Goal: Transaction & Acquisition: Book appointment/travel/reservation

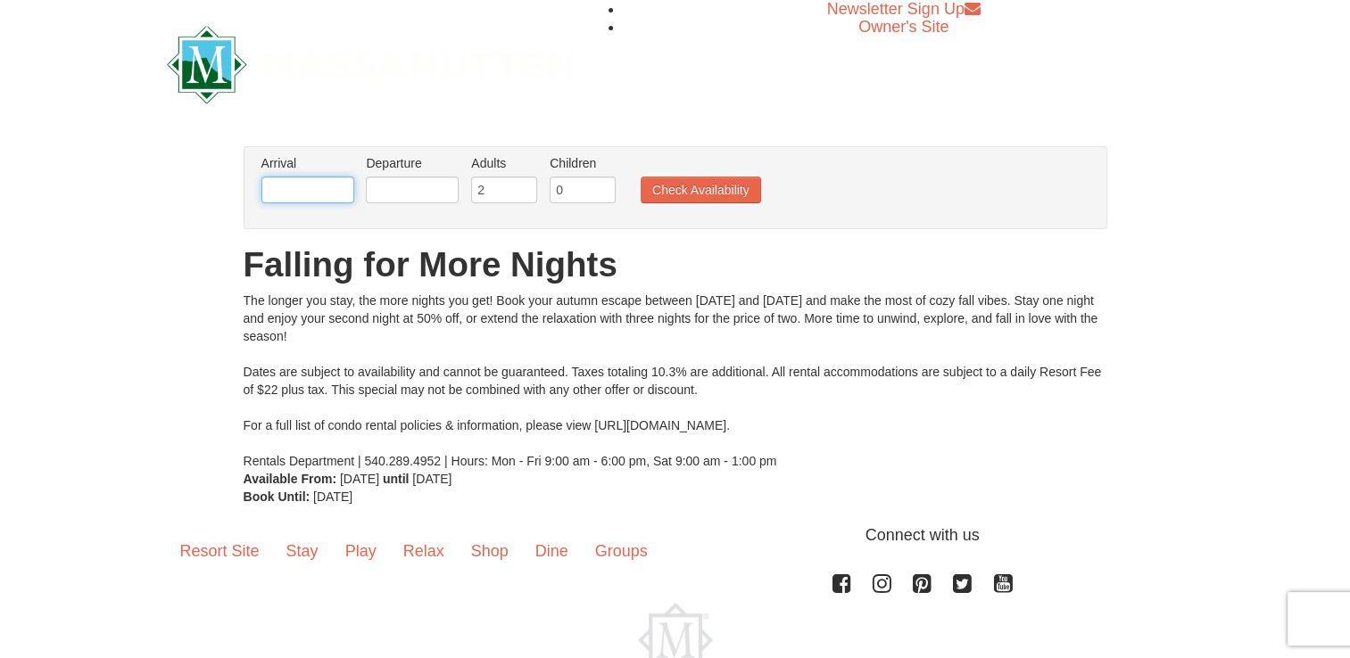
click at [299, 186] on input "text" at bounding box center [307, 190] width 93 height 27
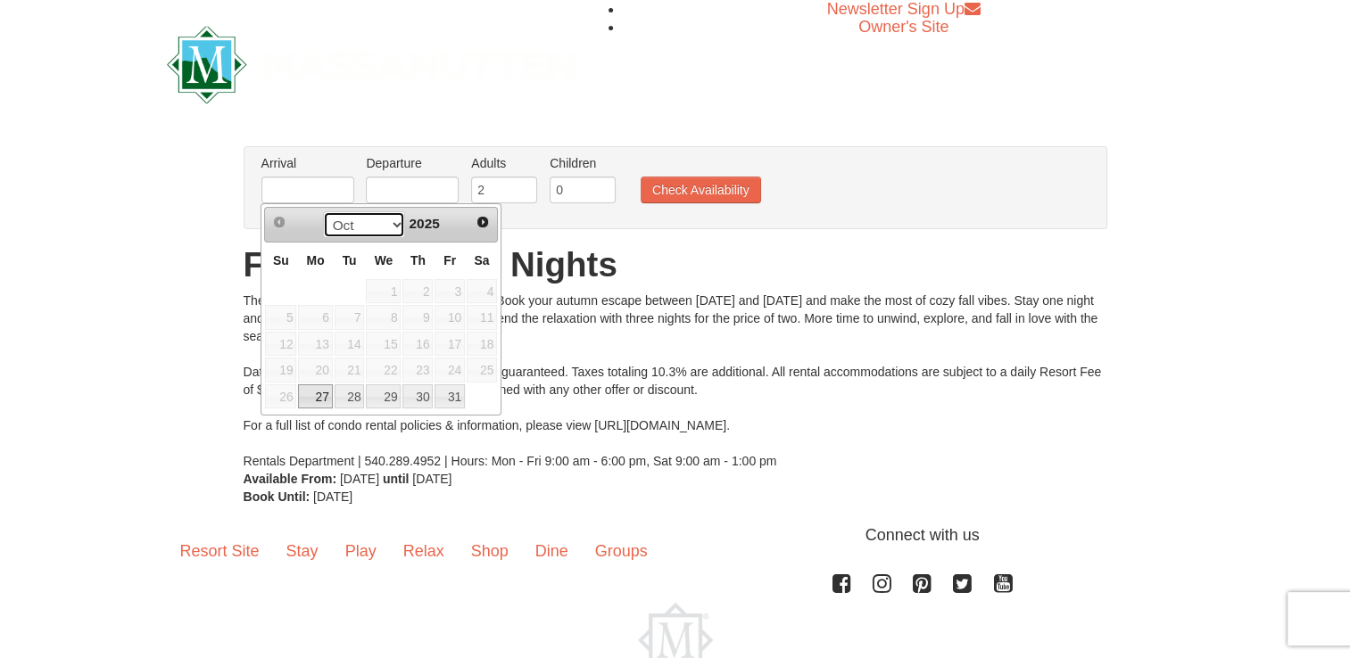
click at [395, 219] on select "Oct Nov" at bounding box center [364, 224] width 83 height 27
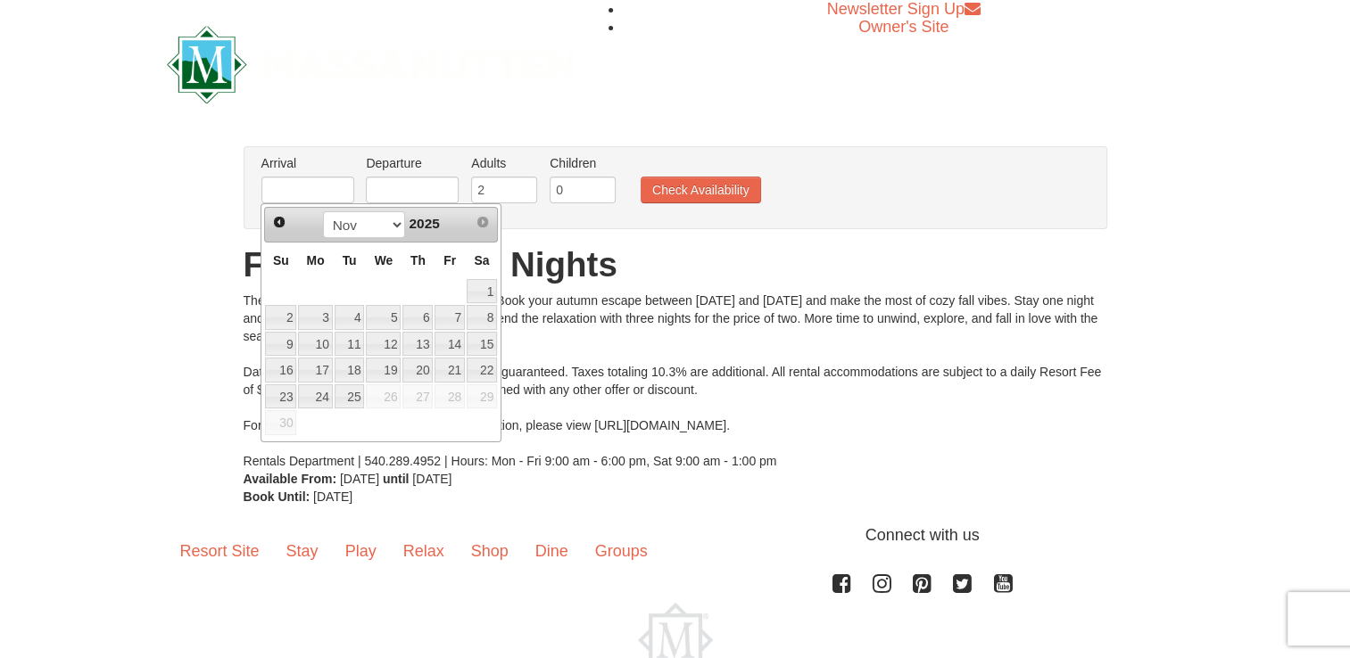
click at [325, 393] on link "24" at bounding box center [315, 397] width 34 height 25
type input "[DATE]"
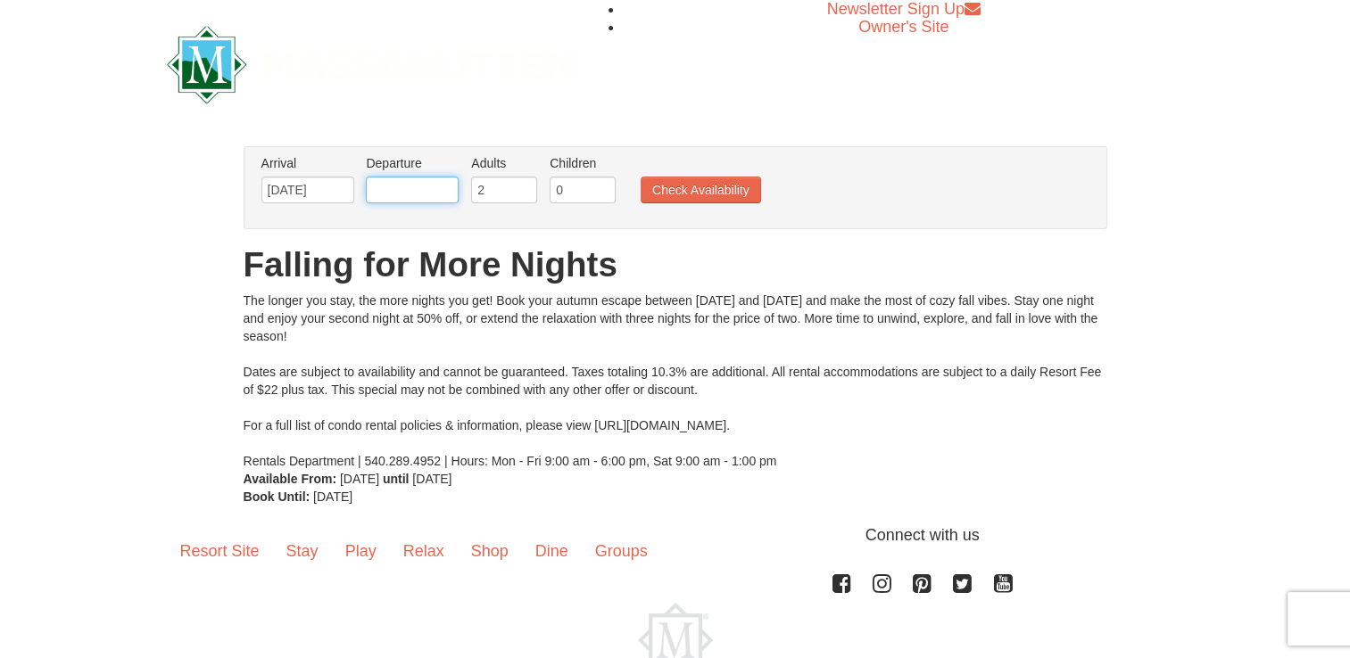
click at [435, 197] on input "text" at bounding box center [412, 190] width 93 height 27
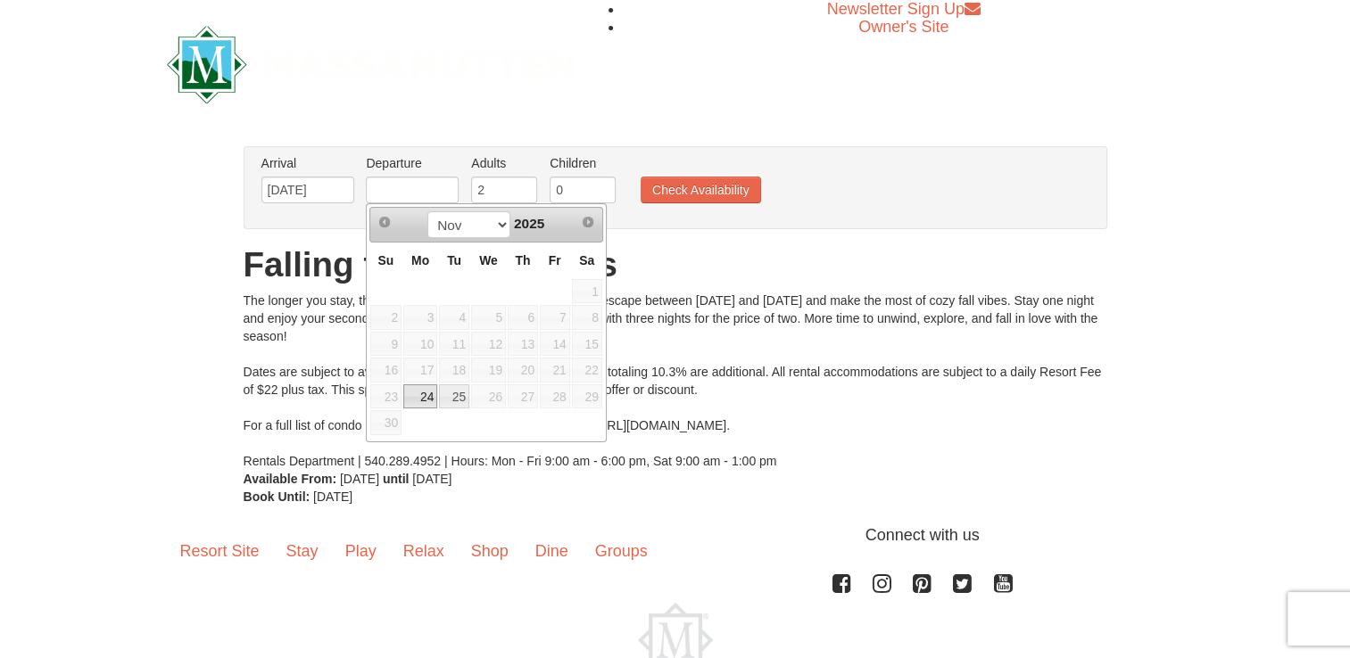
click at [460, 400] on link "25" at bounding box center [454, 397] width 30 height 25
type input "[DATE]"
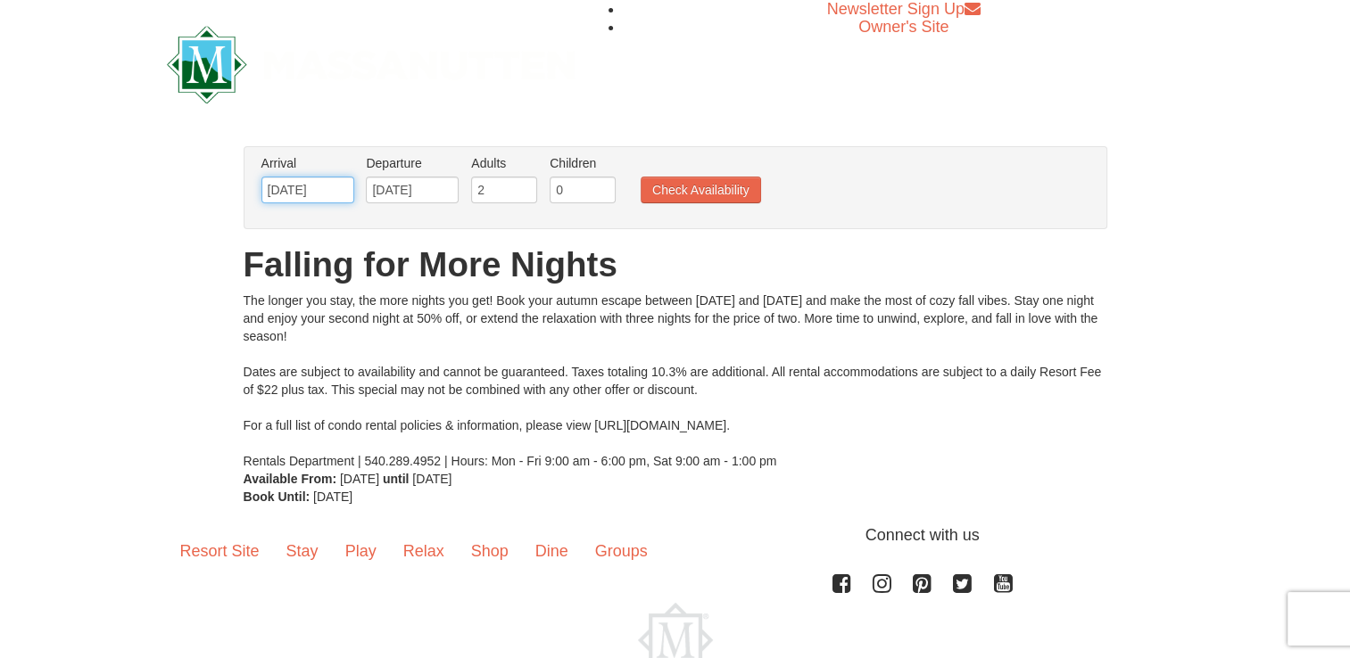
click at [332, 193] on input "[DATE]" at bounding box center [307, 190] width 93 height 27
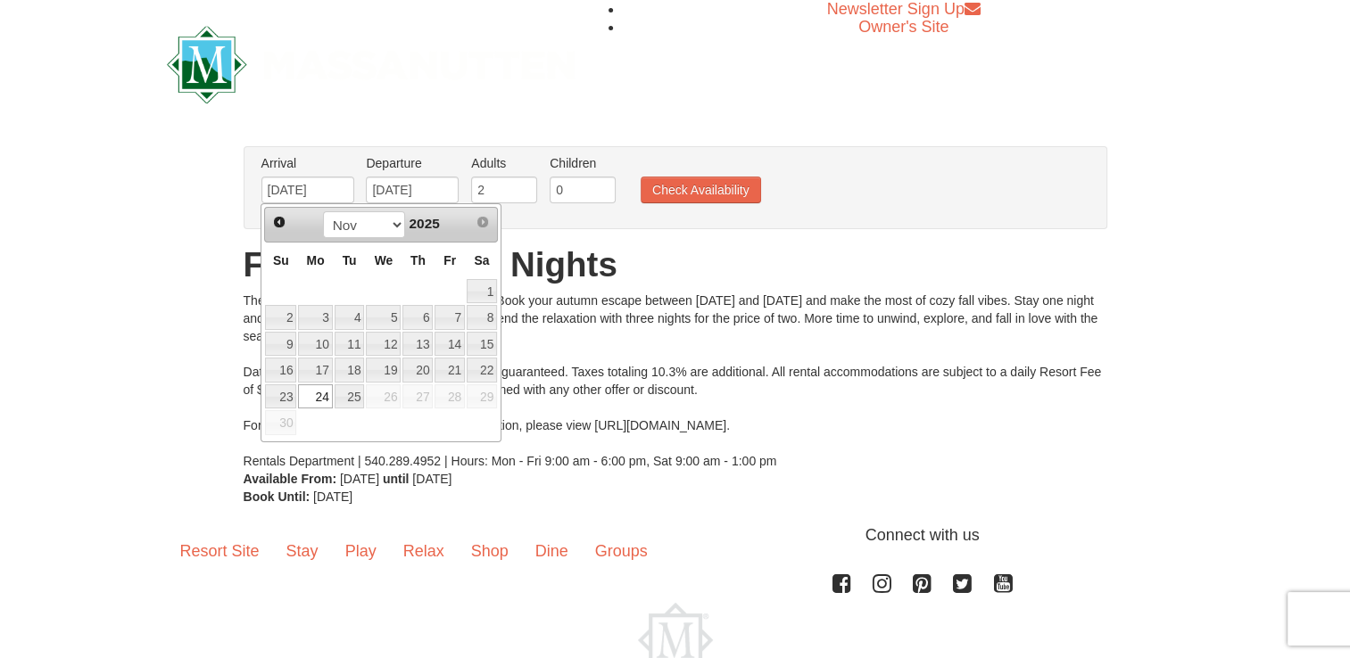
click at [286, 394] on link "23" at bounding box center [280, 397] width 31 height 25
type input "[DATE]"
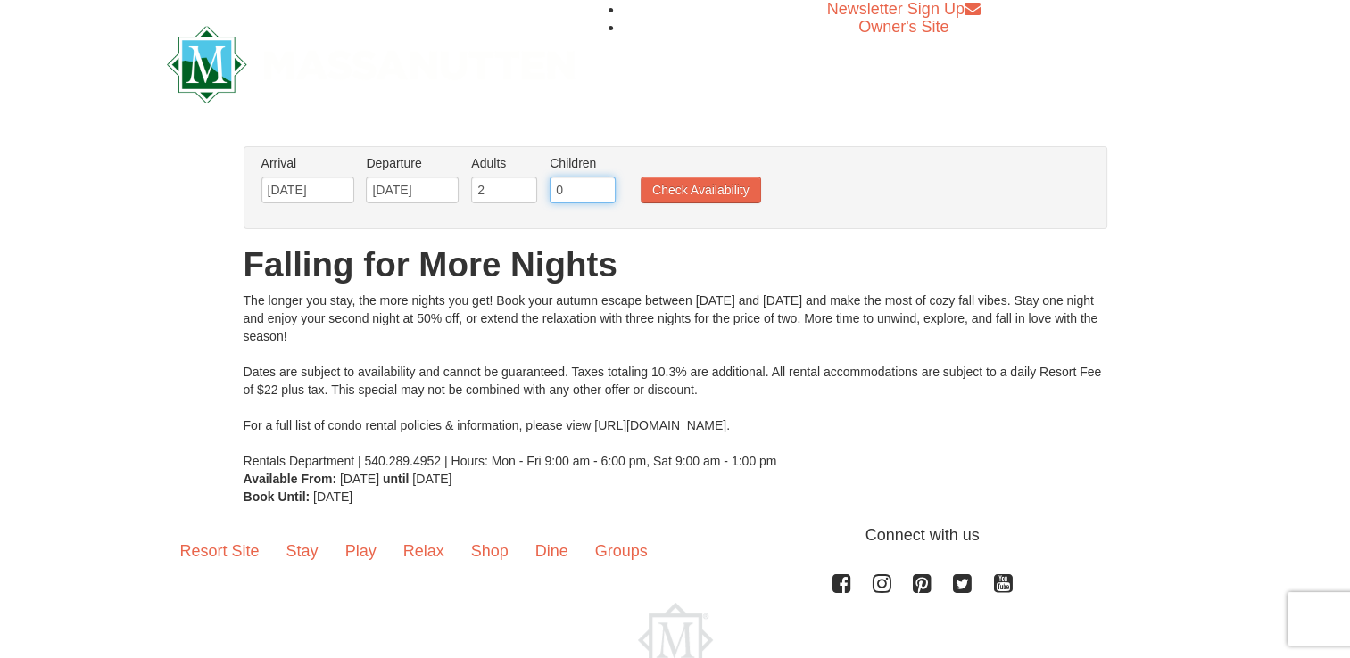
click at [575, 185] on input "0" at bounding box center [583, 190] width 66 height 27
click at [607, 188] on input "1" at bounding box center [583, 190] width 66 height 27
click at [607, 188] on input "2" at bounding box center [583, 190] width 66 height 27
type input "3"
click at [607, 188] on input "3" at bounding box center [583, 190] width 66 height 27
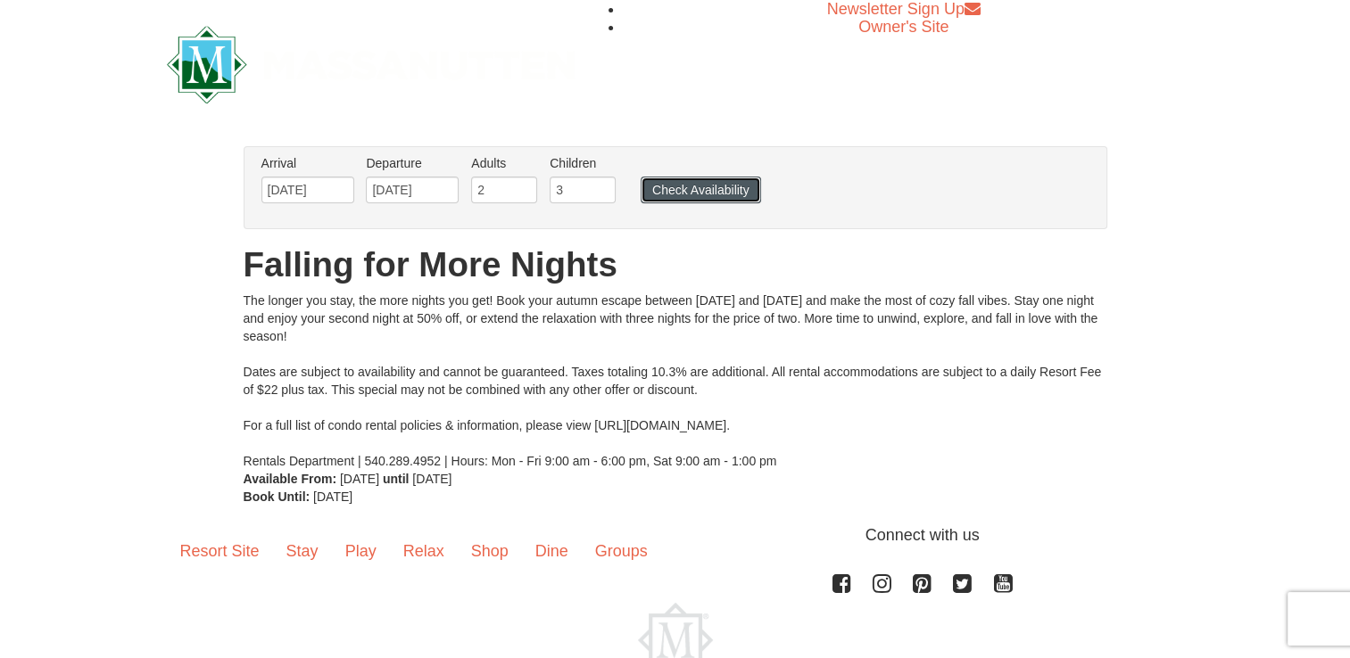
click at [741, 196] on button "Check Availability" at bounding box center [701, 190] width 120 height 27
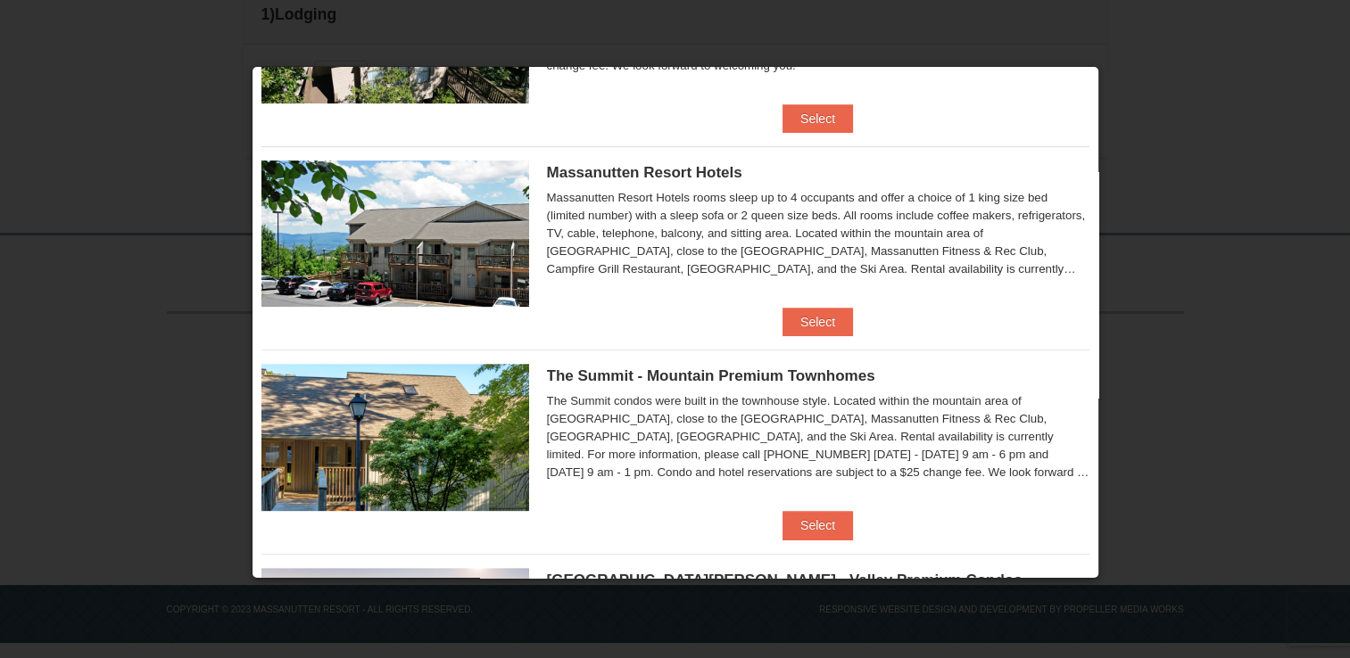
scroll to position [580, 0]
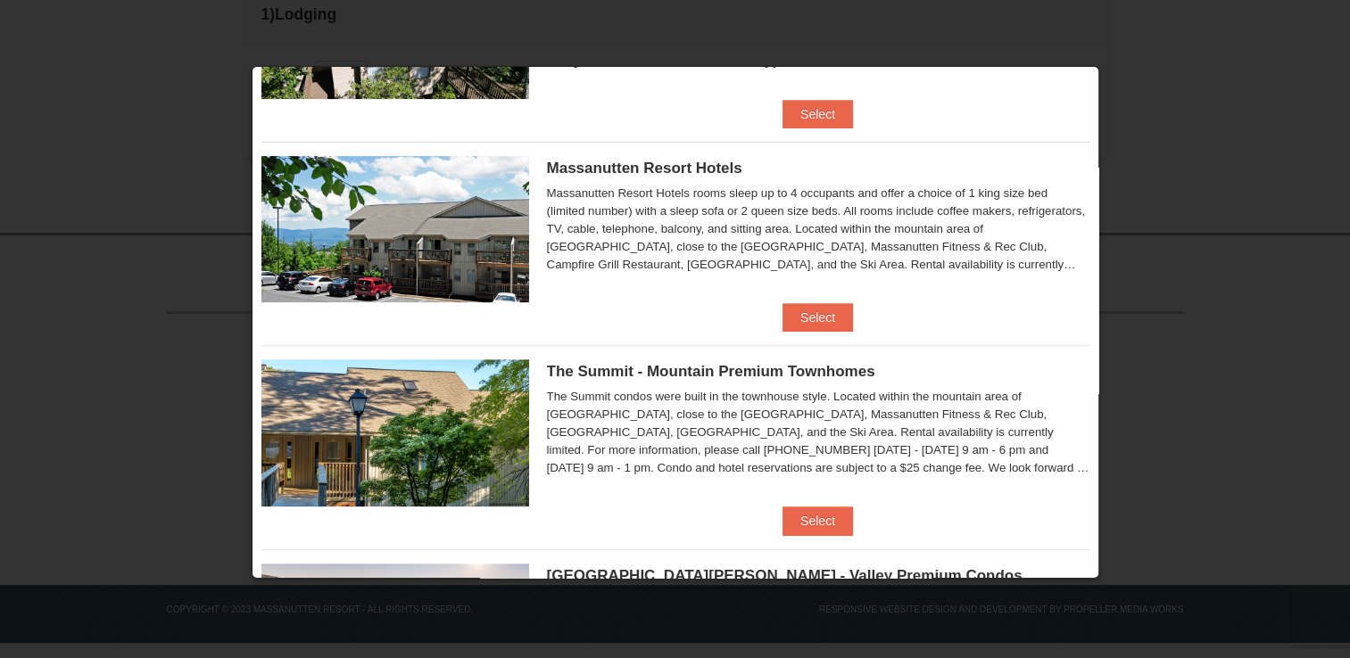
click at [987, 388] on div "The Summit condos were built in the townhouse style. Located within the mountai…" at bounding box center [818, 432] width 542 height 89
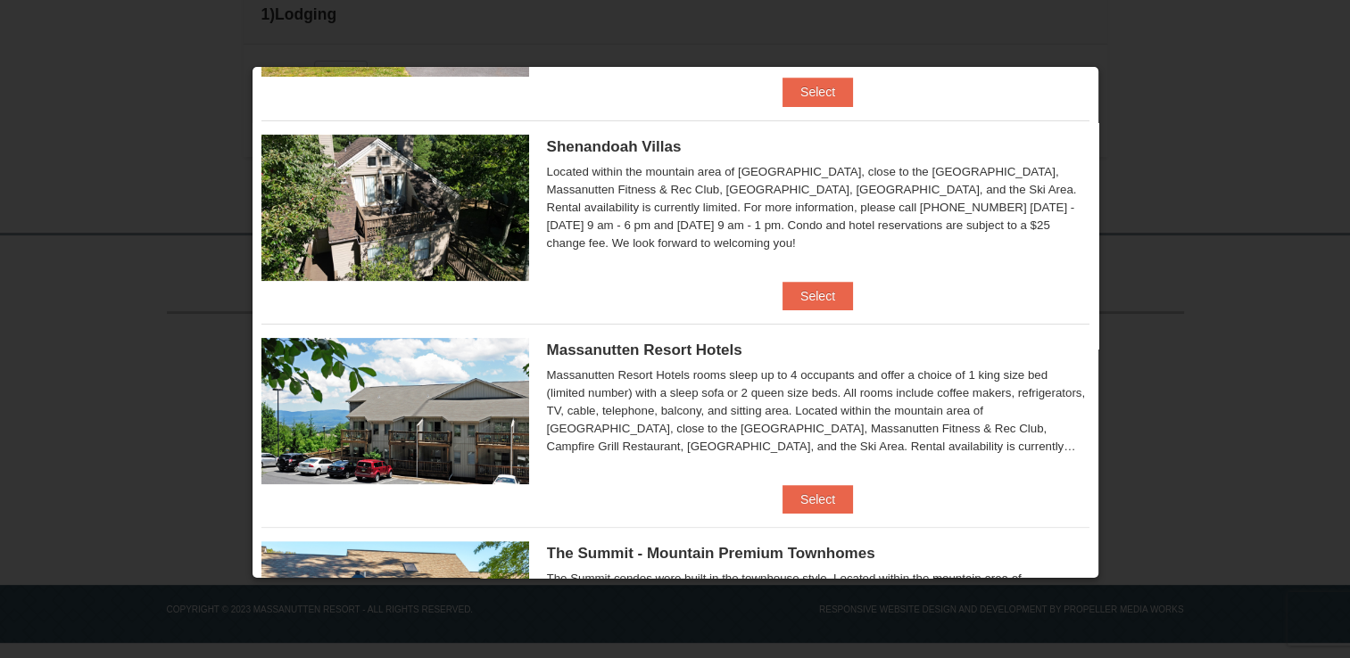
scroll to position [407, 0]
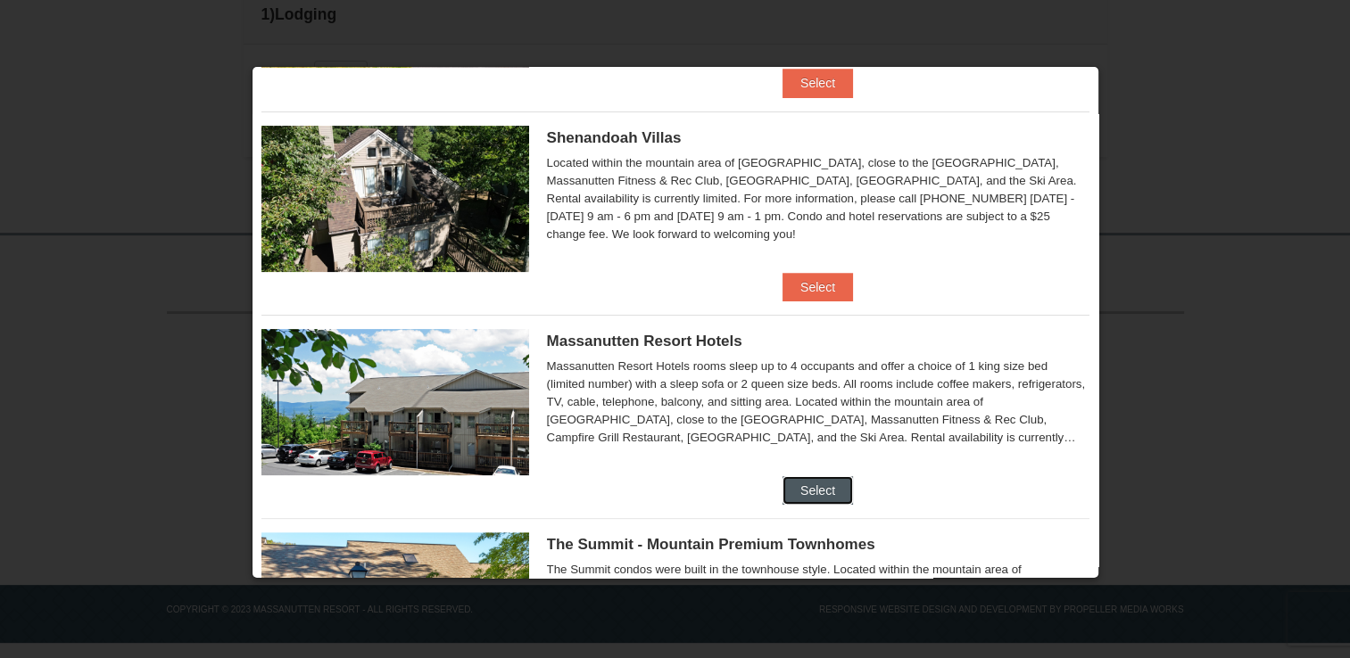
click at [833, 500] on button "Select" at bounding box center [817, 490] width 70 height 29
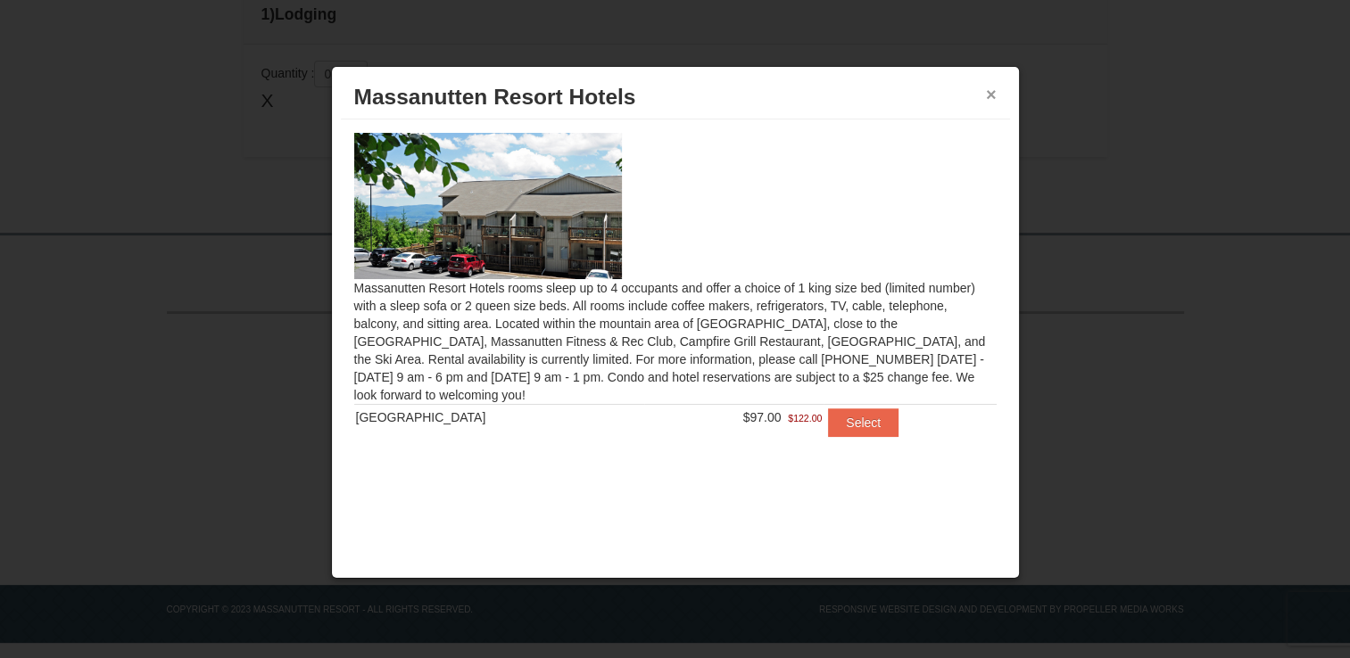
click at [995, 98] on button "×" at bounding box center [991, 95] width 11 height 18
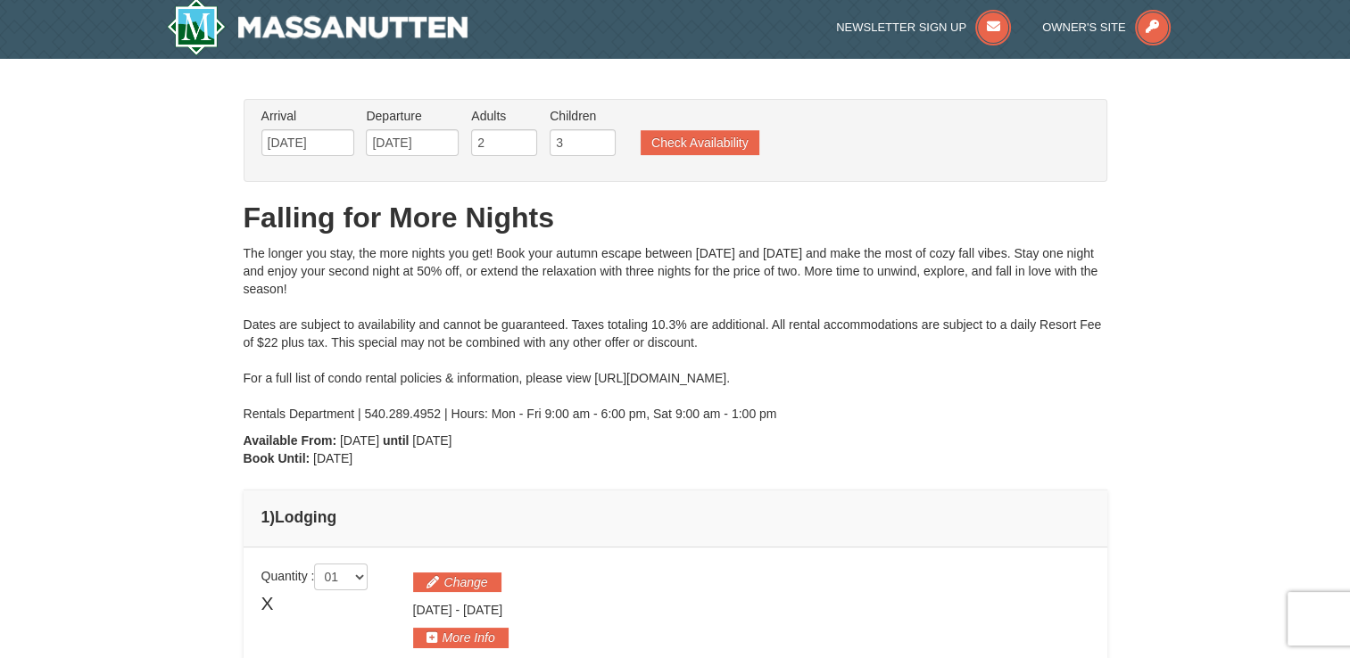
scroll to position [0, 0]
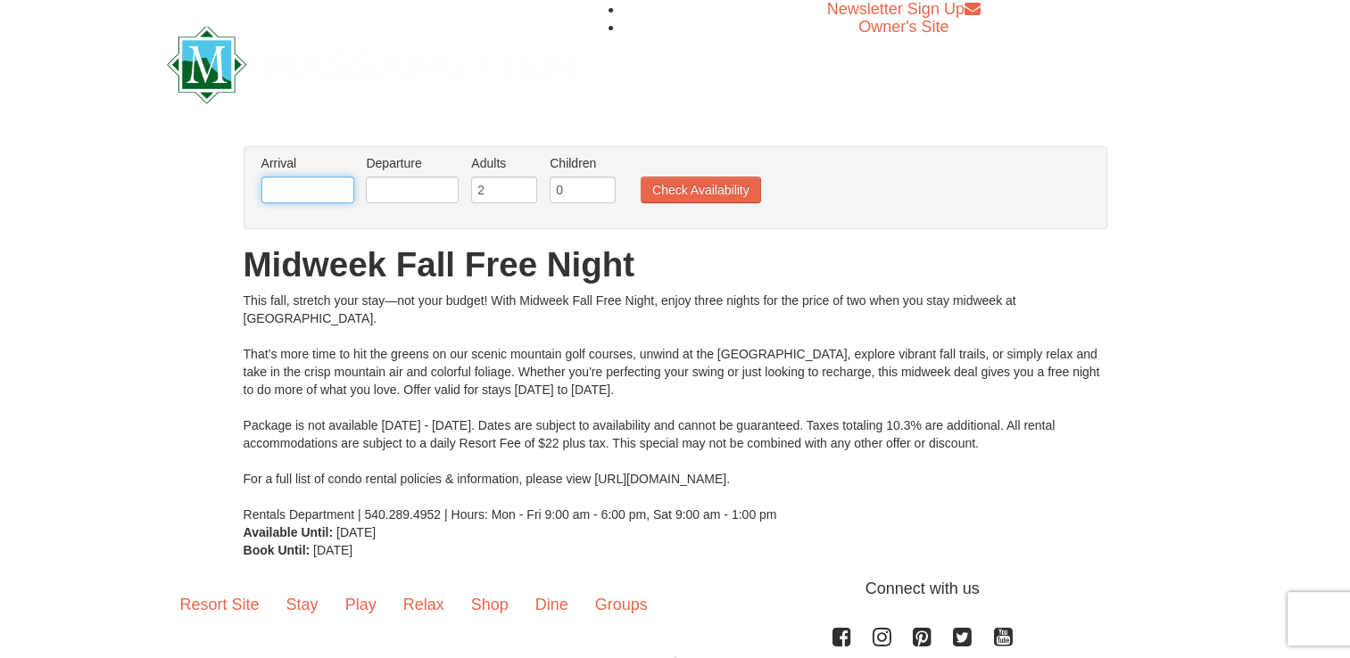
click at [341, 186] on input "text" at bounding box center [307, 190] width 93 height 27
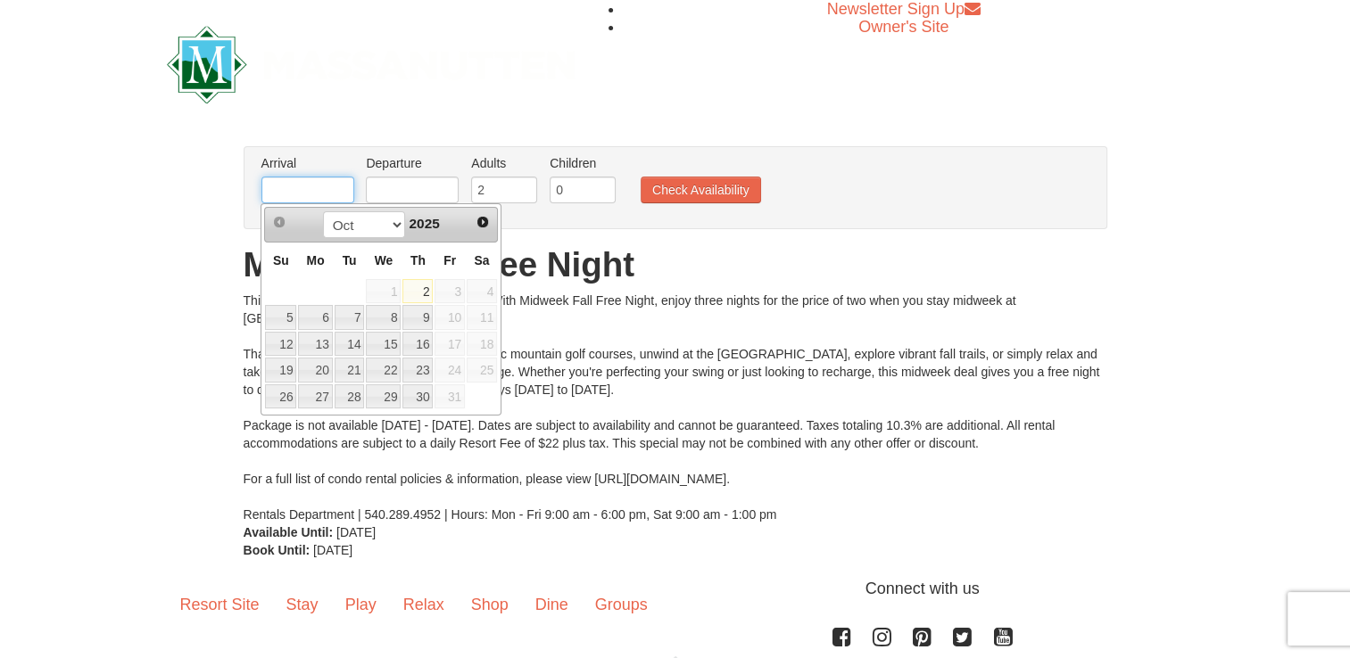
type input "11/24/2025"
type input "[DATE]"
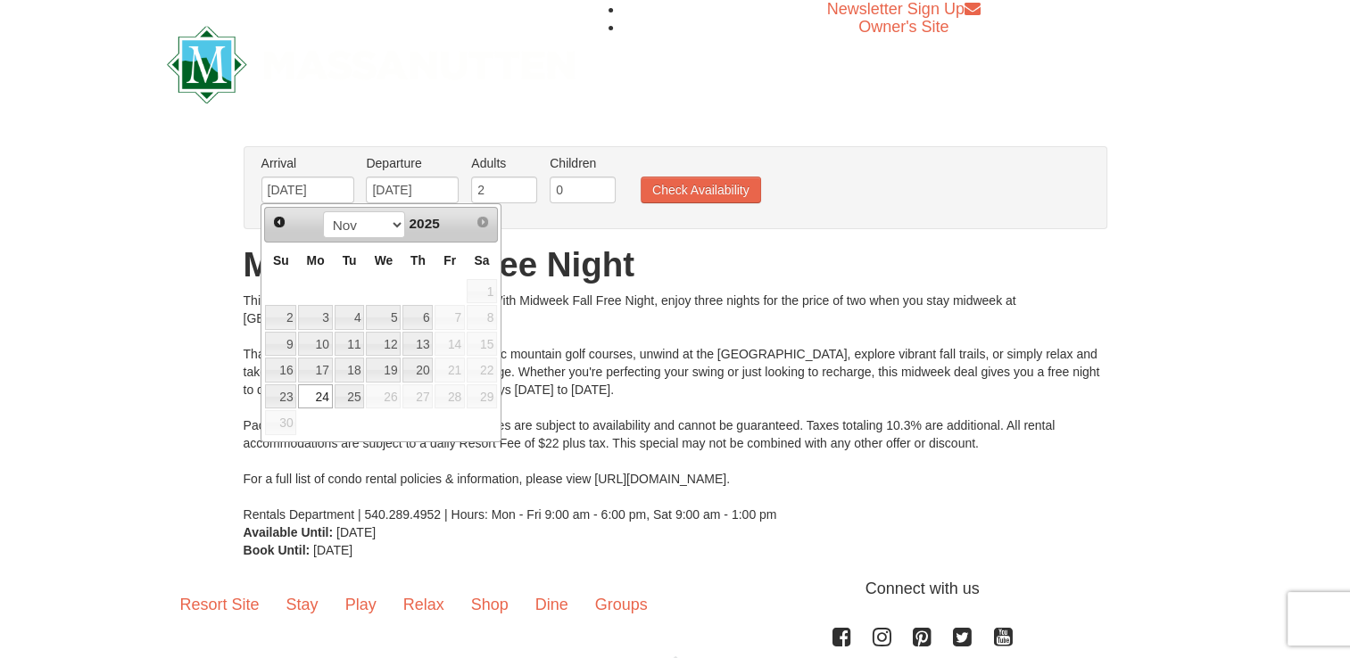
click at [354, 394] on link "25" at bounding box center [350, 397] width 30 height 25
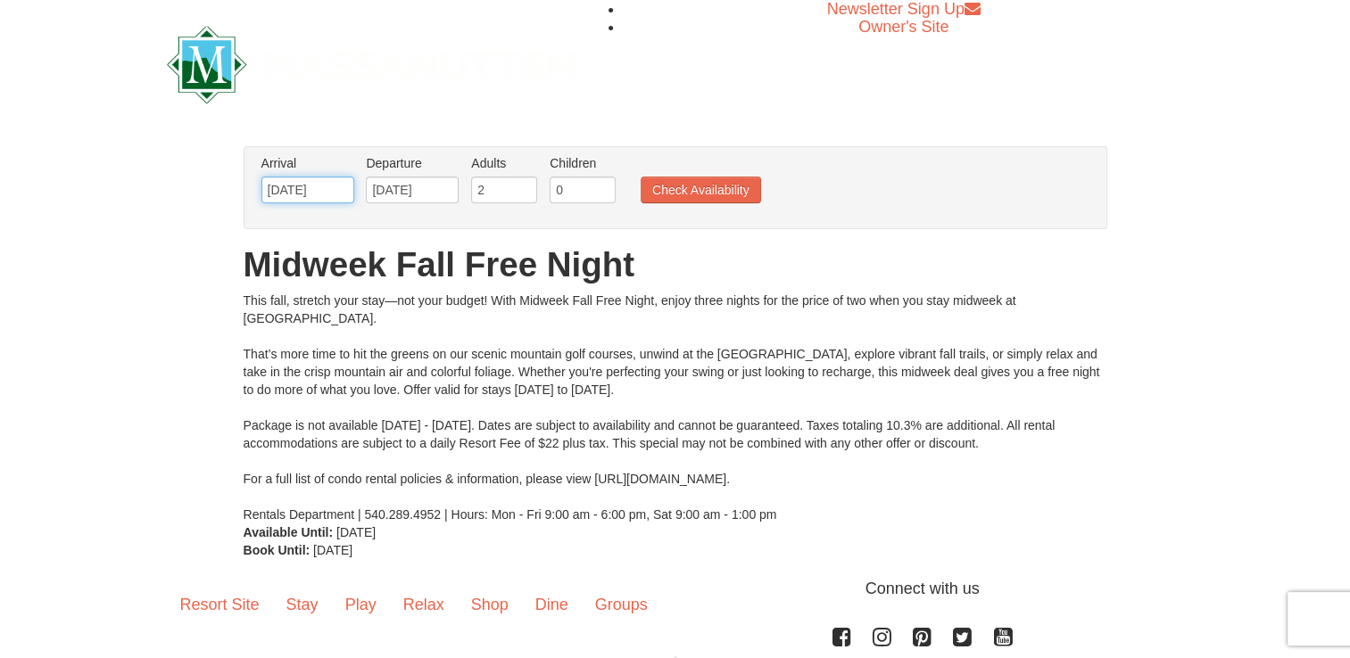
click at [320, 186] on input "[DATE]" at bounding box center [307, 190] width 93 height 27
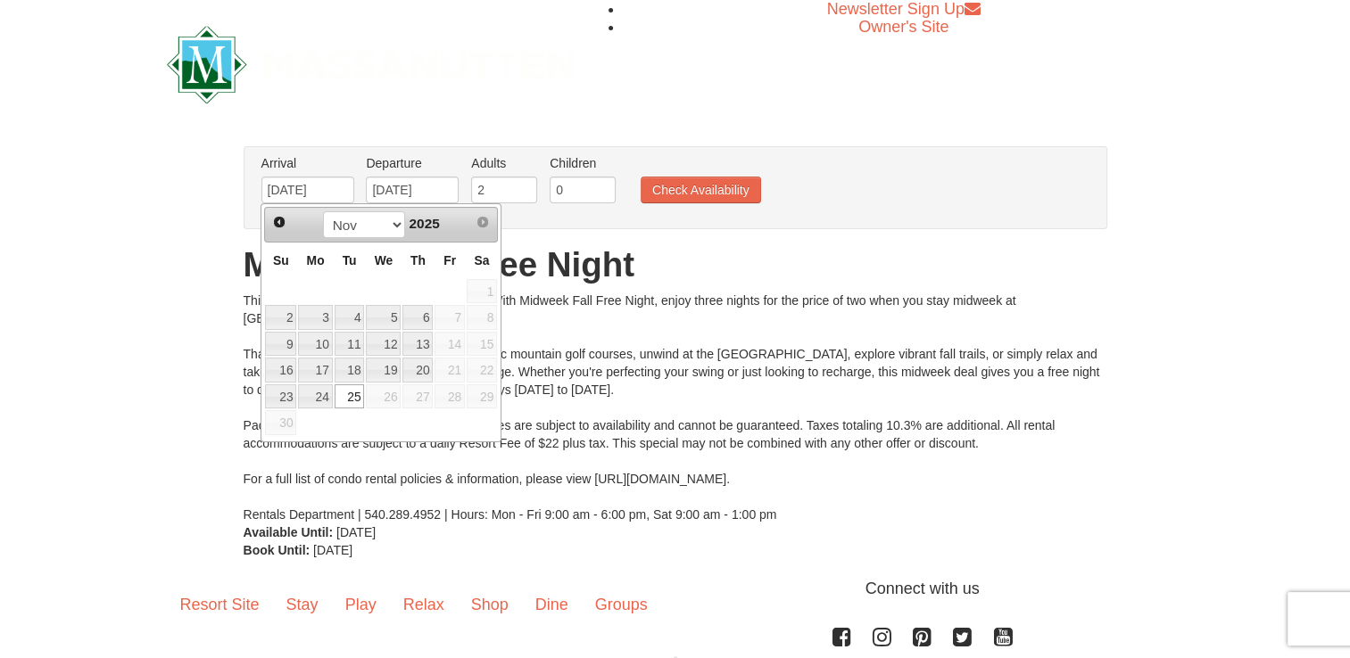
click at [284, 392] on link "23" at bounding box center [280, 397] width 31 height 25
type input "[DATE]"
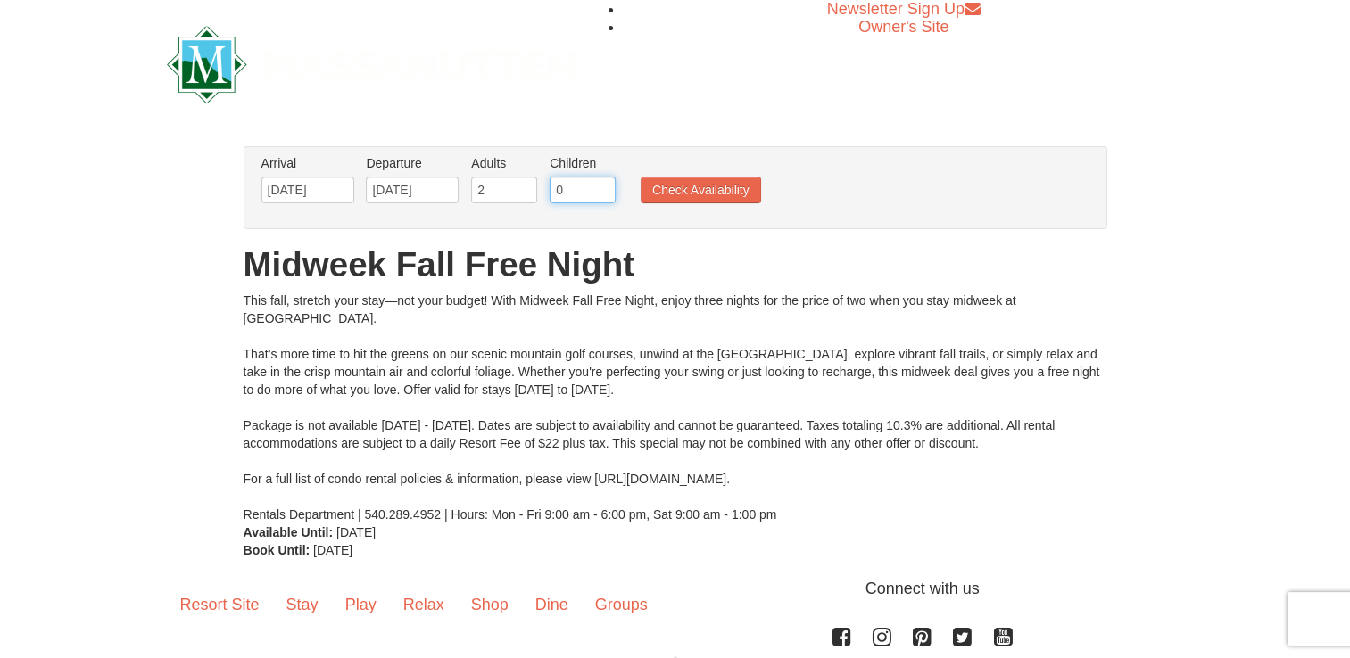
click at [584, 185] on input "0" at bounding box center [583, 190] width 66 height 27
click at [606, 185] on input "1" at bounding box center [583, 190] width 66 height 27
type input "2"
click at [606, 185] on input "2" at bounding box center [583, 190] width 66 height 27
click at [724, 188] on button "Check Availability" at bounding box center [701, 190] width 120 height 27
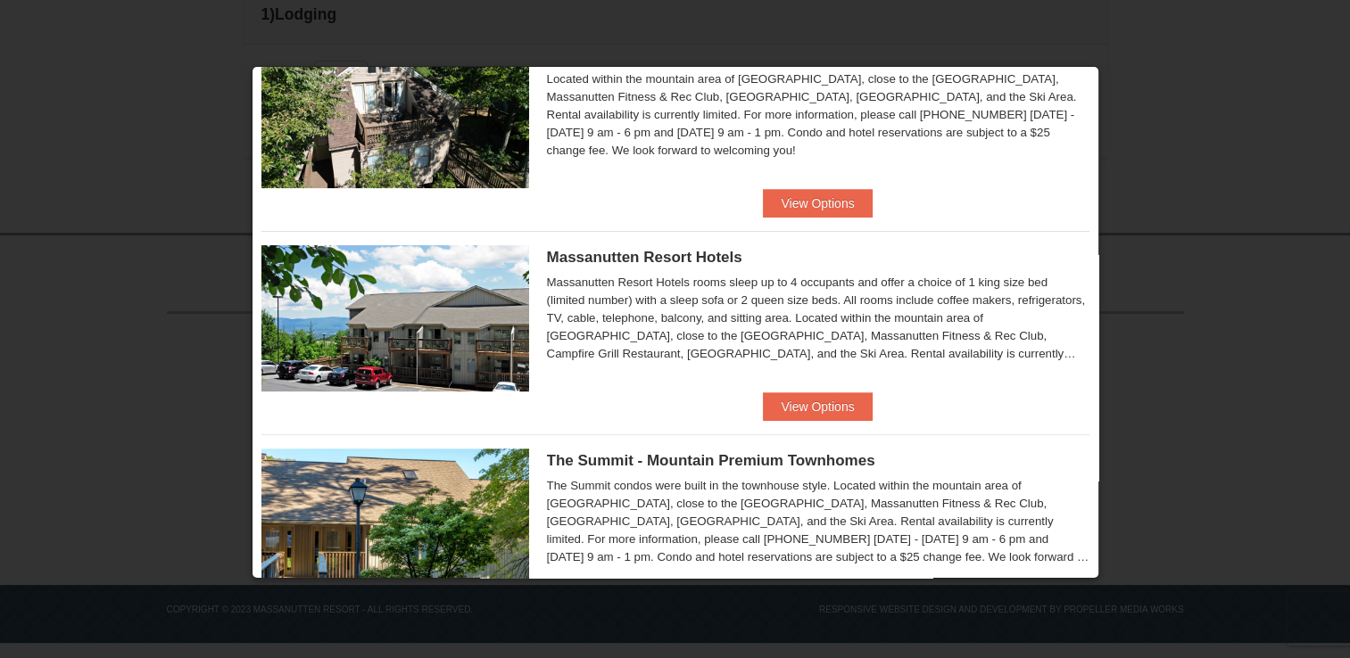
scroll to position [494, 0]
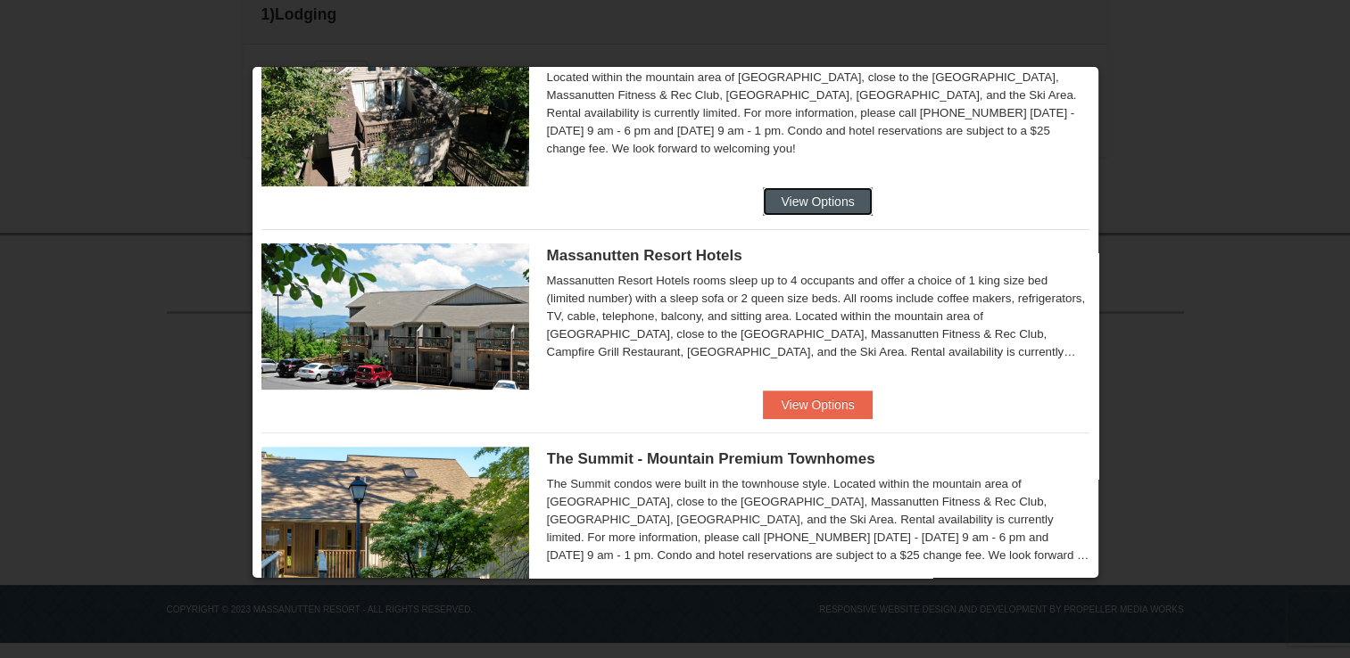
click at [847, 207] on button "View Options" at bounding box center [817, 201] width 109 height 29
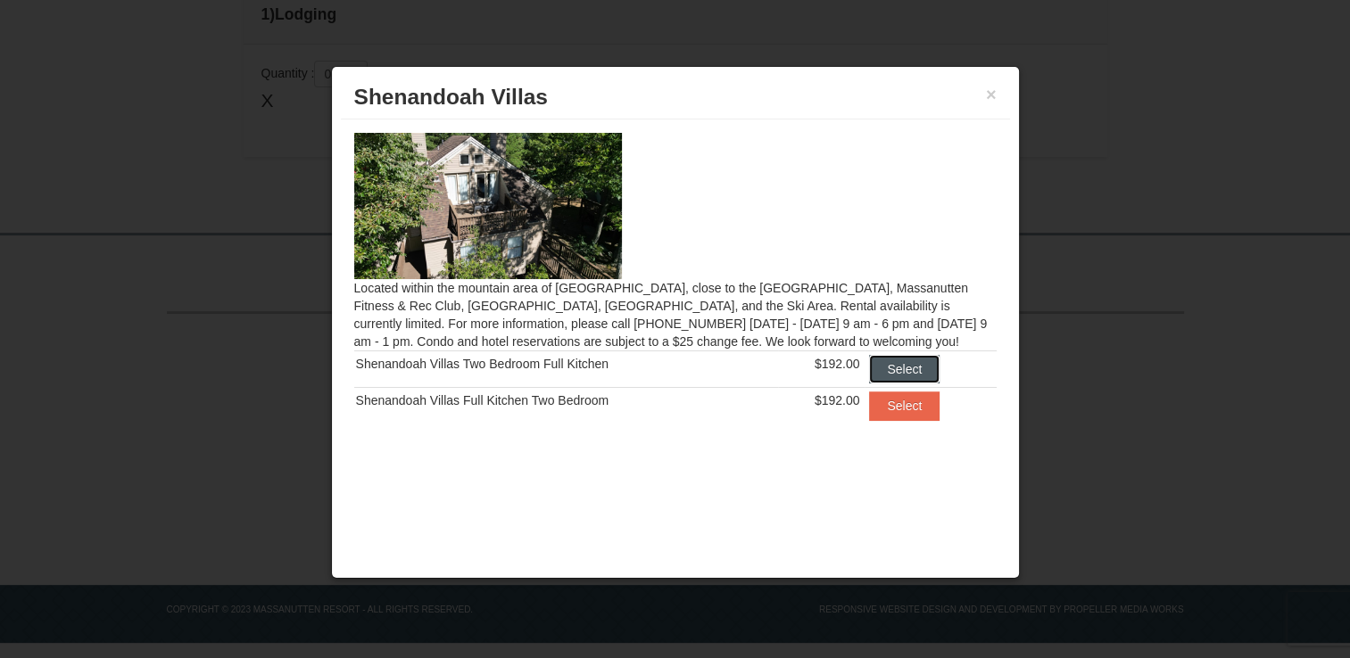
click at [912, 367] on button "Select" at bounding box center [904, 369] width 70 height 29
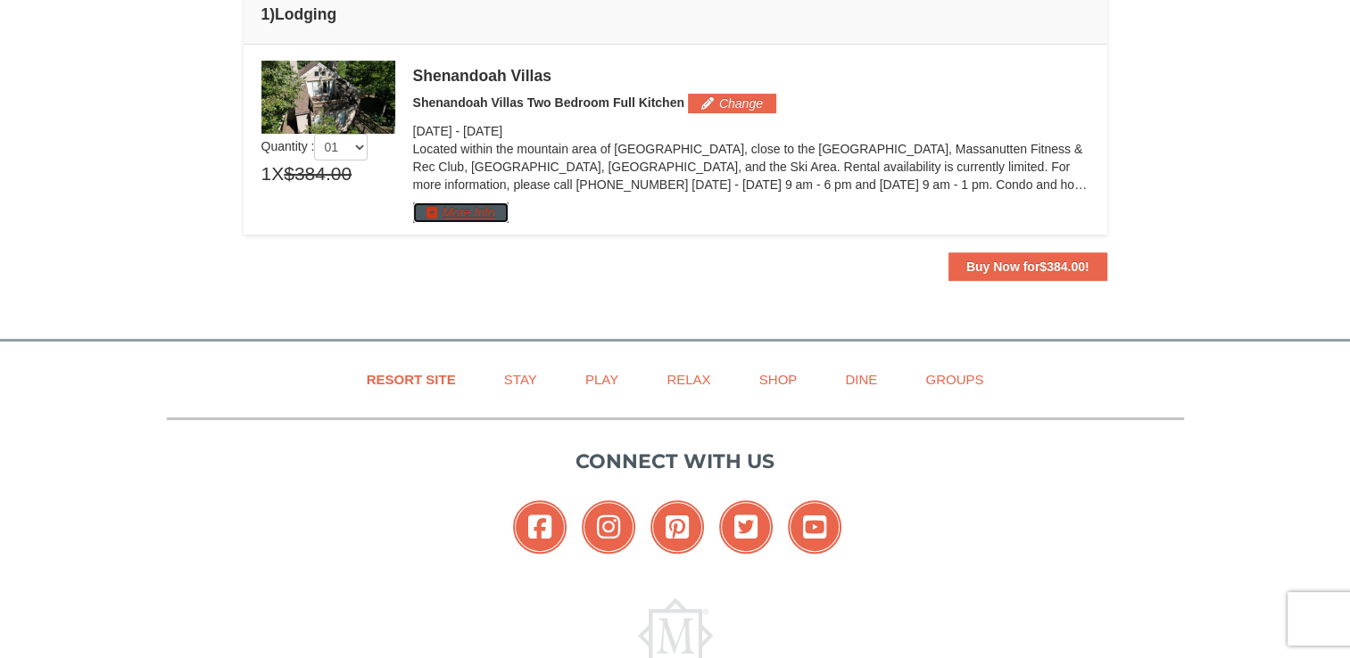
click at [489, 214] on button "More Info" at bounding box center [460, 213] width 95 height 20
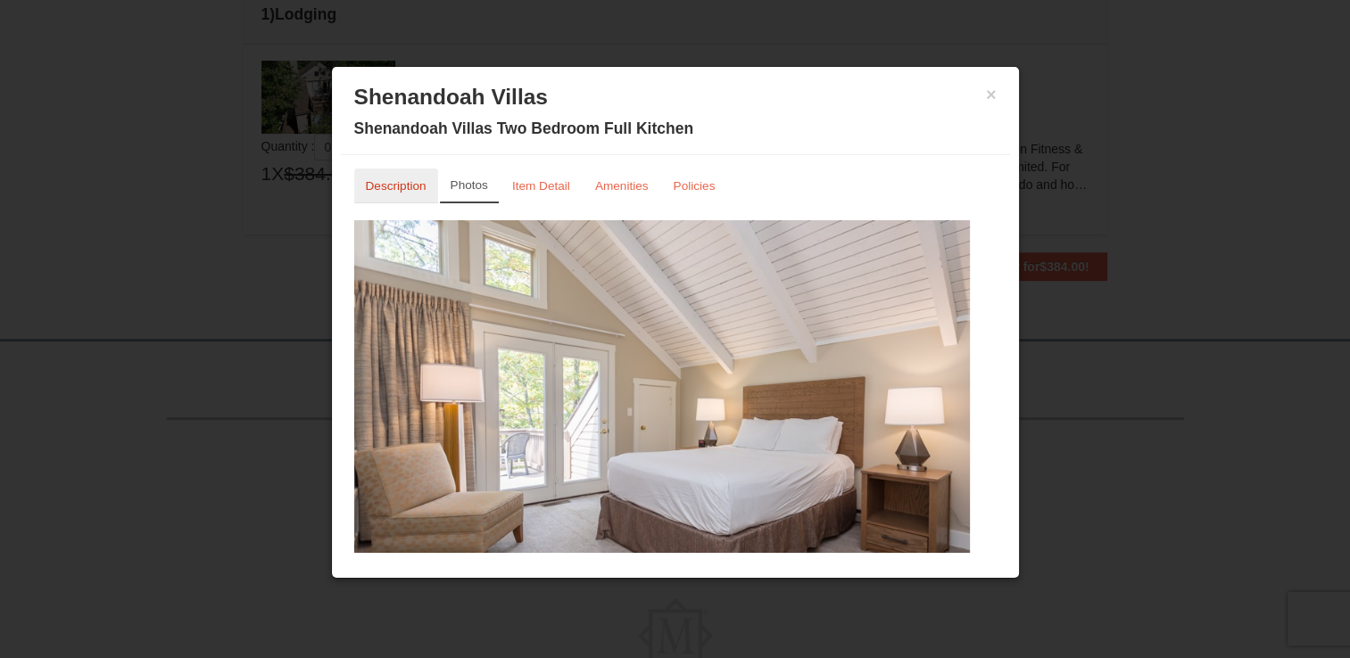
click at [401, 169] on link "Description" at bounding box center [396, 186] width 84 height 35
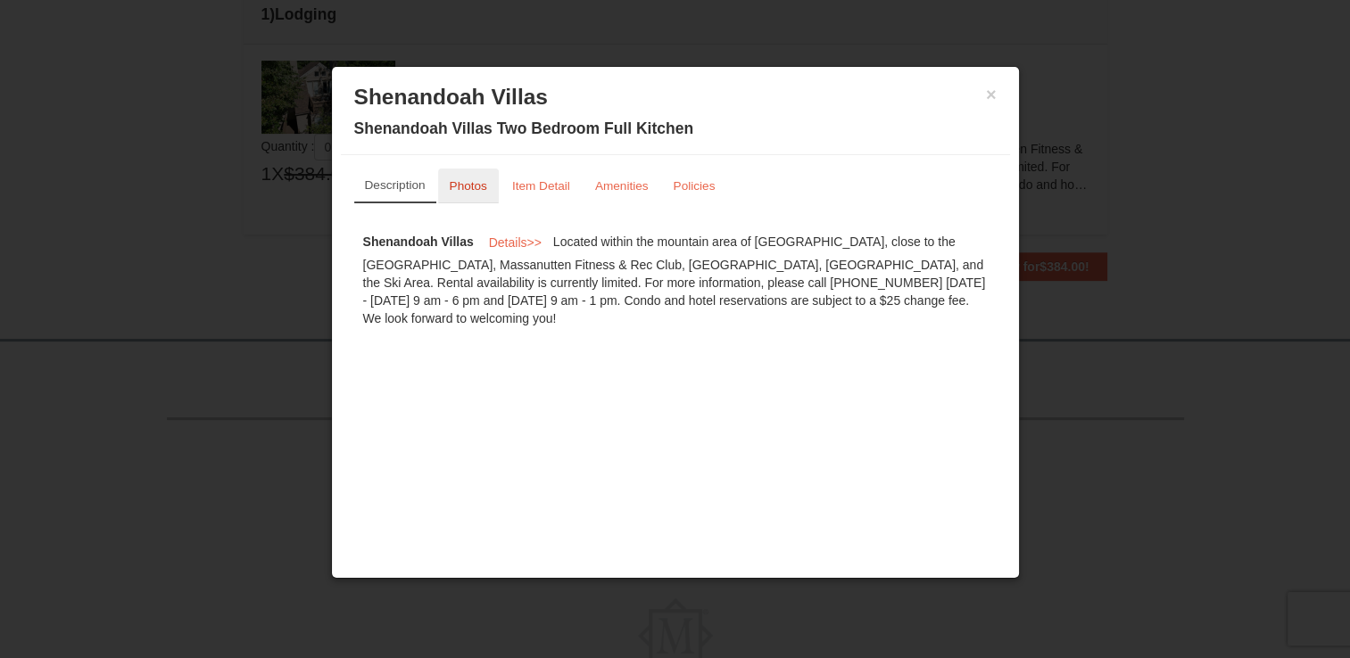
click at [482, 178] on link "Photos" at bounding box center [468, 186] width 61 height 35
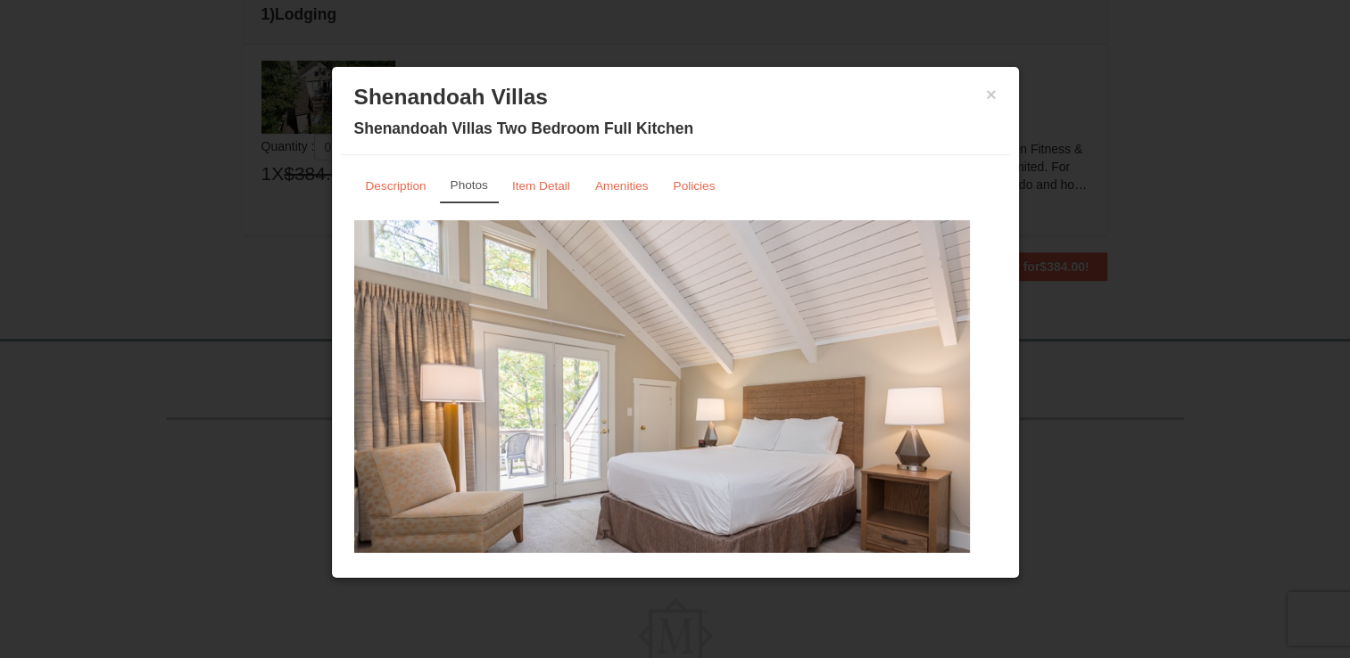
scroll to position [36, 0]
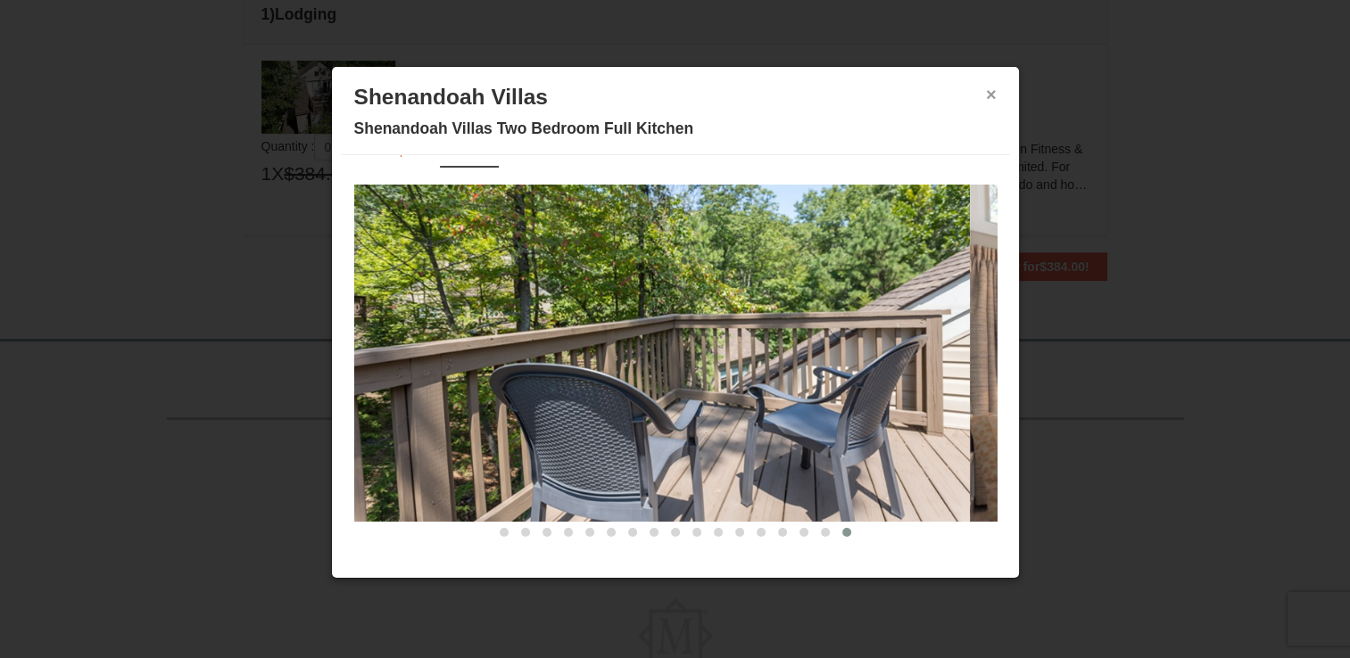
click at [986, 94] on button "×" at bounding box center [991, 95] width 11 height 18
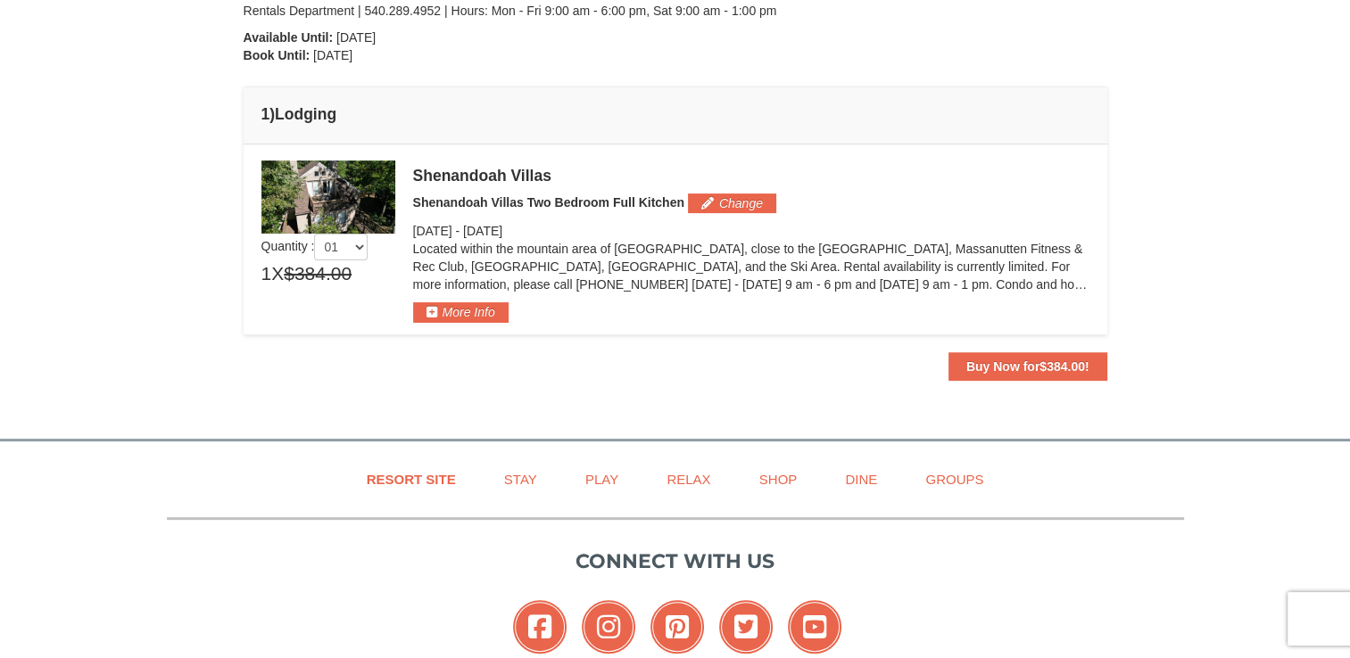
scroll to position [457, 0]
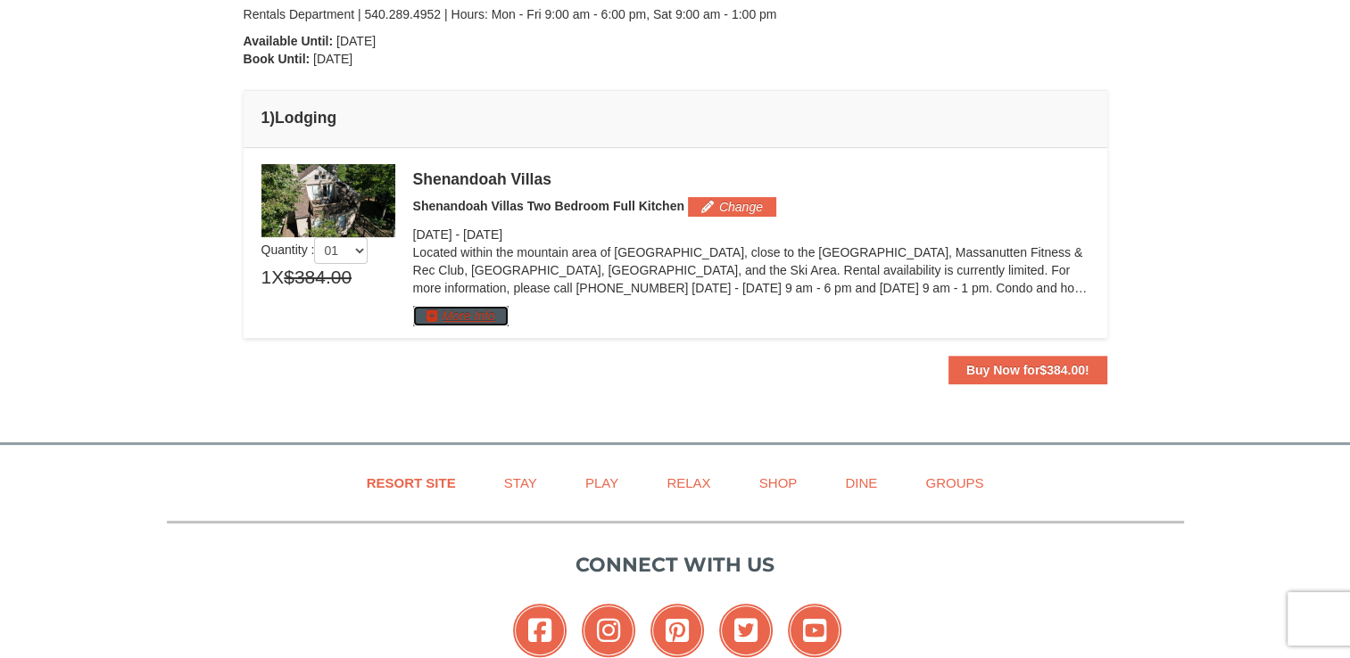
click at [476, 314] on button "More Info" at bounding box center [460, 316] width 95 height 20
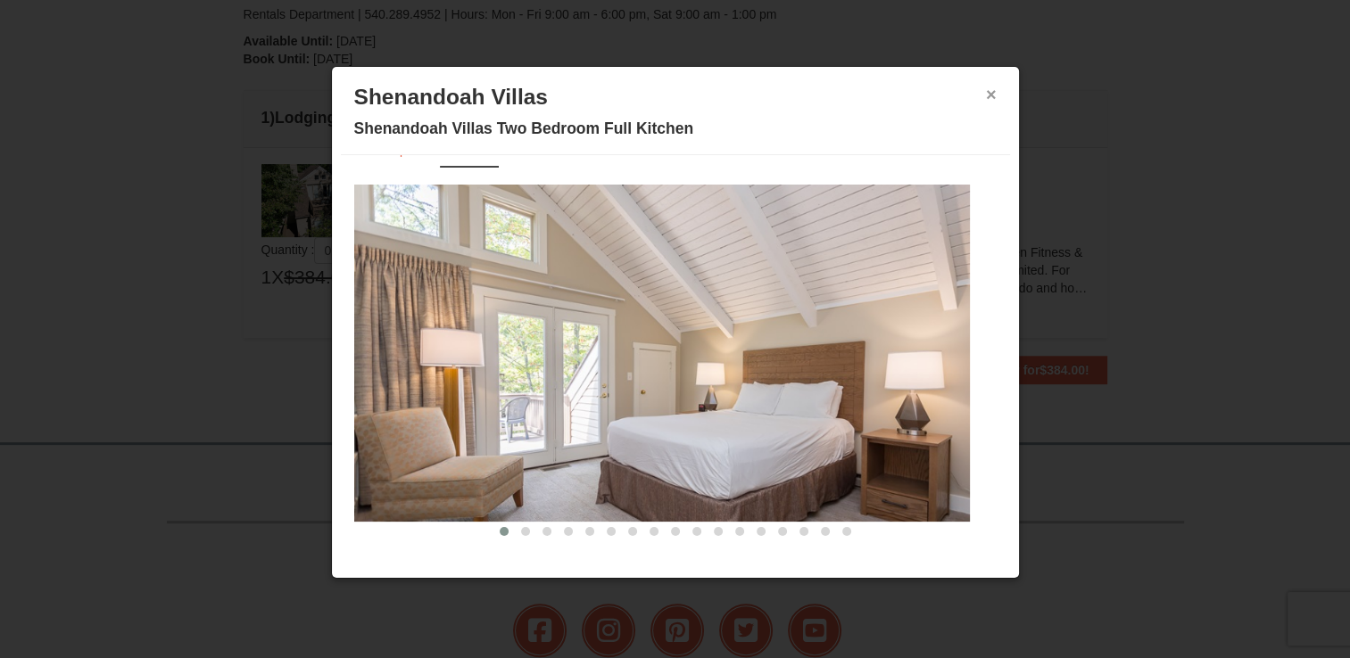
click at [986, 92] on button "×" at bounding box center [991, 95] width 11 height 18
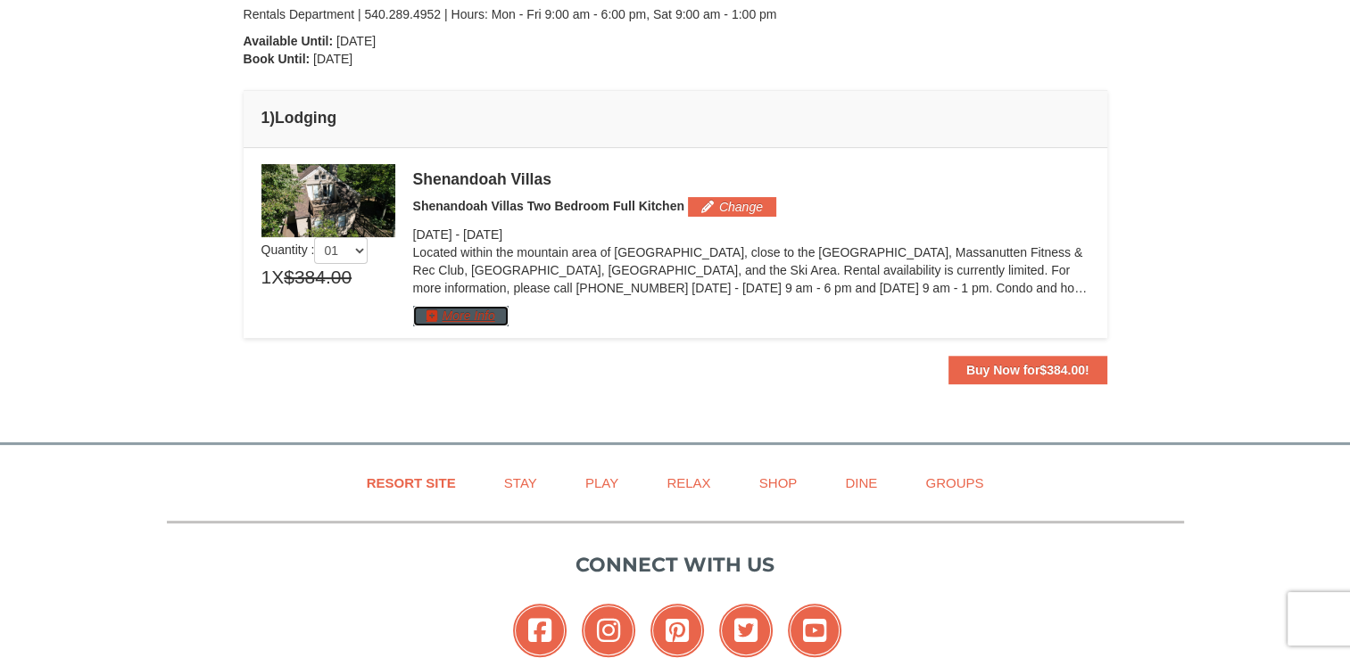
click at [468, 321] on button "More Info" at bounding box center [460, 316] width 95 height 20
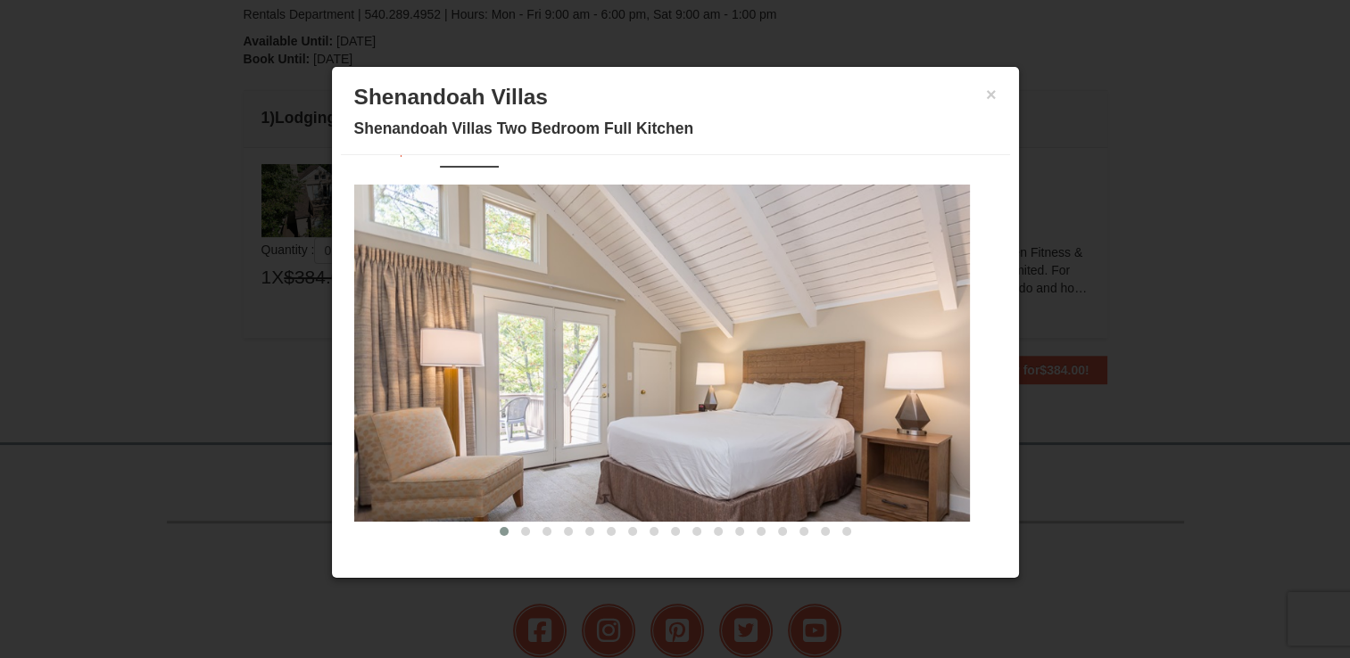
scroll to position [0, 0]
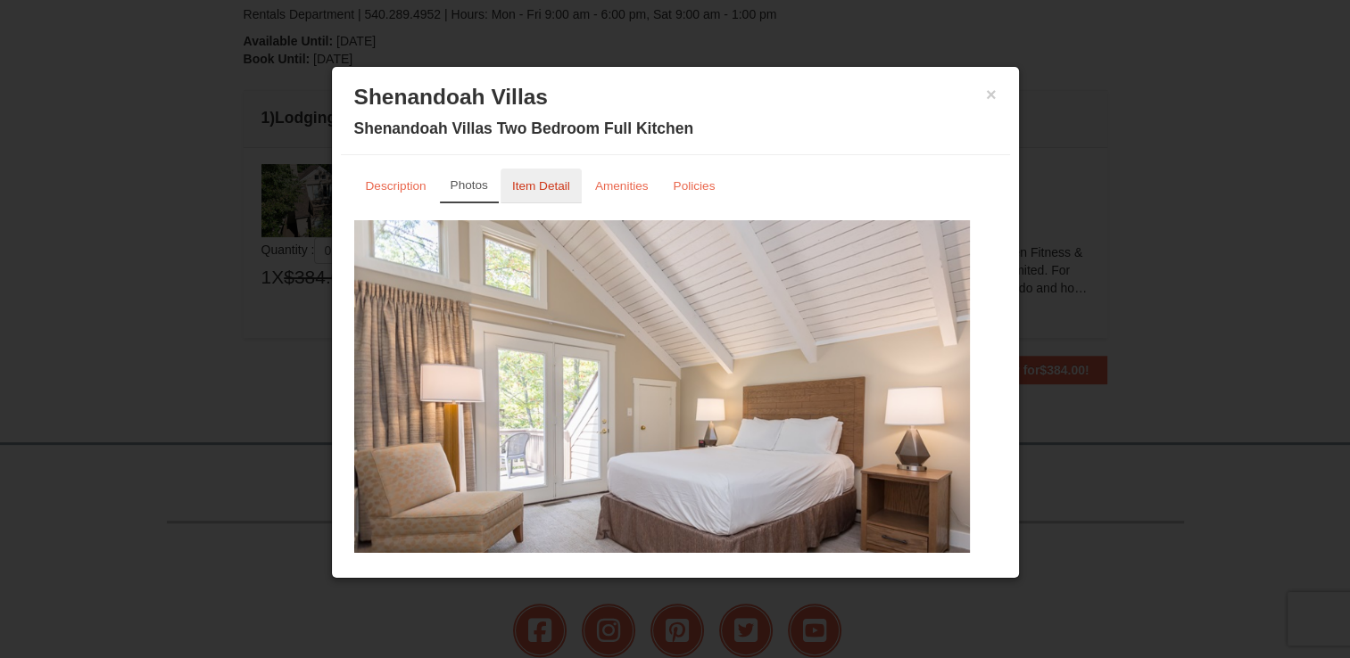
click at [542, 192] on small "Item Detail" at bounding box center [541, 185] width 58 height 13
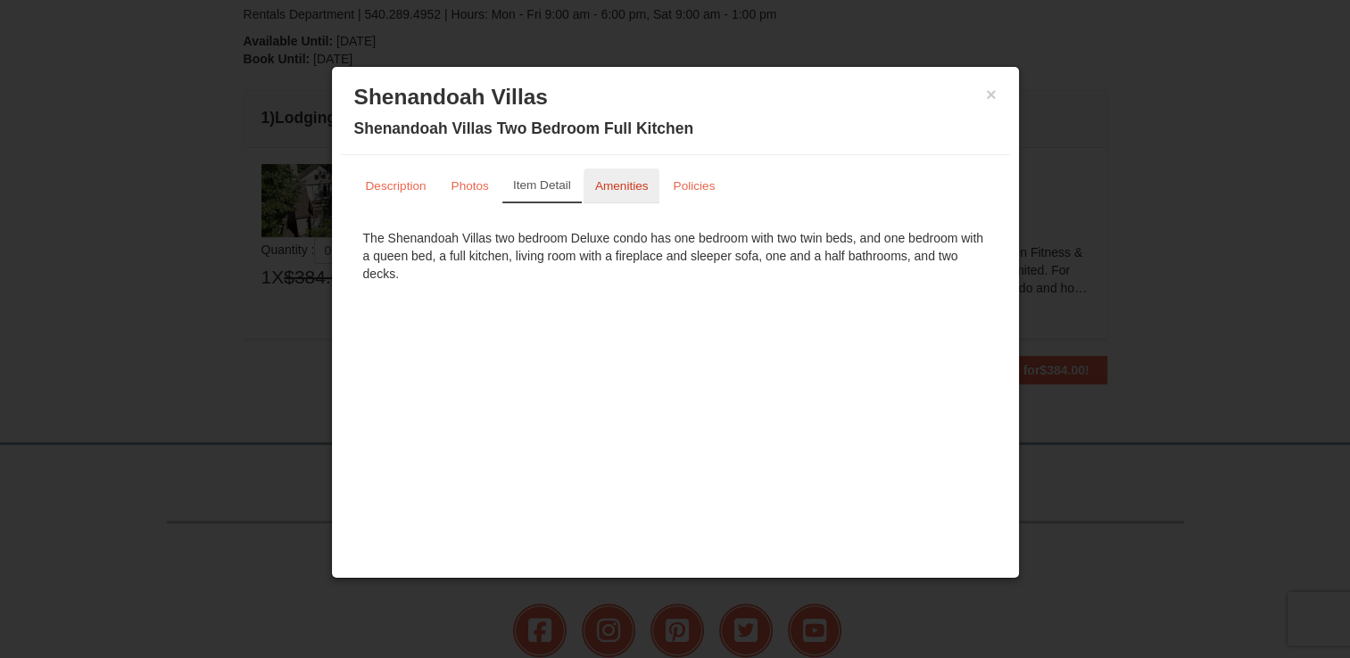
click at [618, 183] on small "Amenities" at bounding box center [622, 185] width 54 height 13
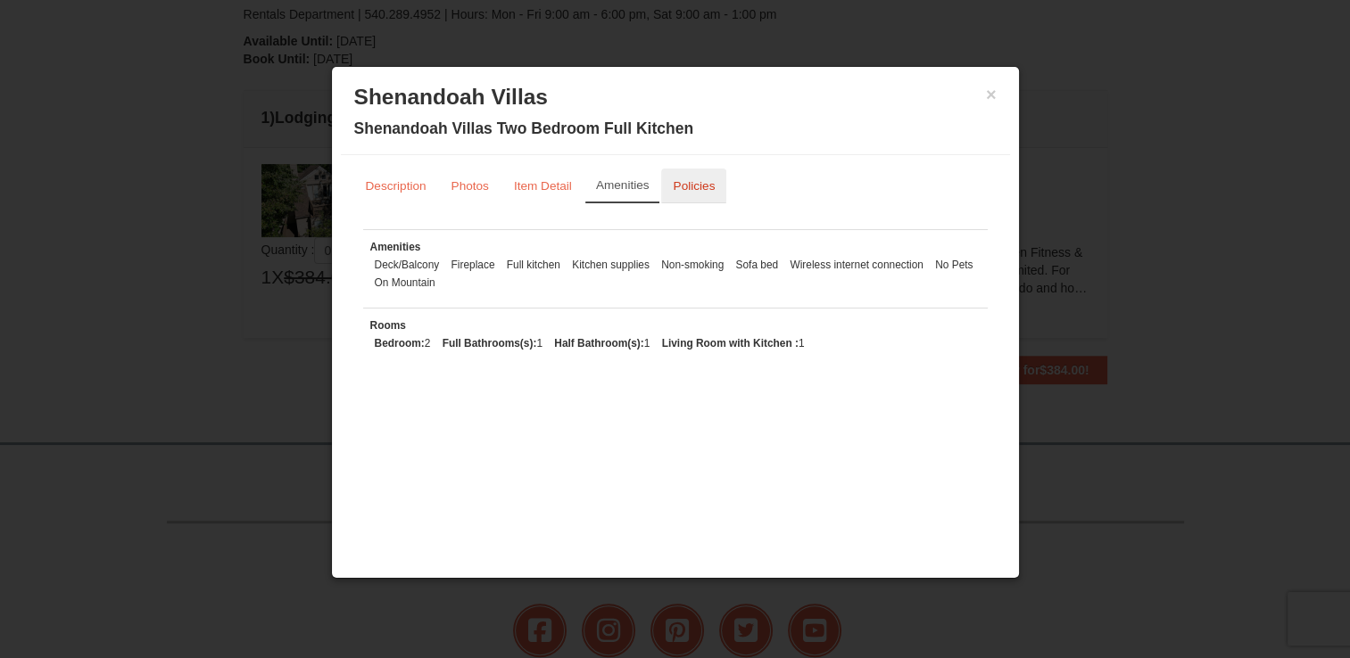
click at [713, 171] on link "Policies" at bounding box center [693, 186] width 65 height 35
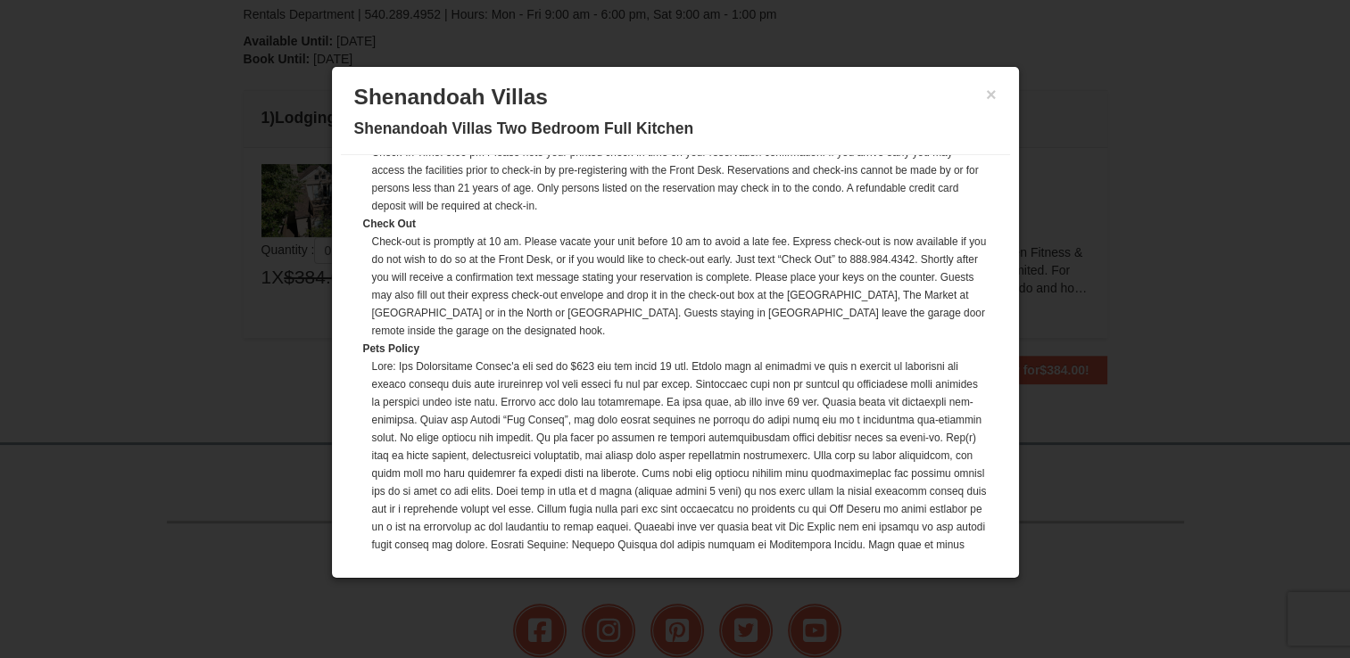
scroll to position [258, 0]
click at [986, 97] on button "×" at bounding box center [991, 95] width 11 height 18
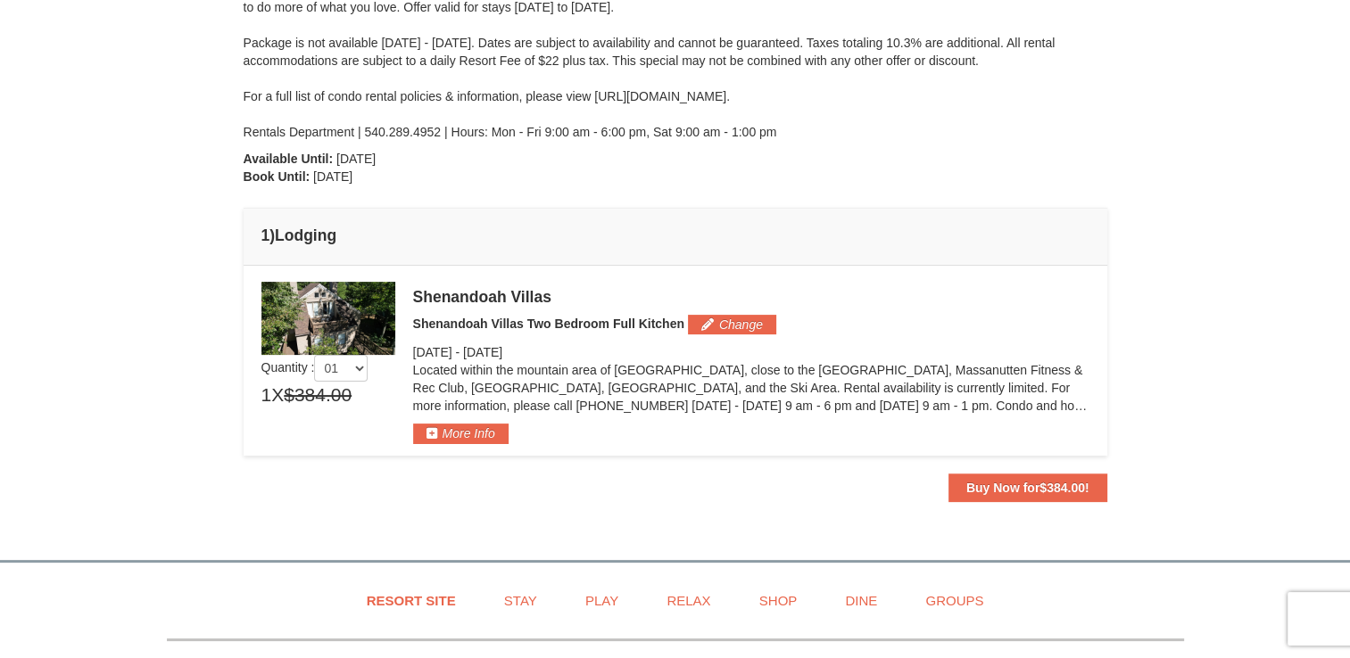
scroll to position [0, 0]
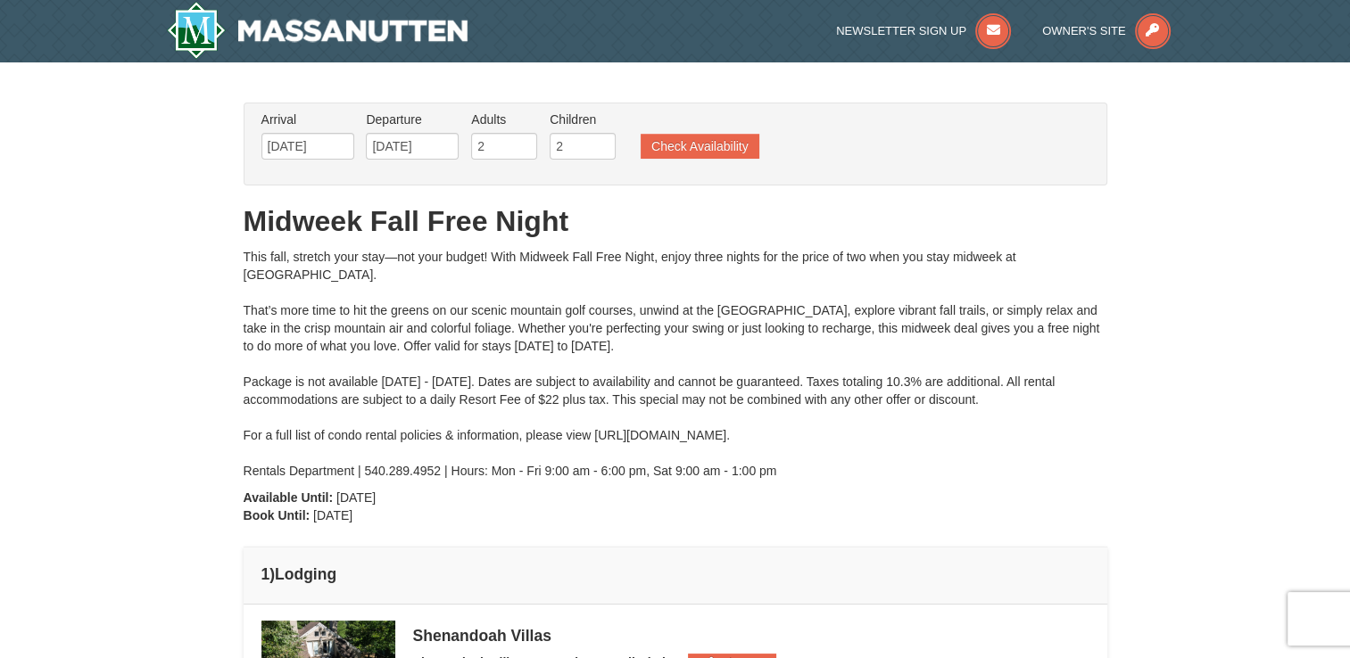
click at [407, 37] on img at bounding box center [318, 30] width 302 height 57
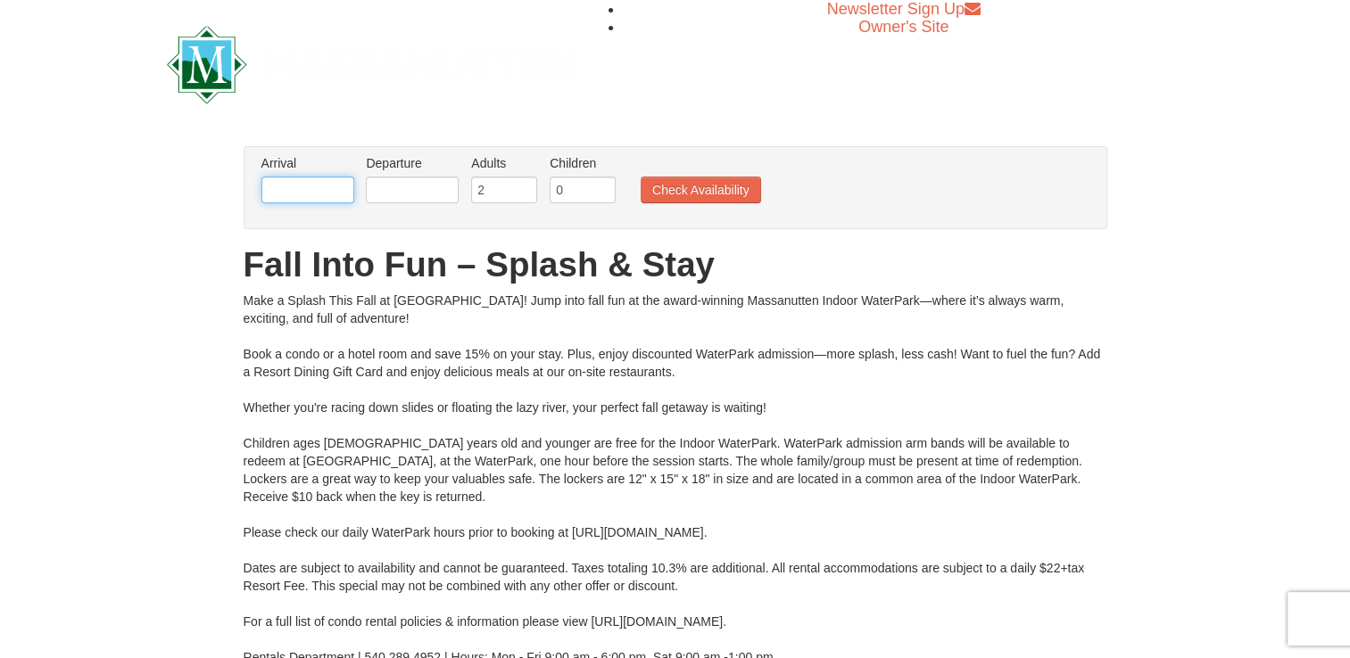
click at [319, 190] on input "text" at bounding box center [307, 190] width 93 height 27
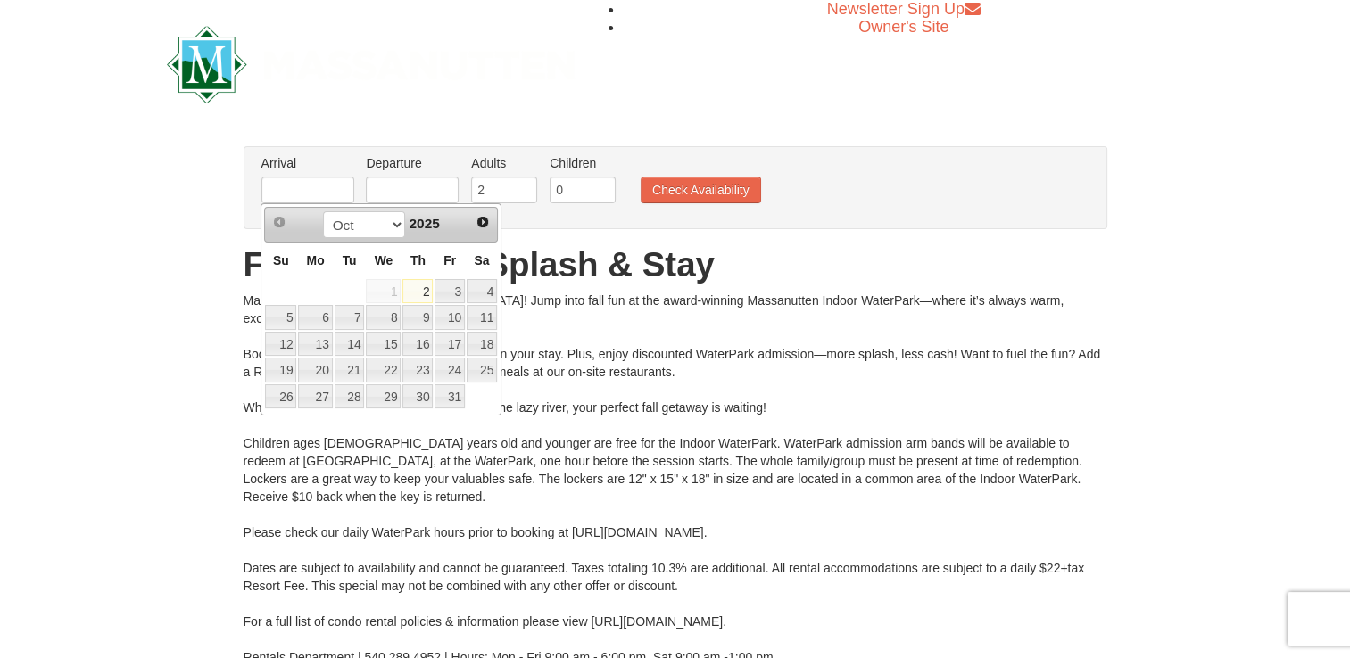
click at [232, 229] on div "× From: To: Adults: 2 Children: 0 Change Arrival Please format dates MM/DD/YYYY…" at bounding box center [675, 424] width 899 height 556
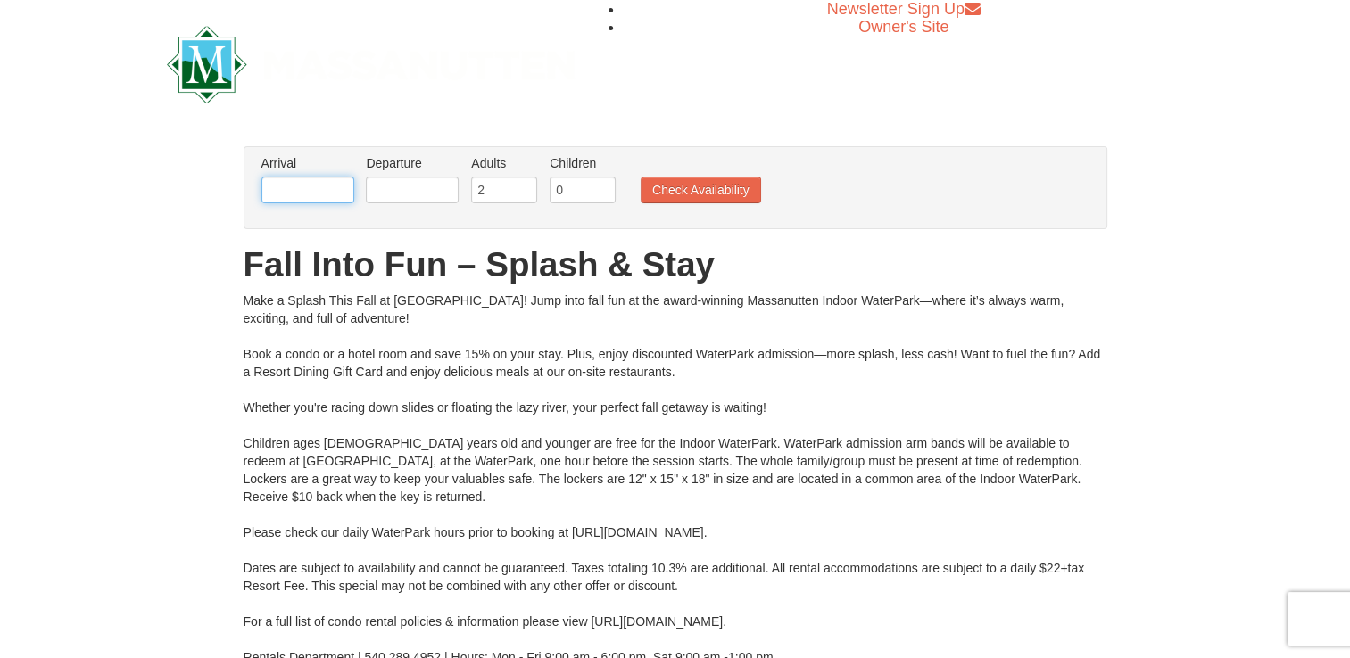
click at [319, 195] on input "text" at bounding box center [307, 190] width 93 height 27
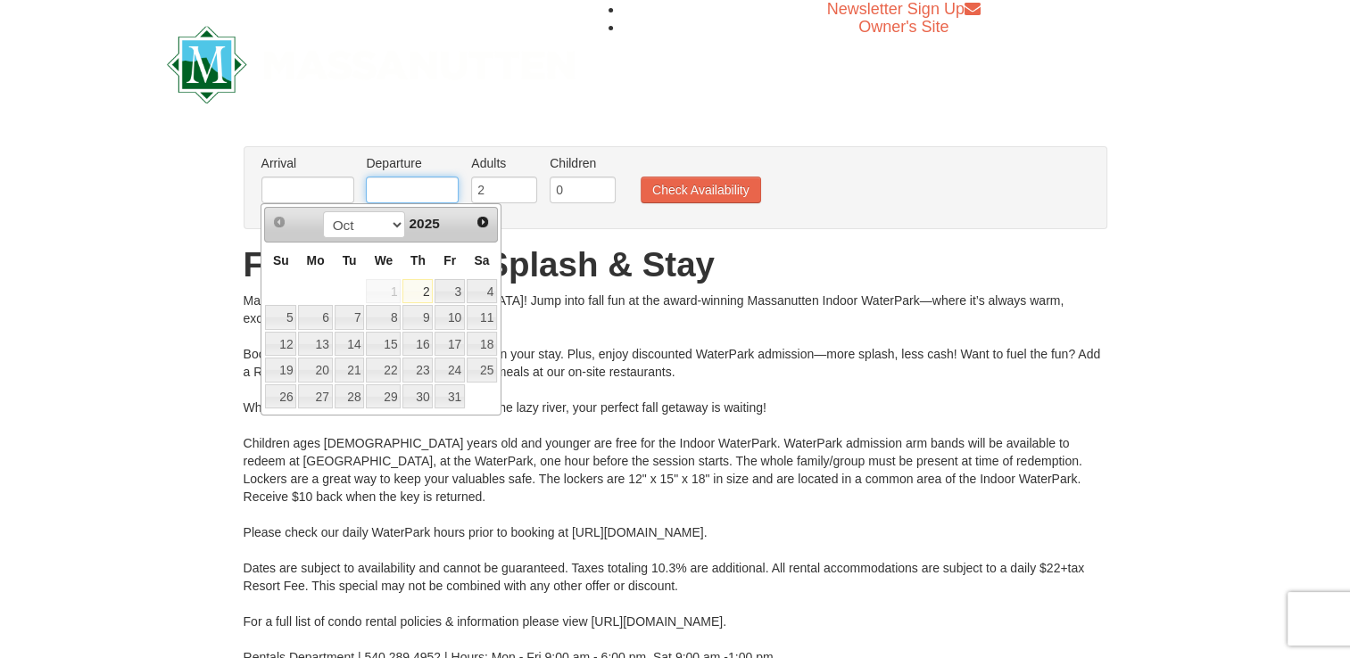
click at [423, 192] on input "text" at bounding box center [412, 190] width 93 height 27
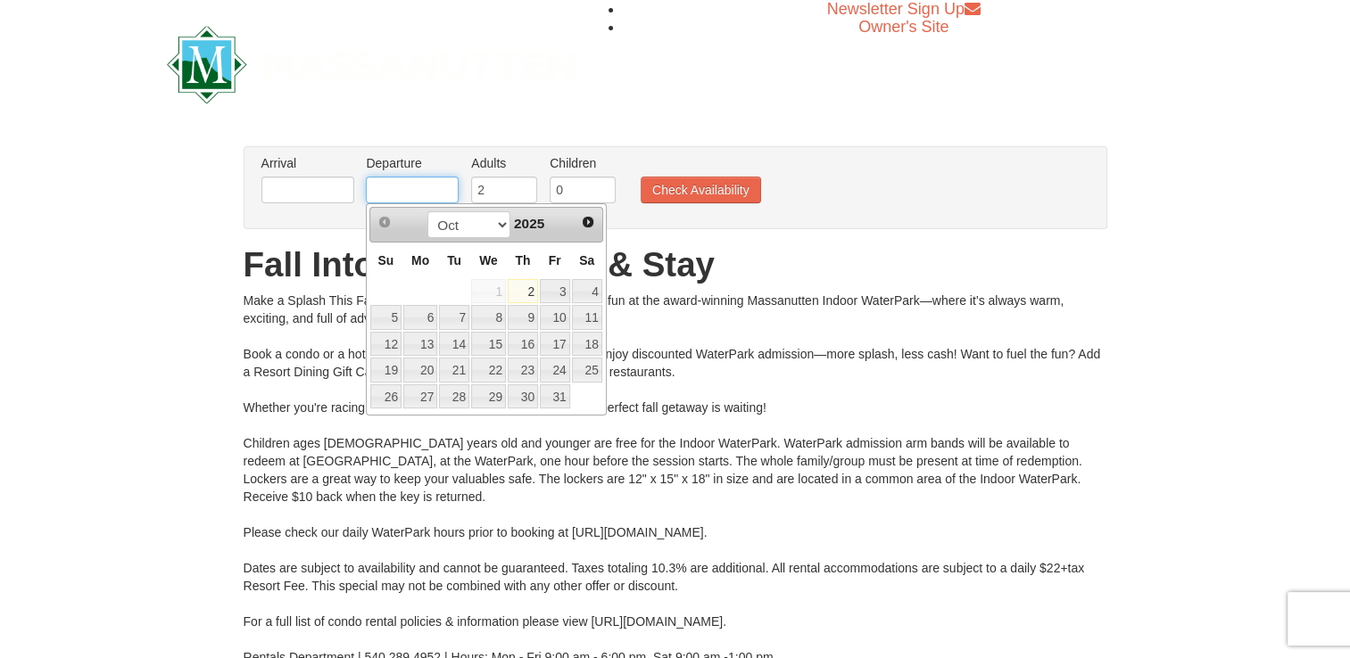
type input "[DATE]"
click at [325, 193] on input "text" at bounding box center [307, 190] width 93 height 27
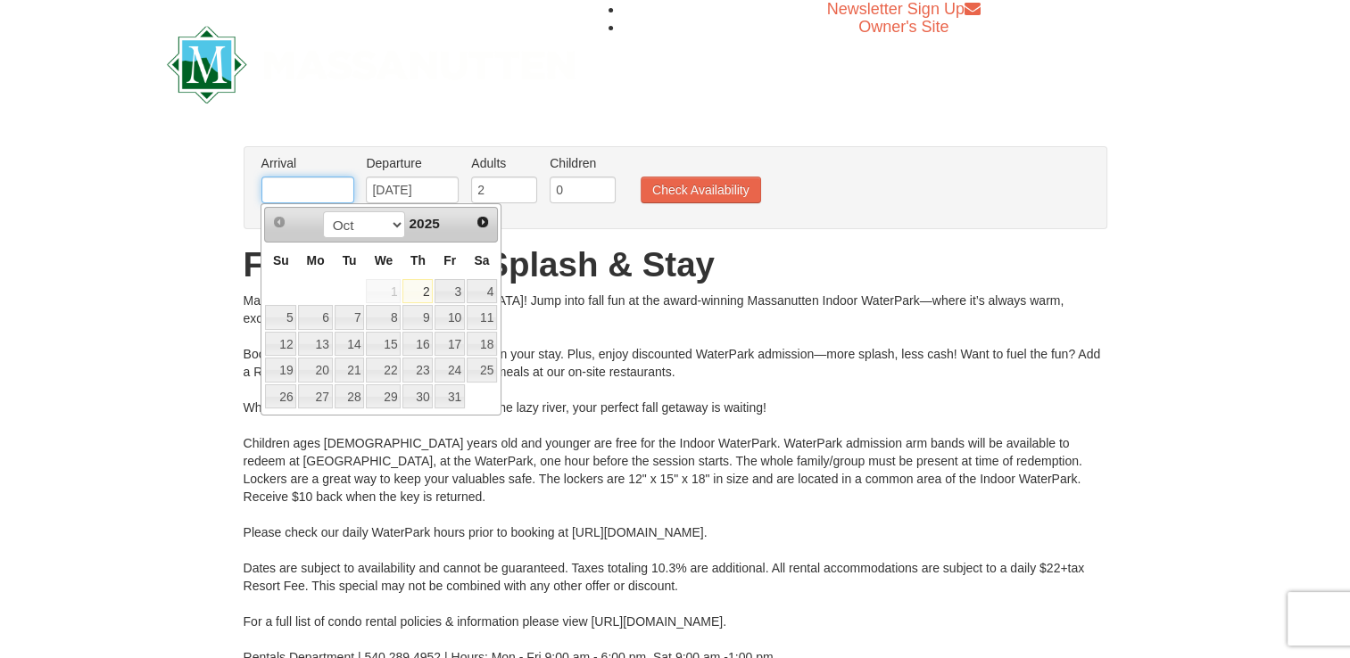
type input "[DATE]"
click at [513, 189] on input "2" at bounding box center [504, 190] width 66 height 27
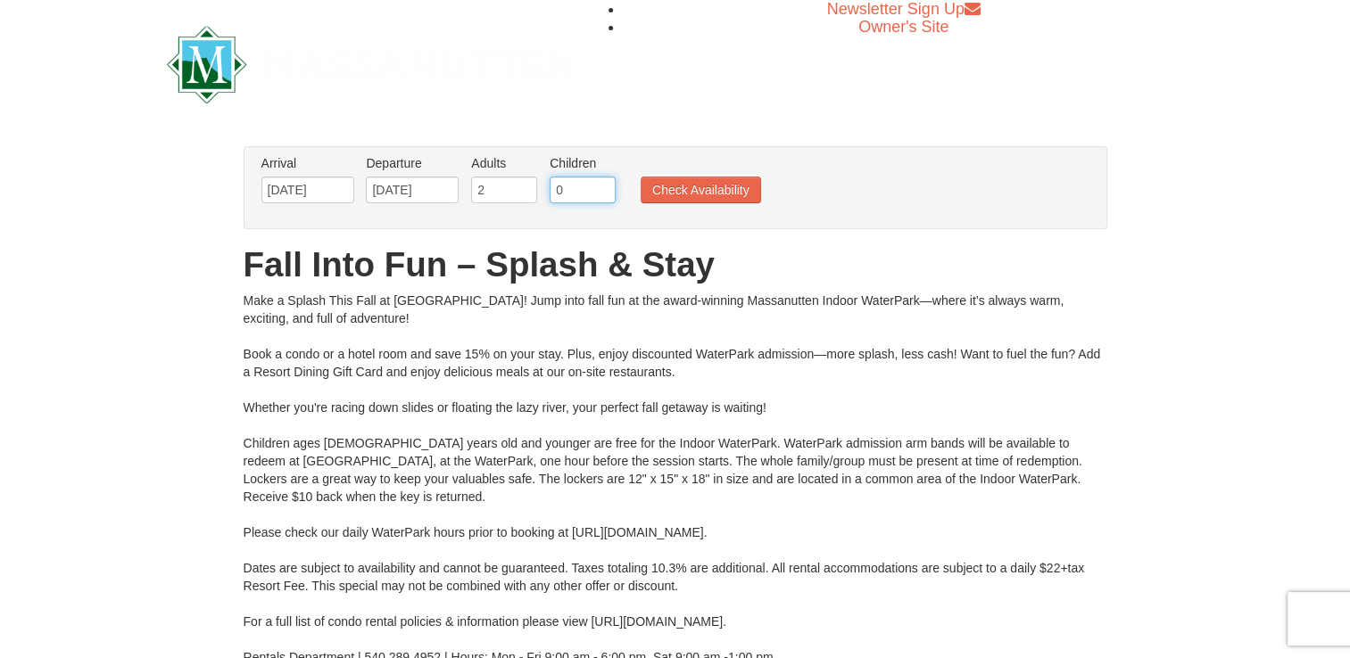
click at [593, 188] on input "0" at bounding box center [583, 190] width 66 height 27
click at [604, 186] on input "1" at bounding box center [583, 190] width 66 height 27
type input "2"
click at [600, 189] on input "2" at bounding box center [583, 190] width 66 height 27
click at [735, 189] on button "Check Availability" at bounding box center [701, 190] width 120 height 27
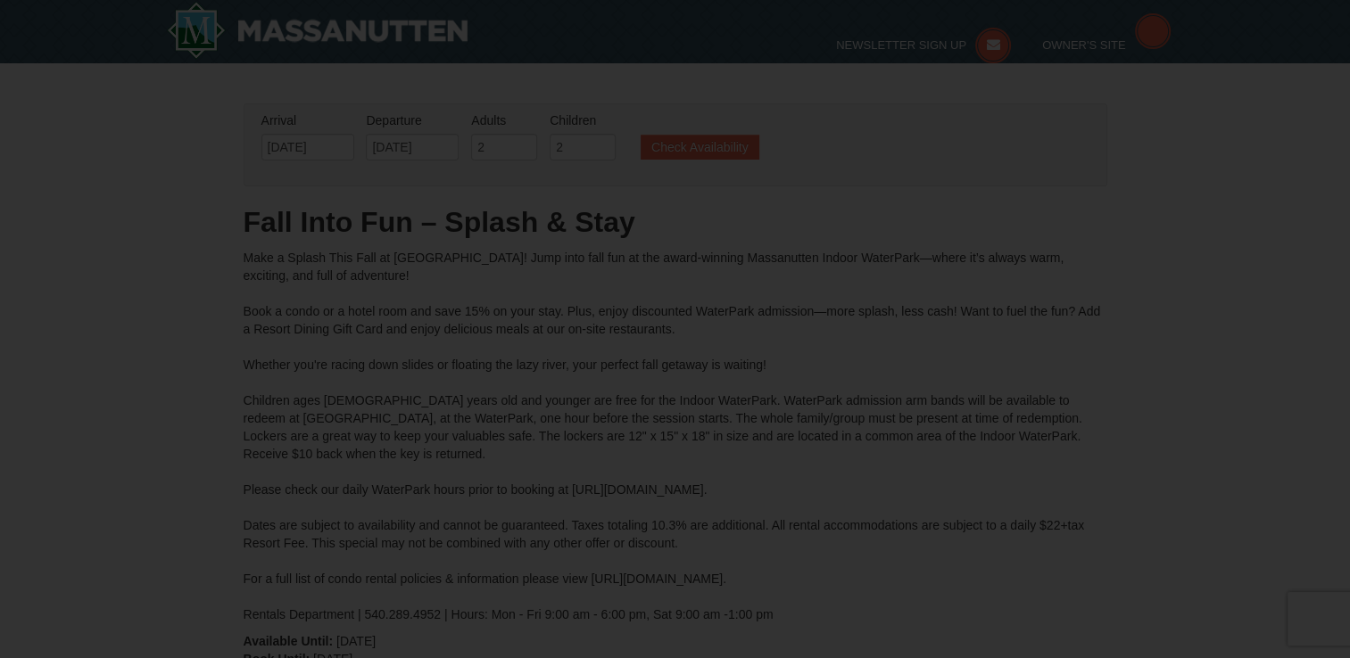
type input "[DATE]"
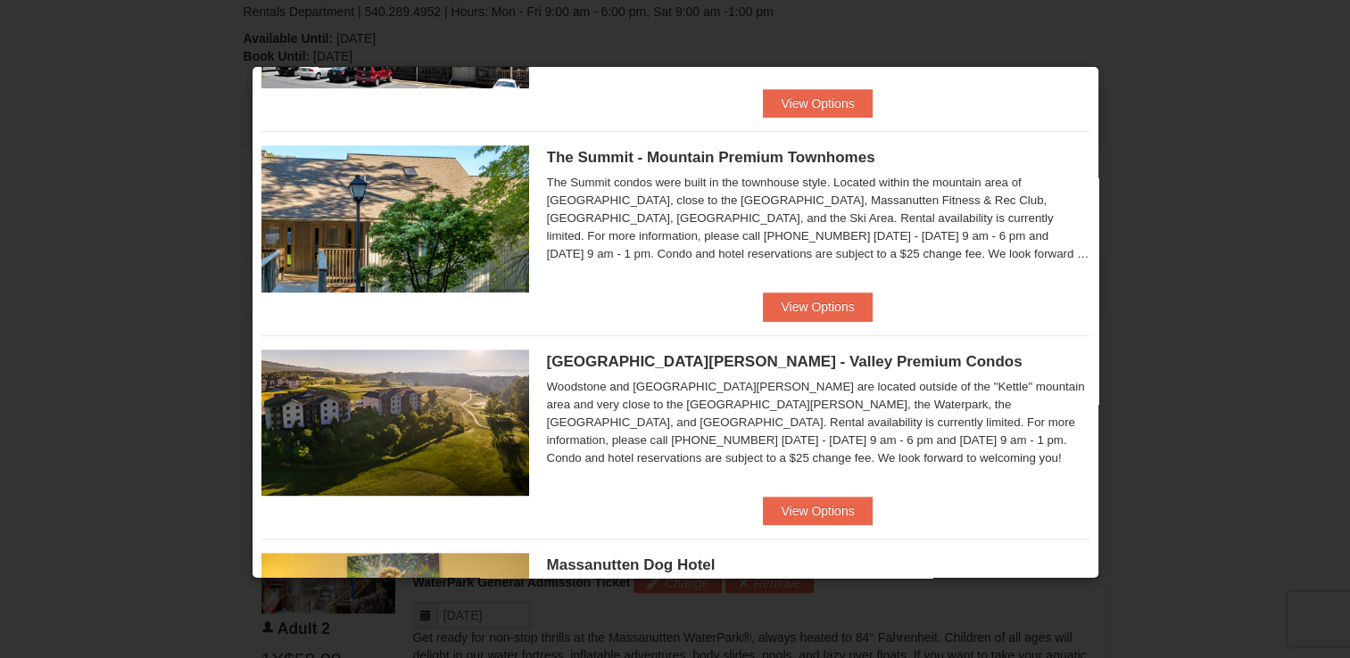
scroll to position [798, 0]
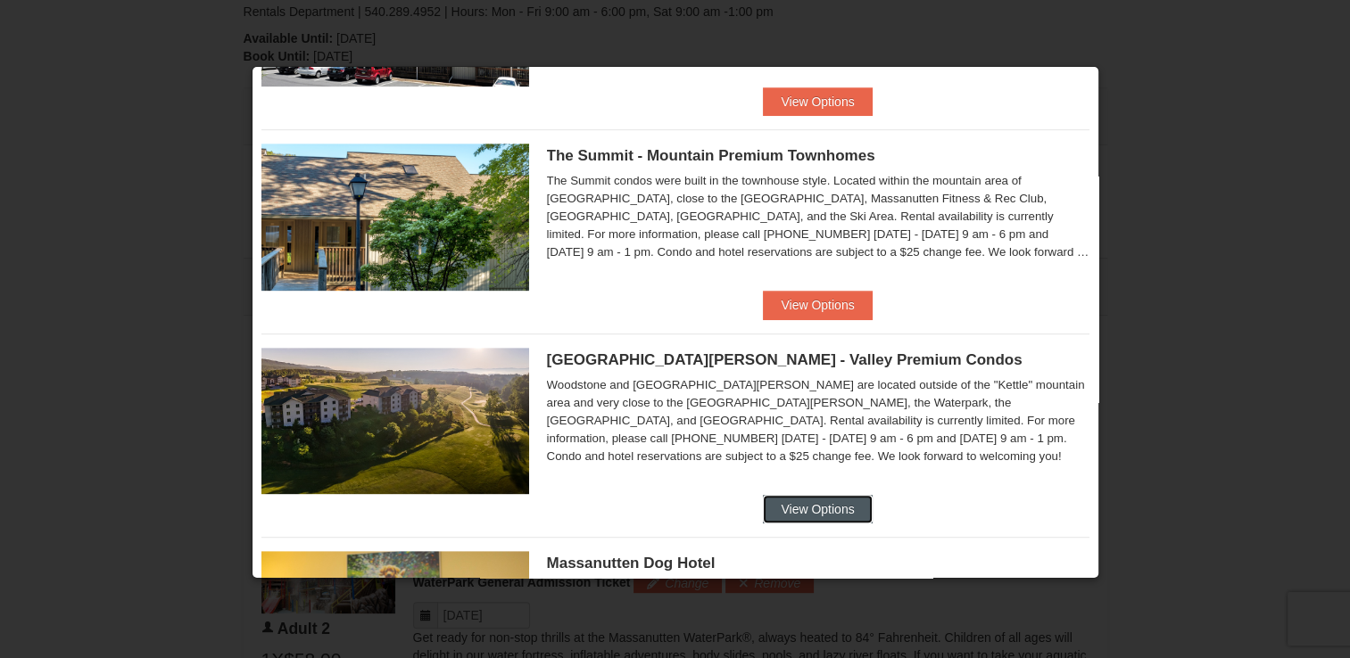
click at [858, 516] on button "View Options" at bounding box center [817, 509] width 109 height 29
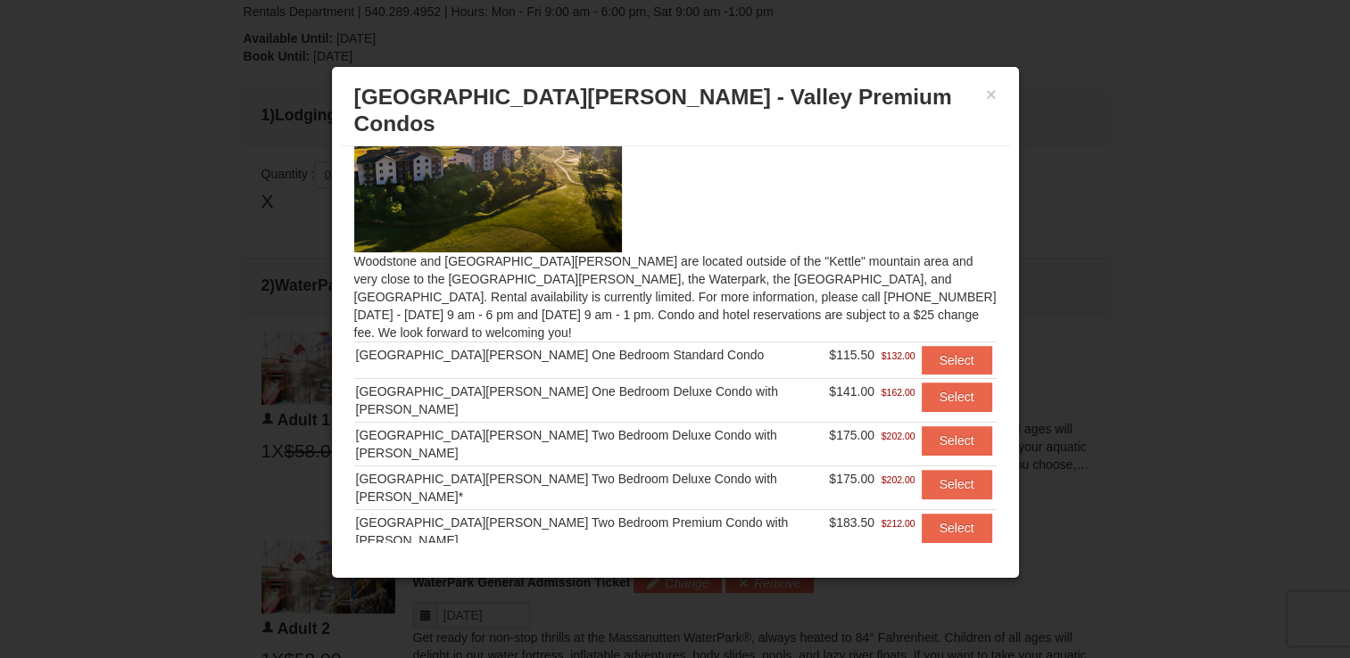
scroll to position [71, 0]
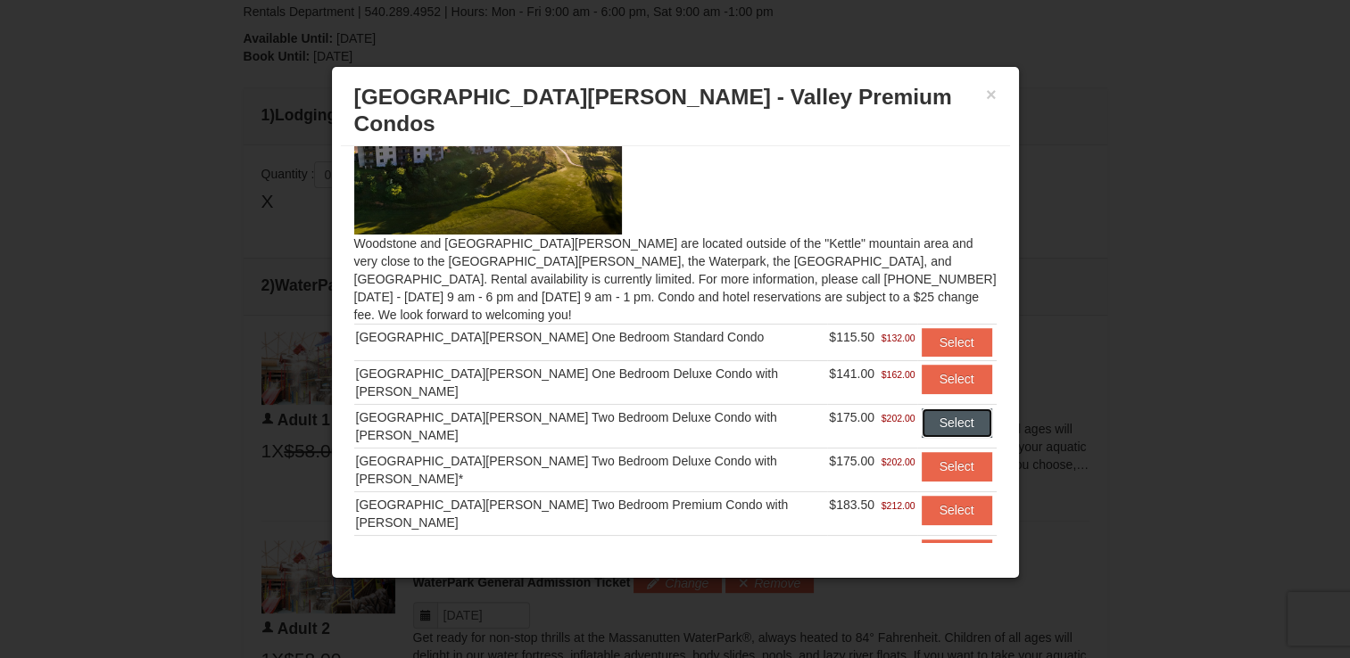
click at [932, 409] on button "Select" at bounding box center [957, 423] width 70 height 29
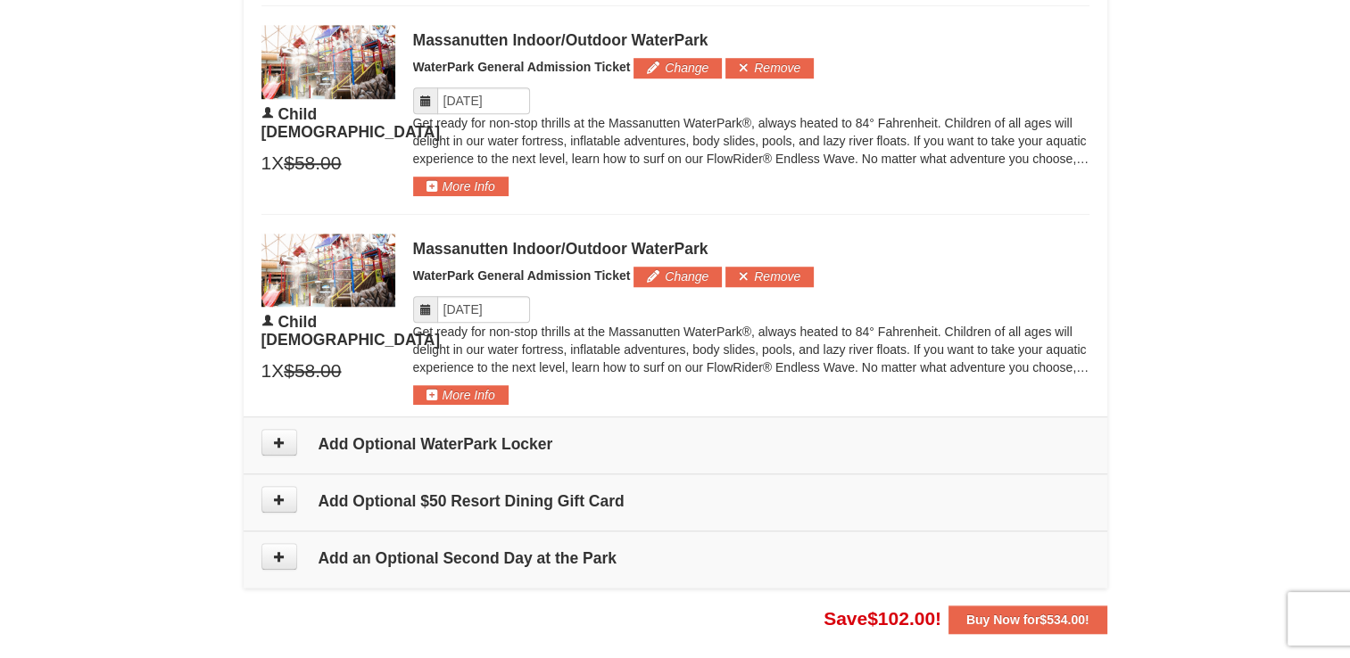
scroll to position [1403, 0]
click at [278, 494] on icon at bounding box center [279, 500] width 12 height 12
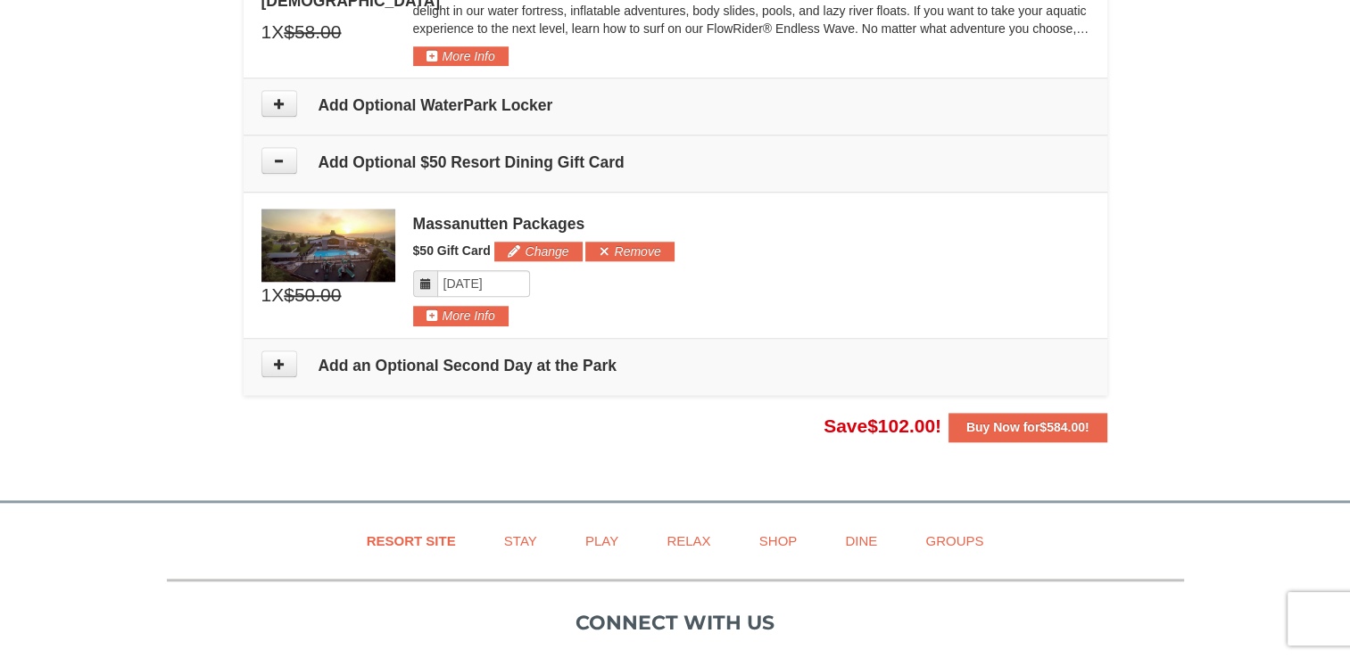
scroll to position [1736, 0]
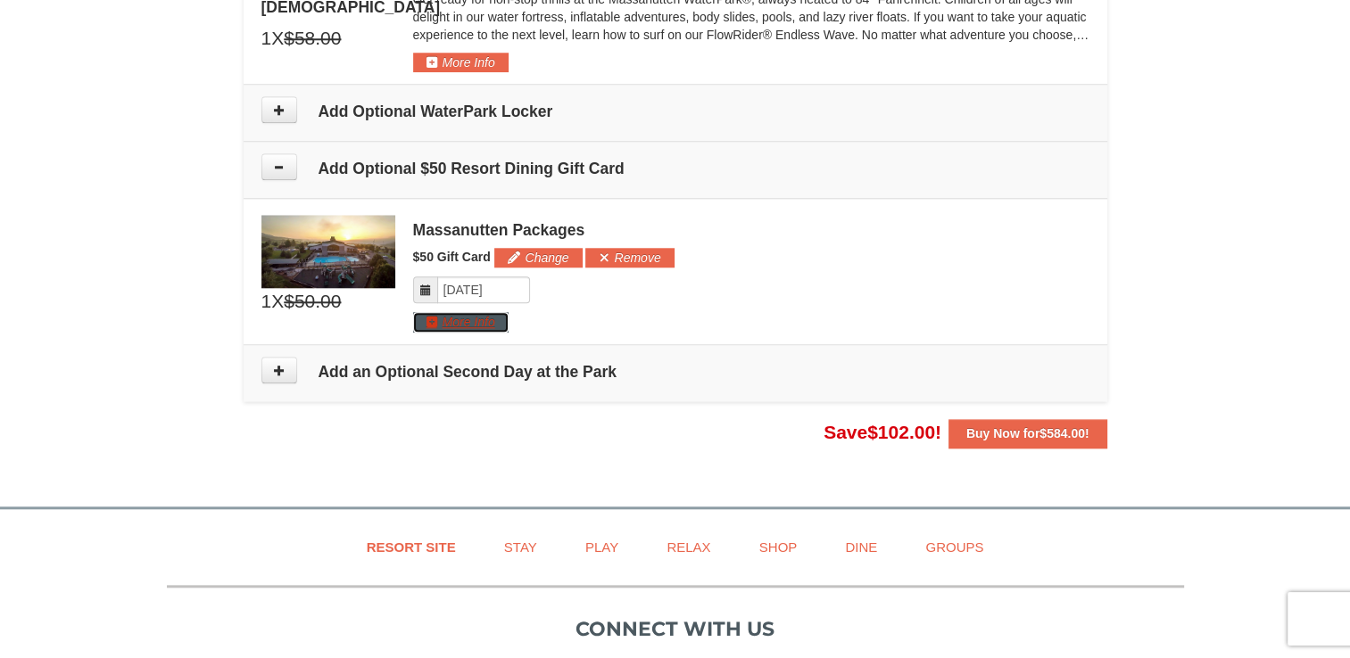
click at [484, 318] on button "More Info" at bounding box center [460, 322] width 95 height 20
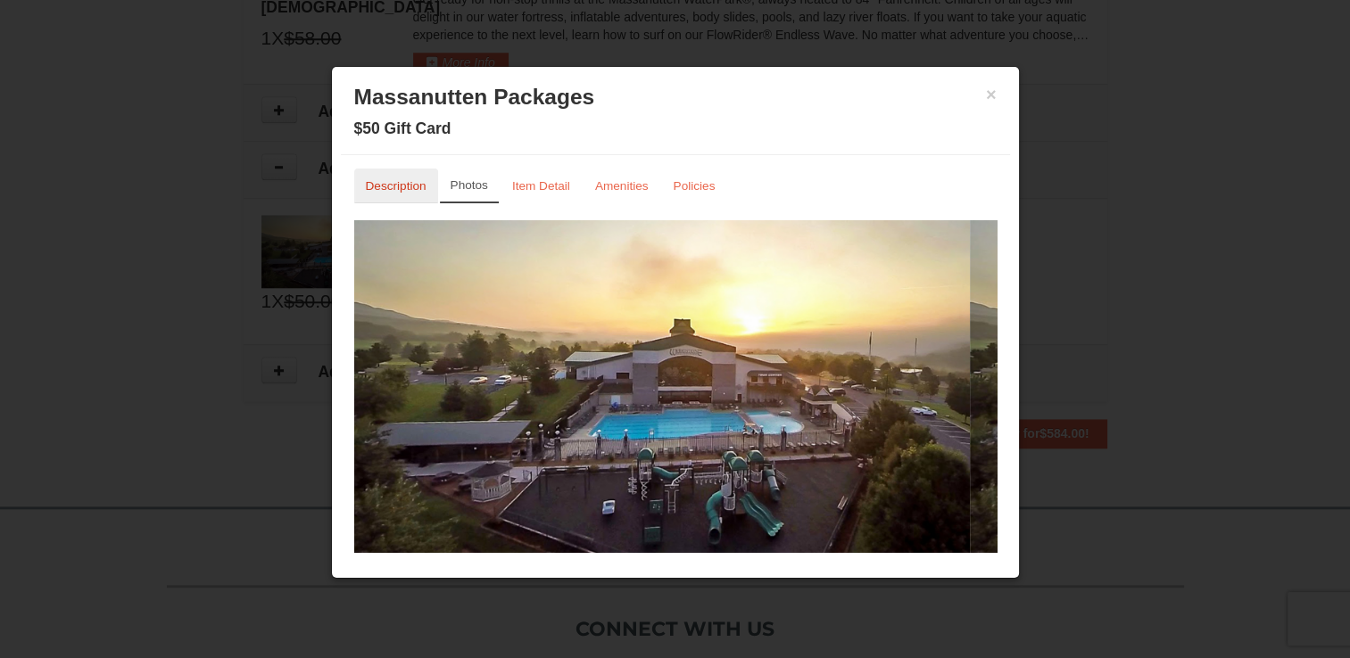
click at [399, 188] on small "Description" at bounding box center [396, 185] width 61 height 13
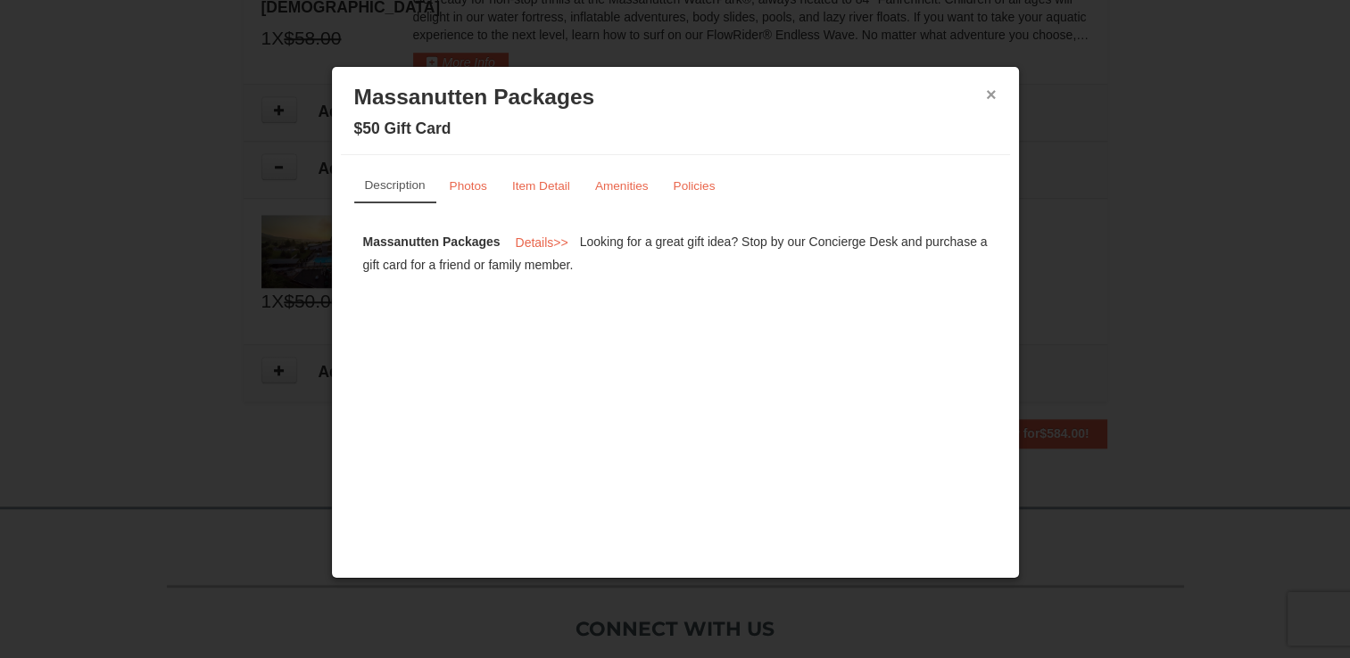
click at [991, 93] on button "×" at bounding box center [991, 95] width 11 height 18
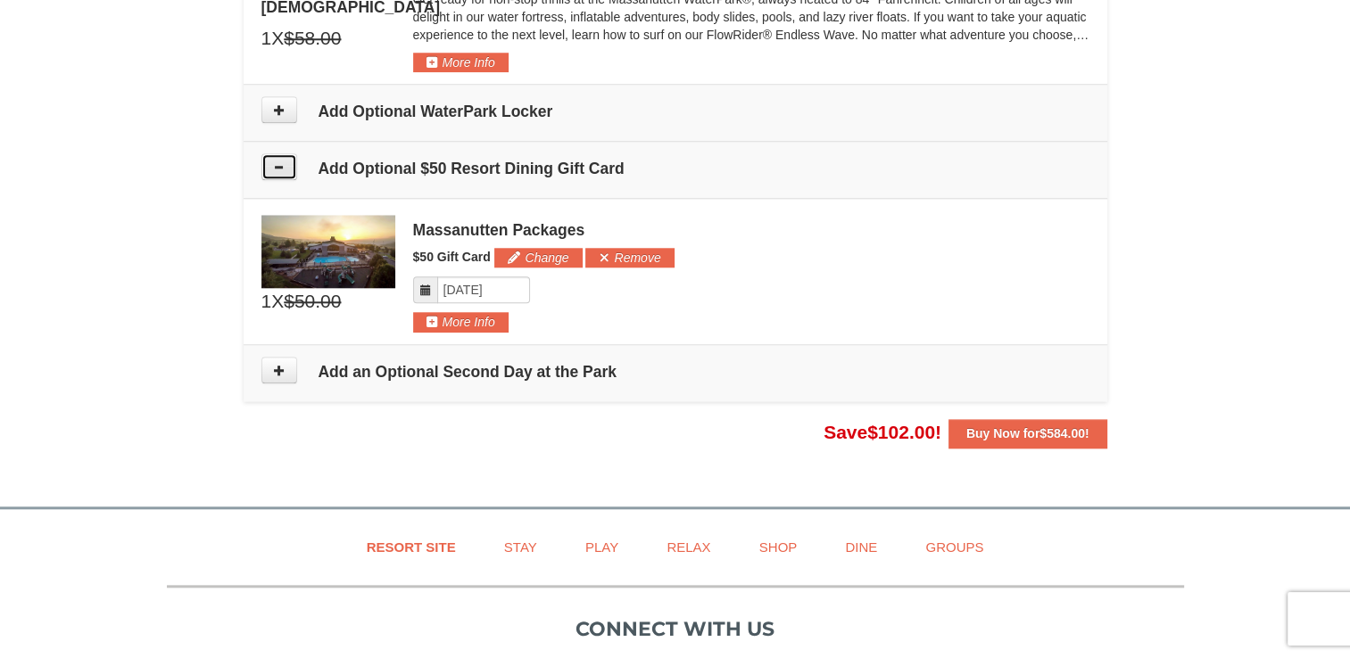
click at [278, 161] on icon at bounding box center [279, 167] width 12 height 12
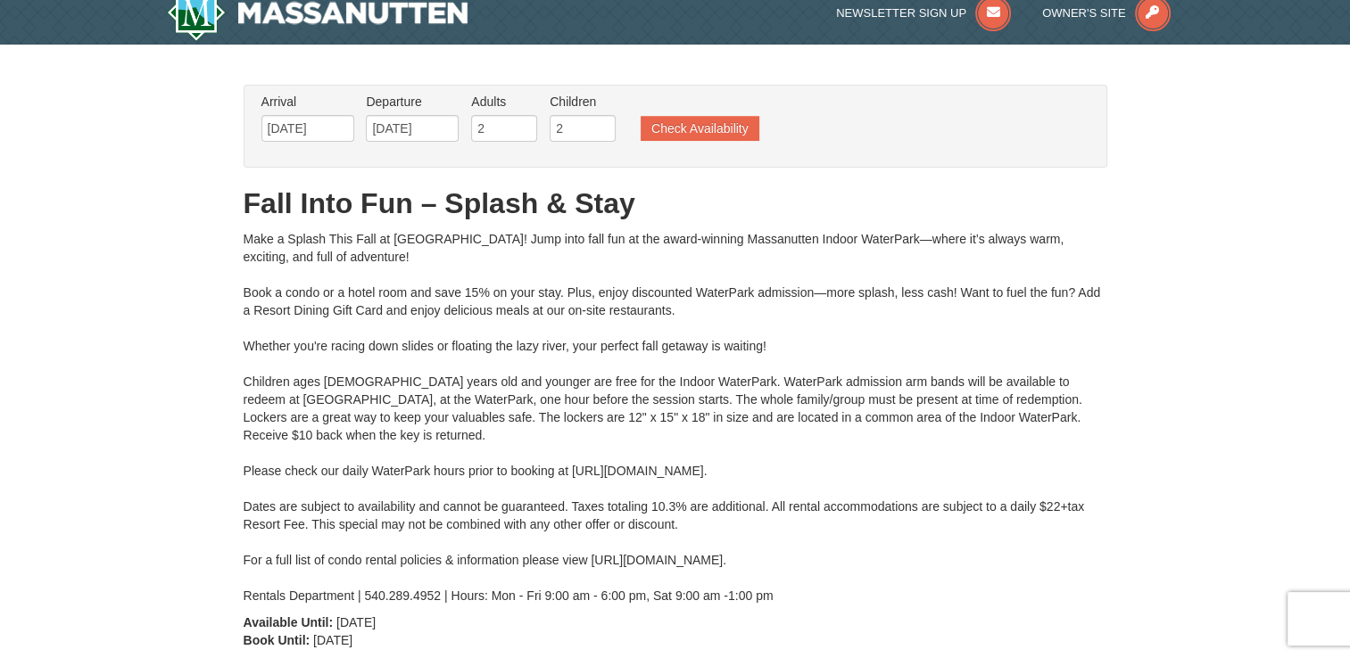
scroll to position [0, 0]
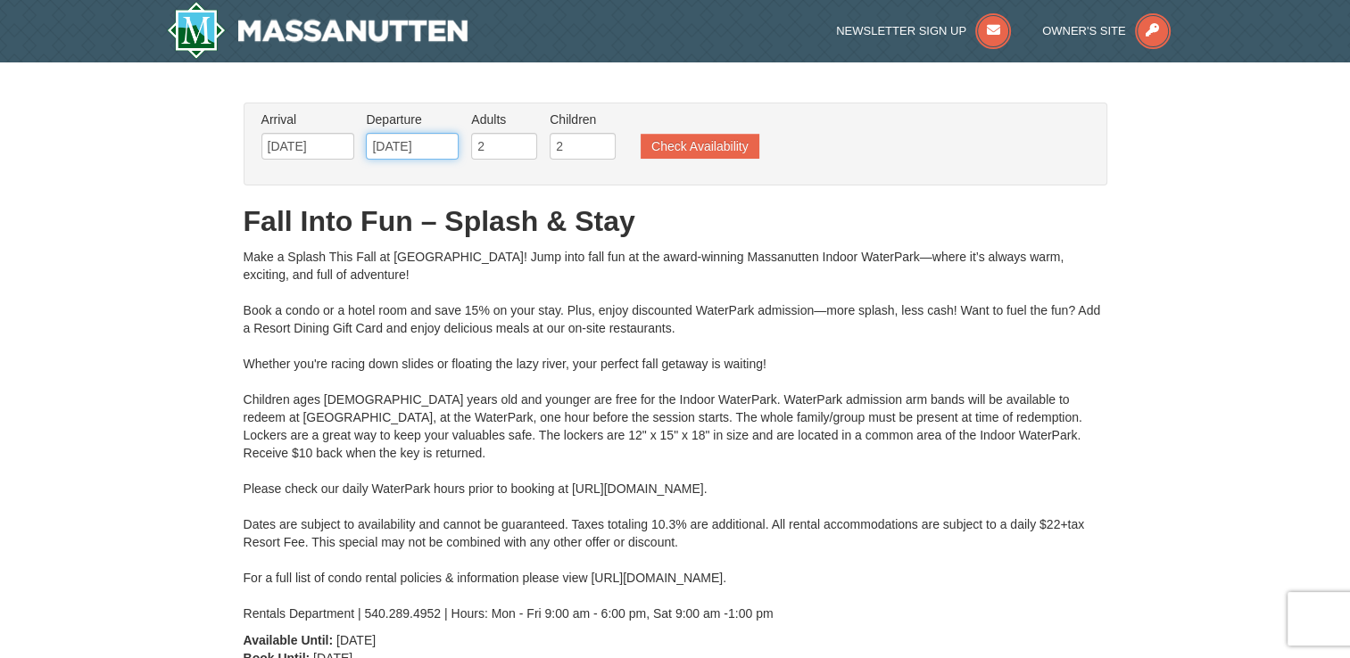
click at [416, 146] on input "11/25/2025" at bounding box center [412, 146] width 93 height 27
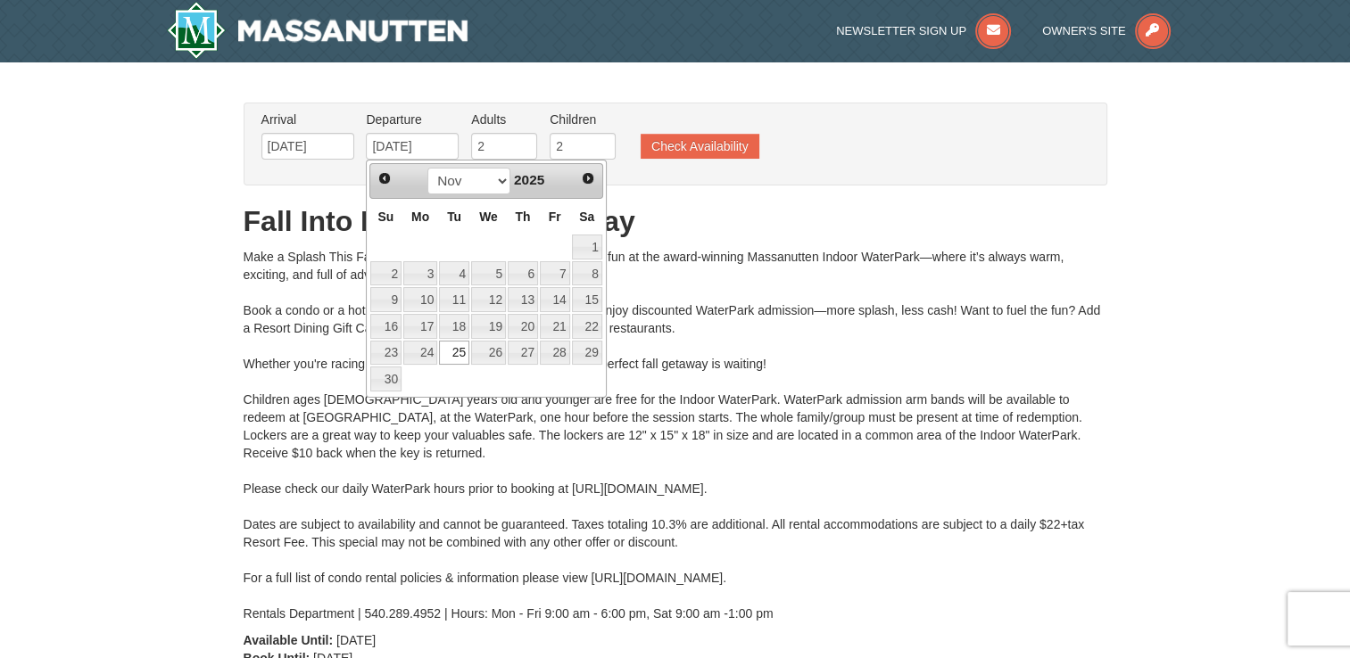
click at [414, 347] on link "24" at bounding box center [420, 353] width 34 height 25
type input "11/24/2025"
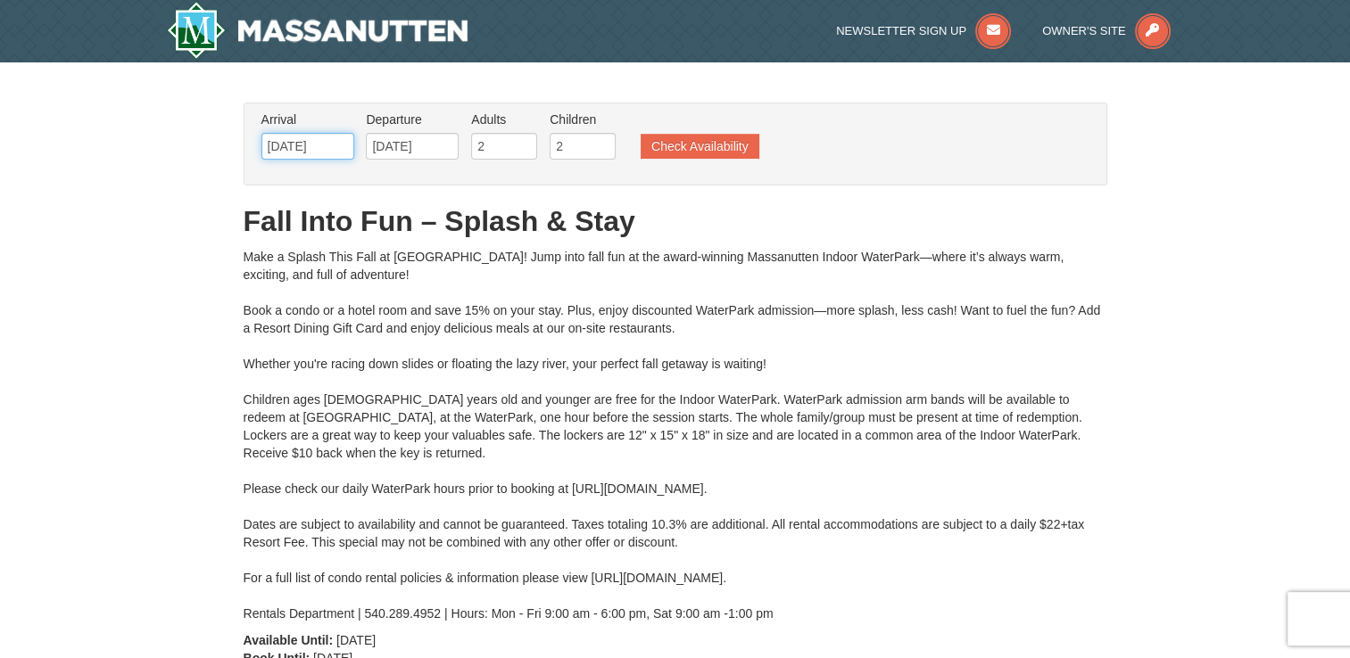
click at [332, 151] on input "[DATE]" at bounding box center [307, 146] width 93 height 27
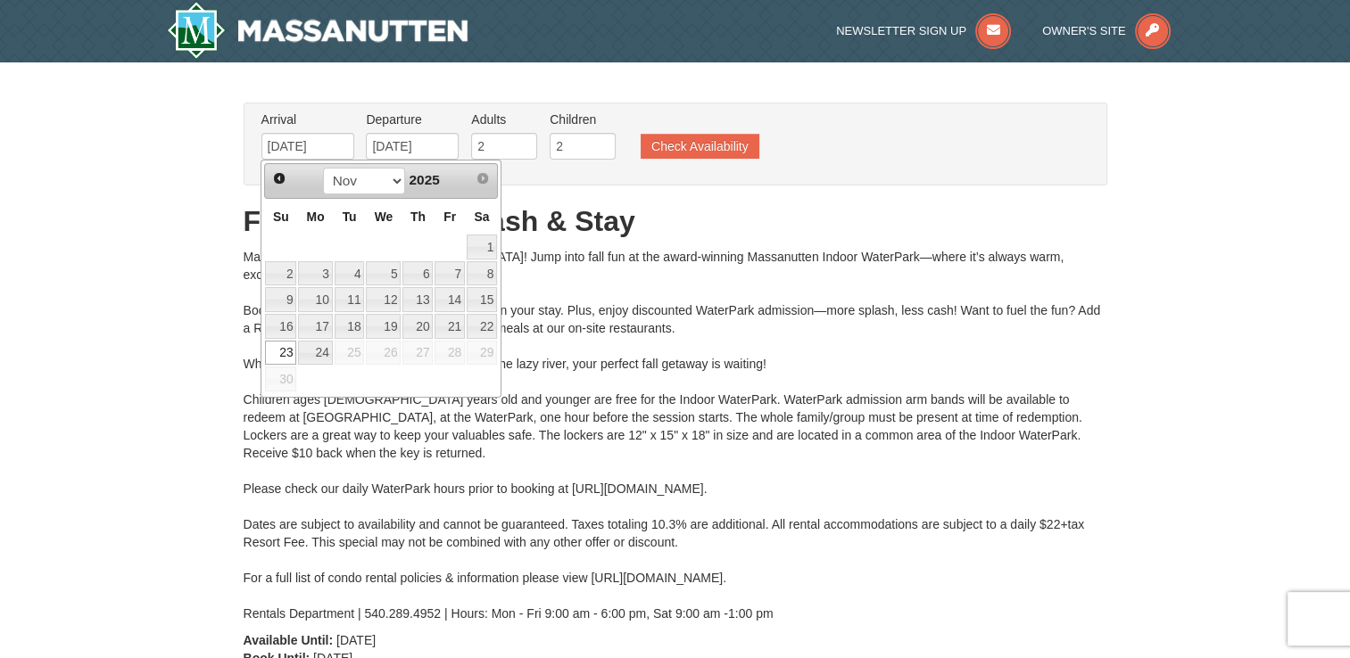
click at [453, 327] on link "21" at bounding box center [449, 326] width 30 height 25
type input "[DATE]"
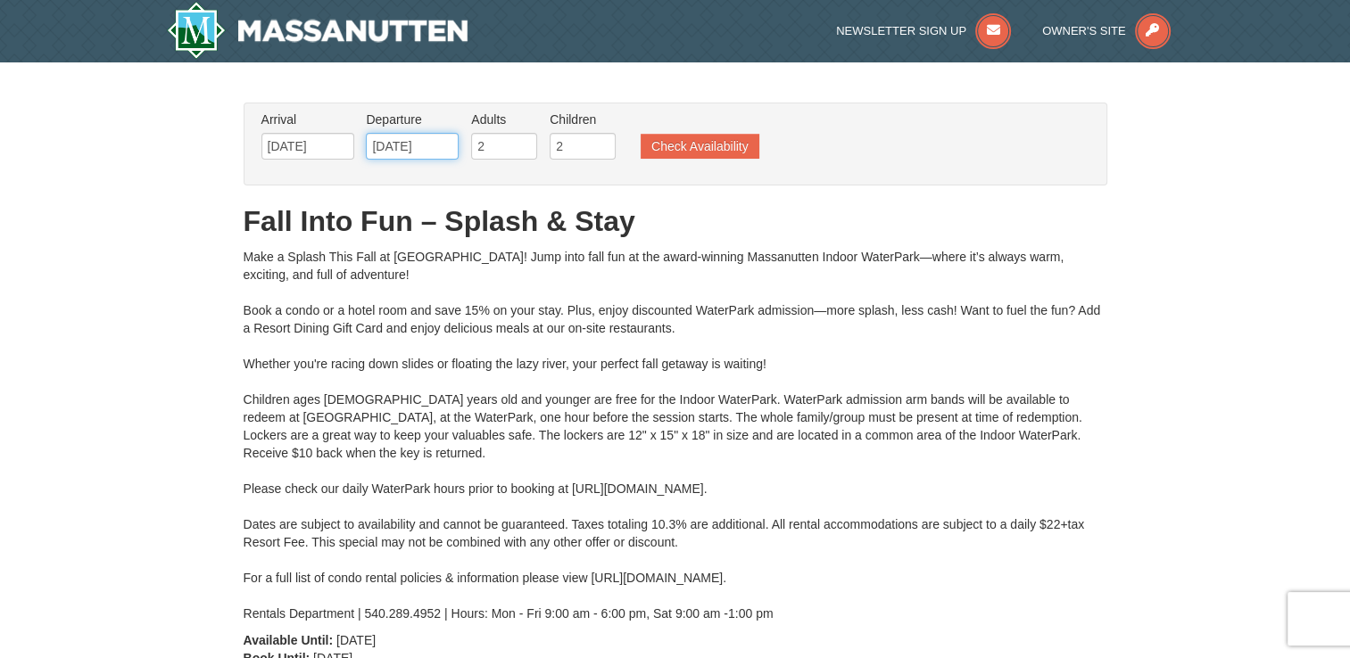
click at [433, 153] on input "11/24/2025" at bounding box center [412, 146] width 93 height 27
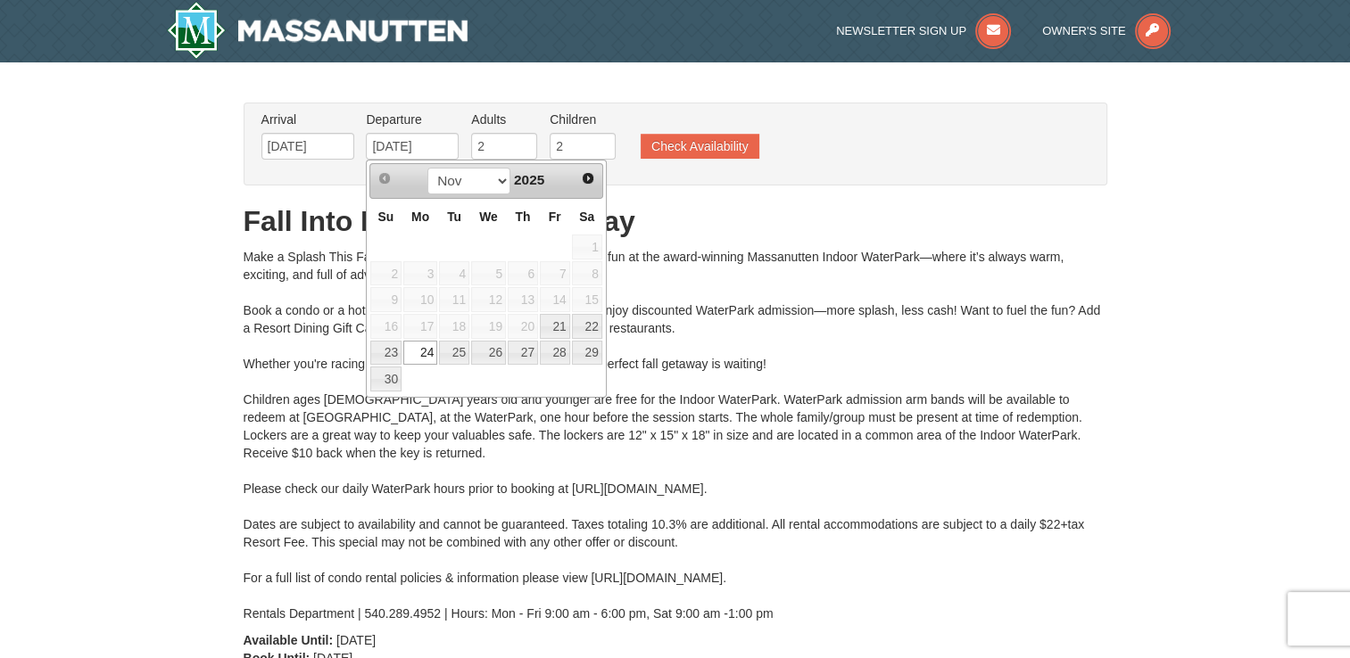
click at [396, 344] on link "23" at bounding box center [385, 353] width 31 height 25
type input "[DATE]"
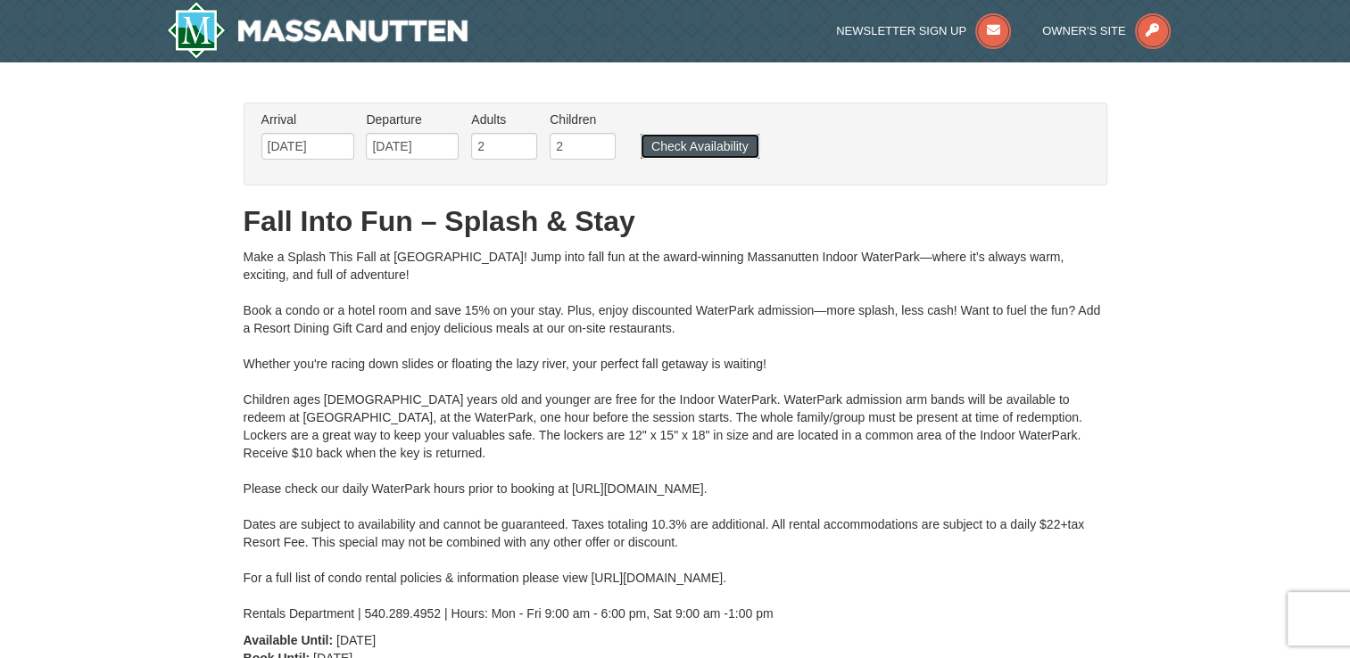
click at [724, 151] on button "Check Availability" at bounding box center [700, 146] width 119 height 25
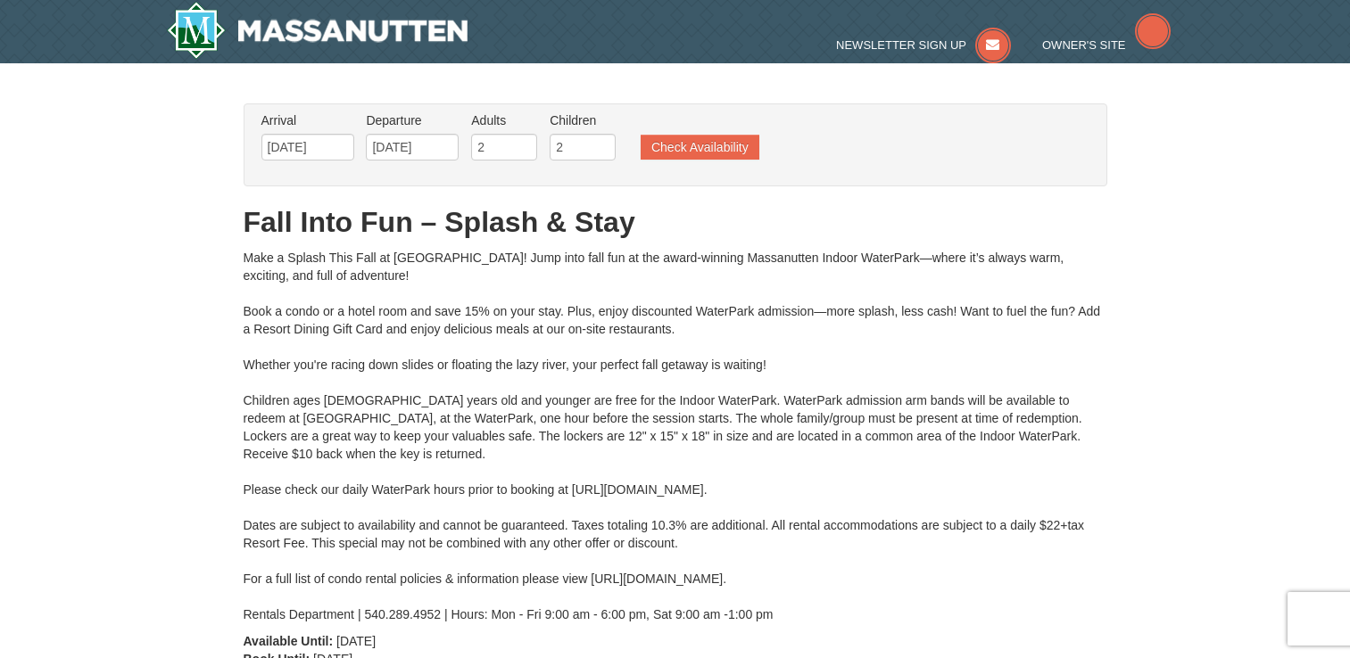
type input "[DATE]"
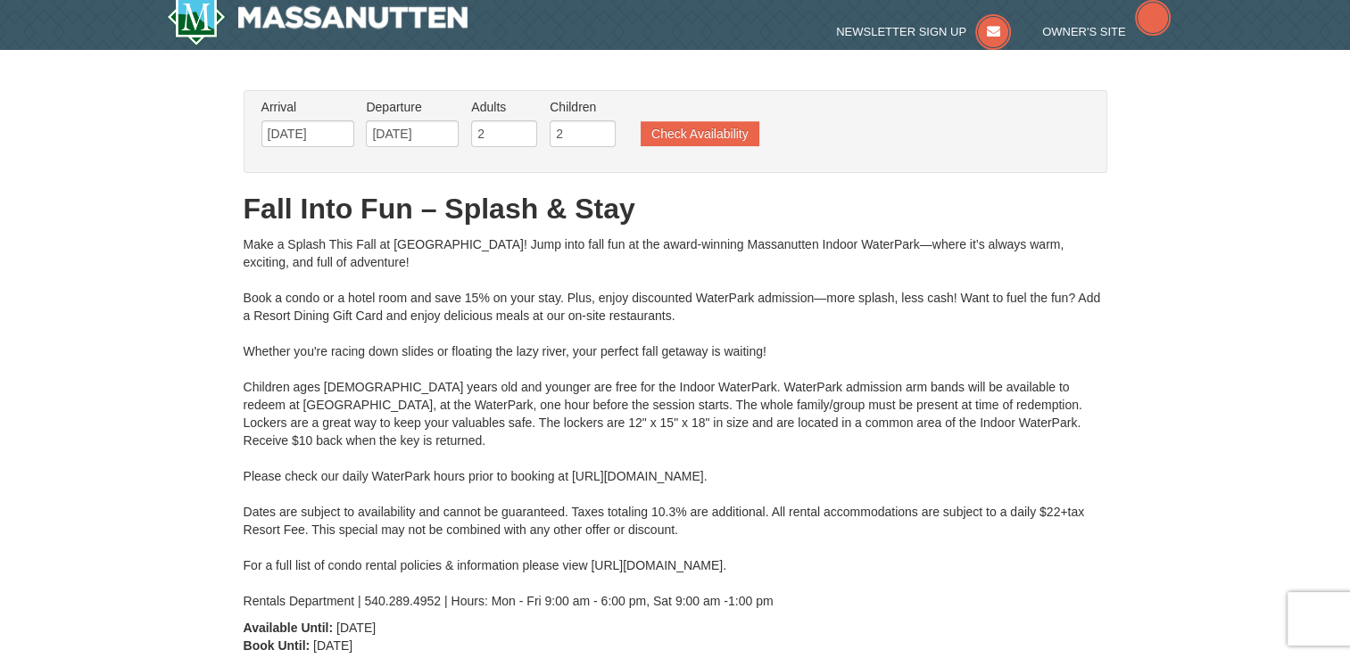
type input "[DATE]"
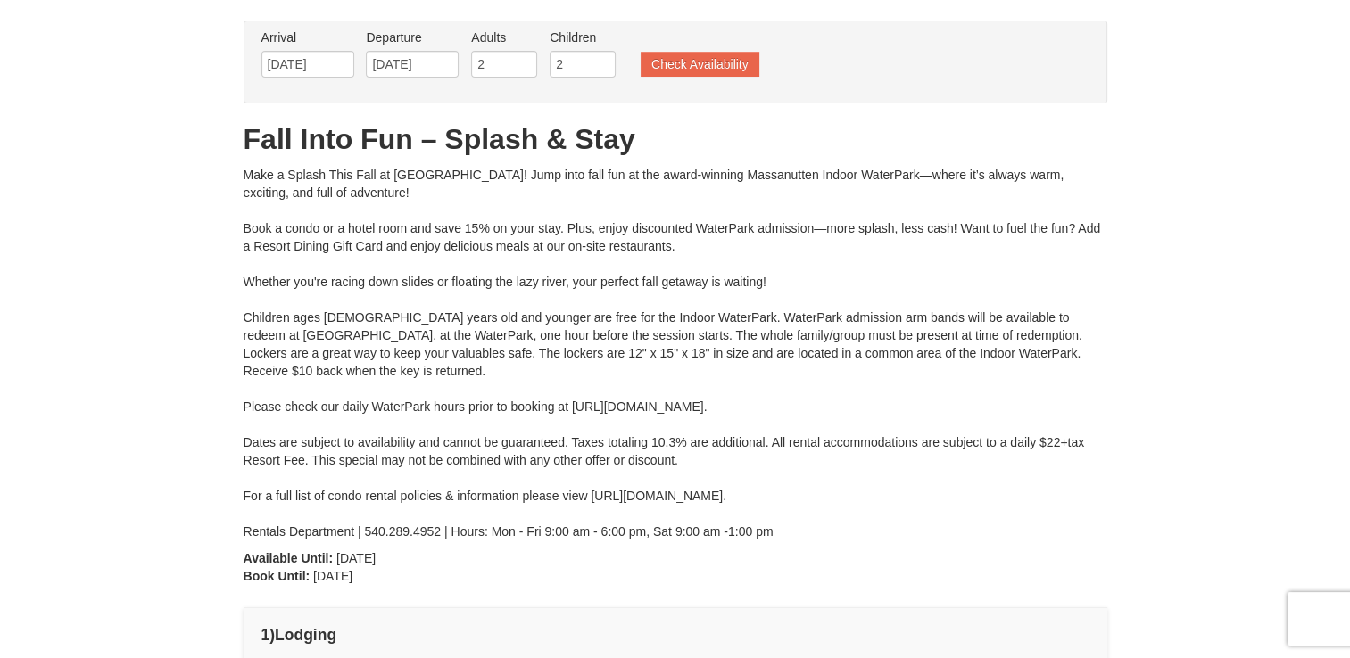
type input "[DATE]"
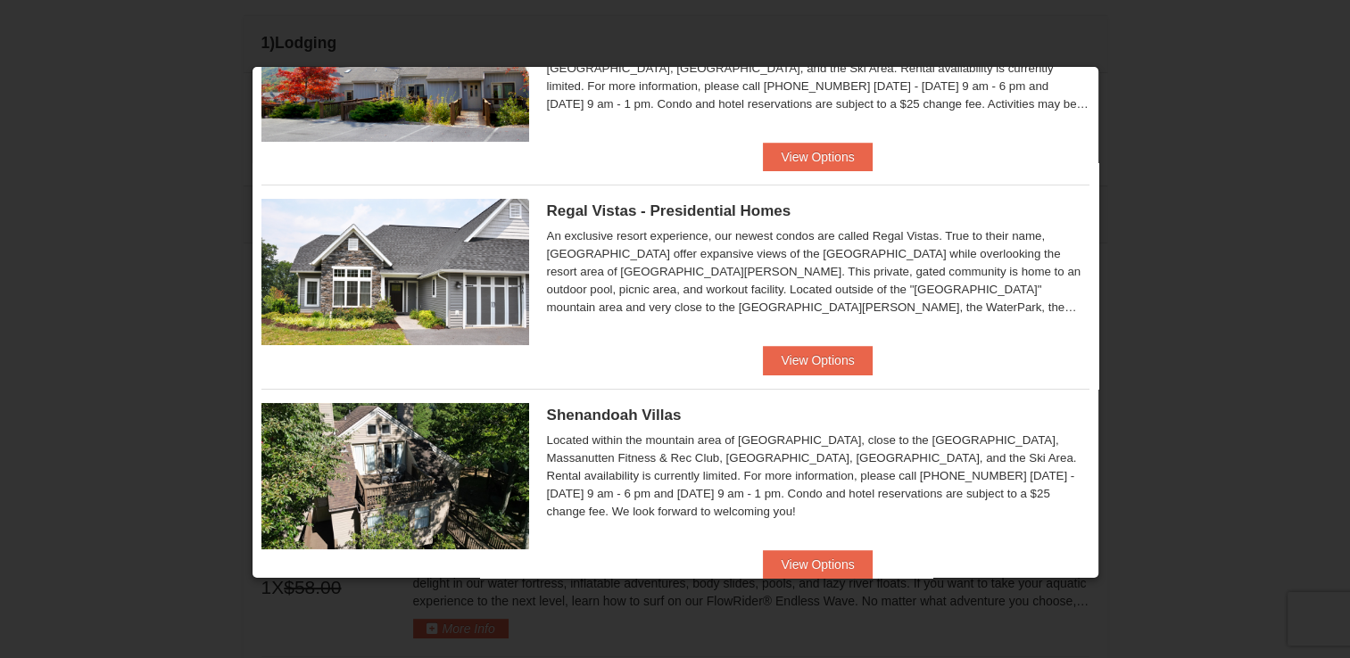
scroll to position [136, 0]
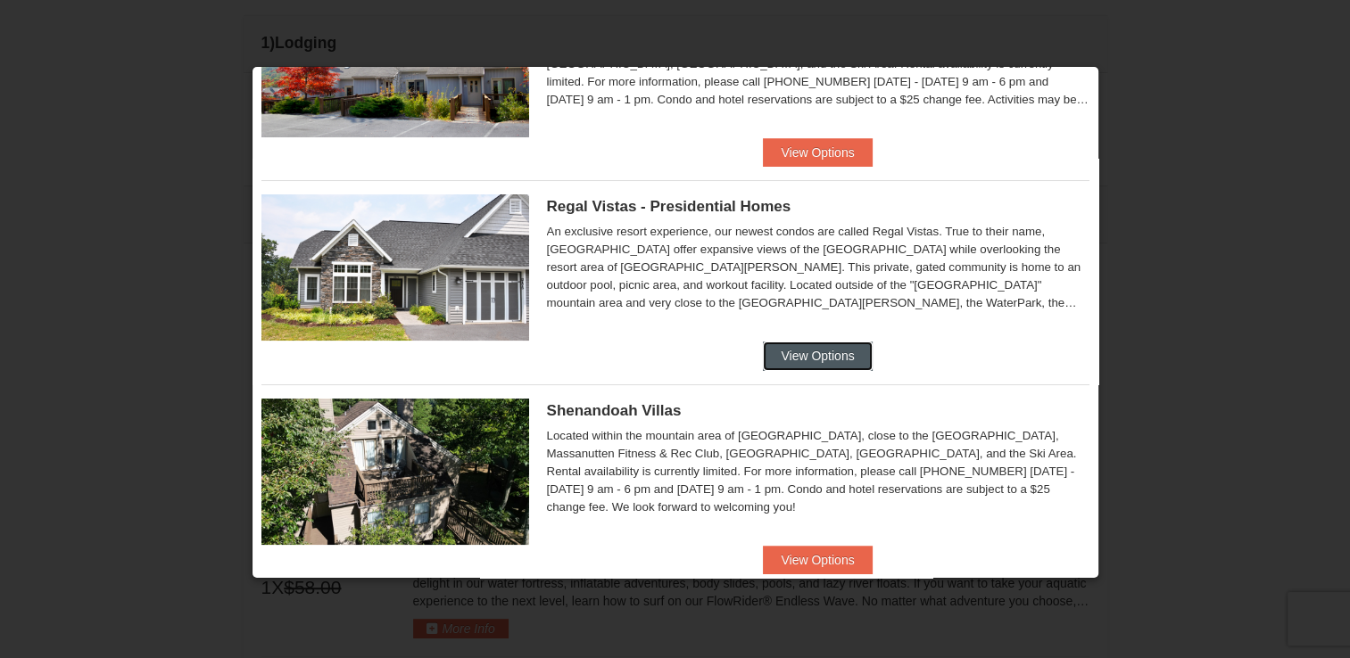
click at [851, 348] on button "View Options" at bounding box center [817, 356] width 109 height 29
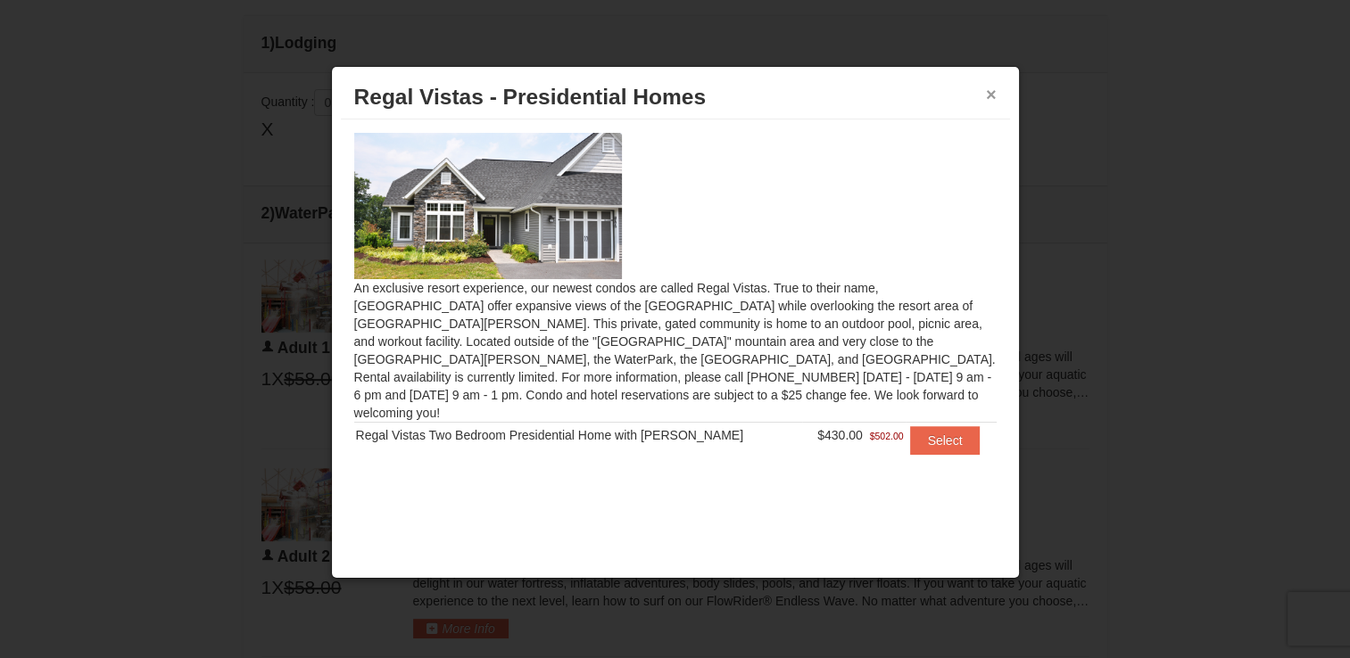
click at [990, 95] on button "×" at bounding box center [991, 95] width 11 height 18
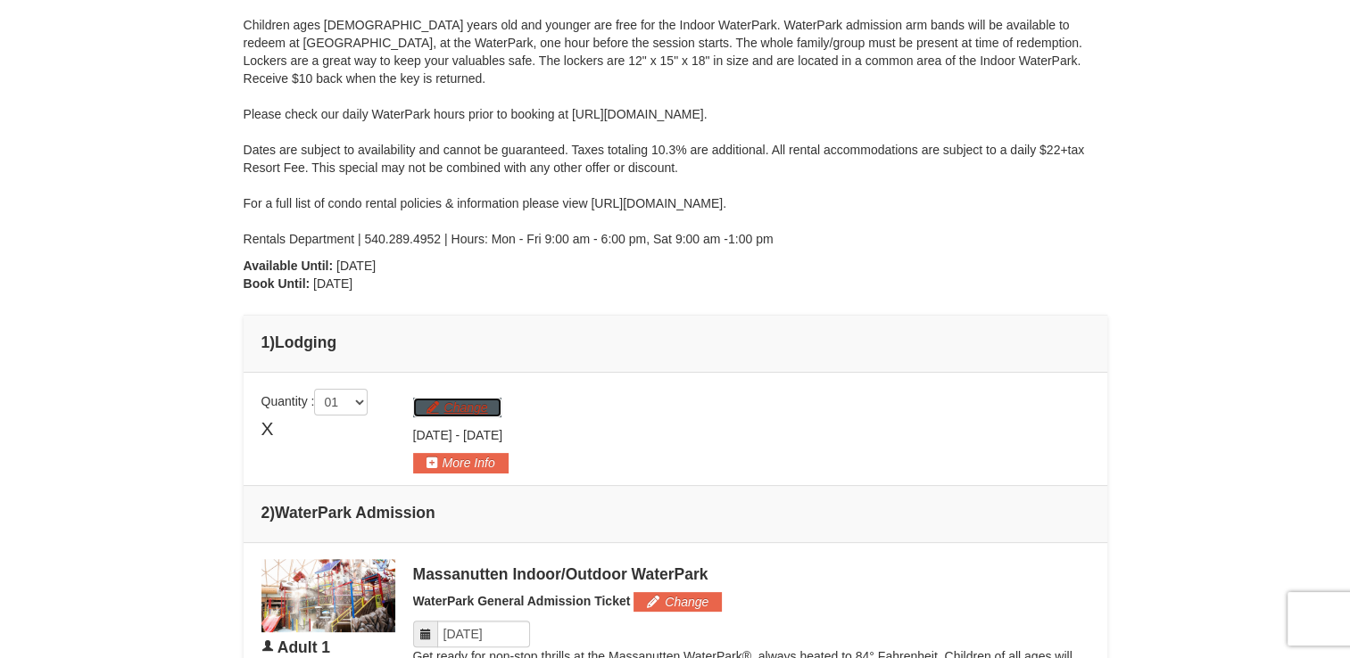
click at [487, 410] on button "Change" at bounding box center [457, 408] width 88 height 20
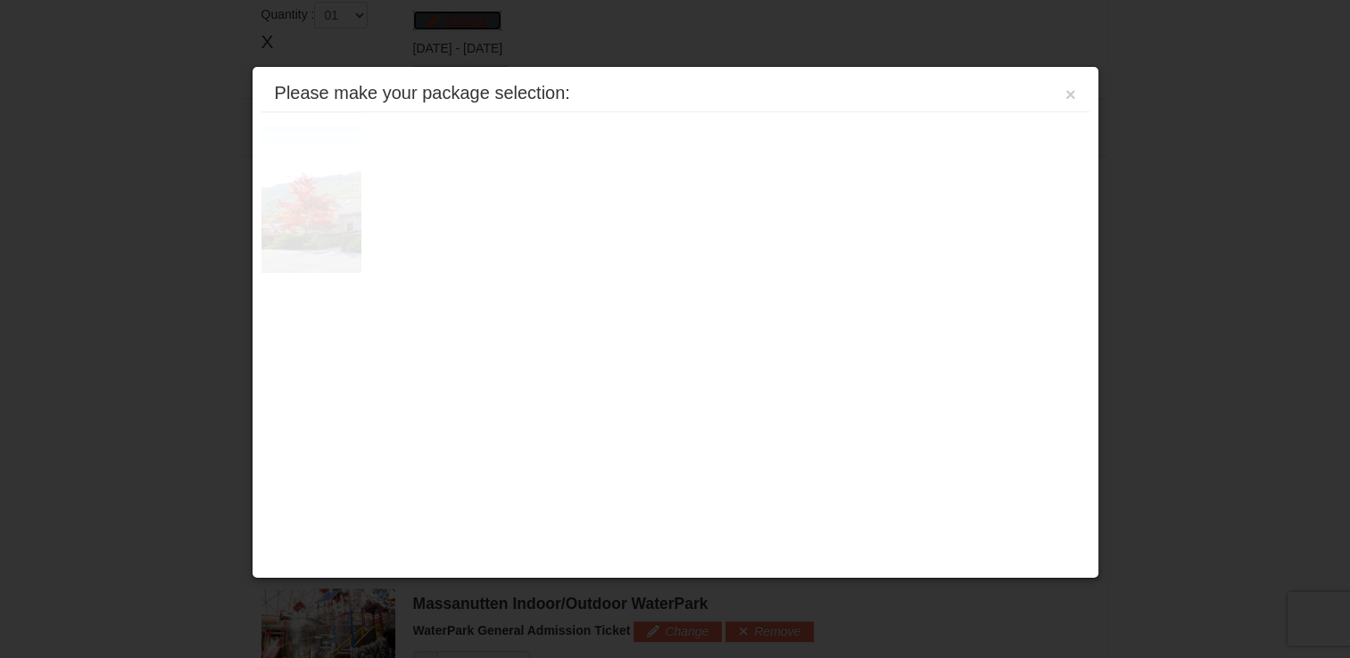
scroll to position [763, 0]
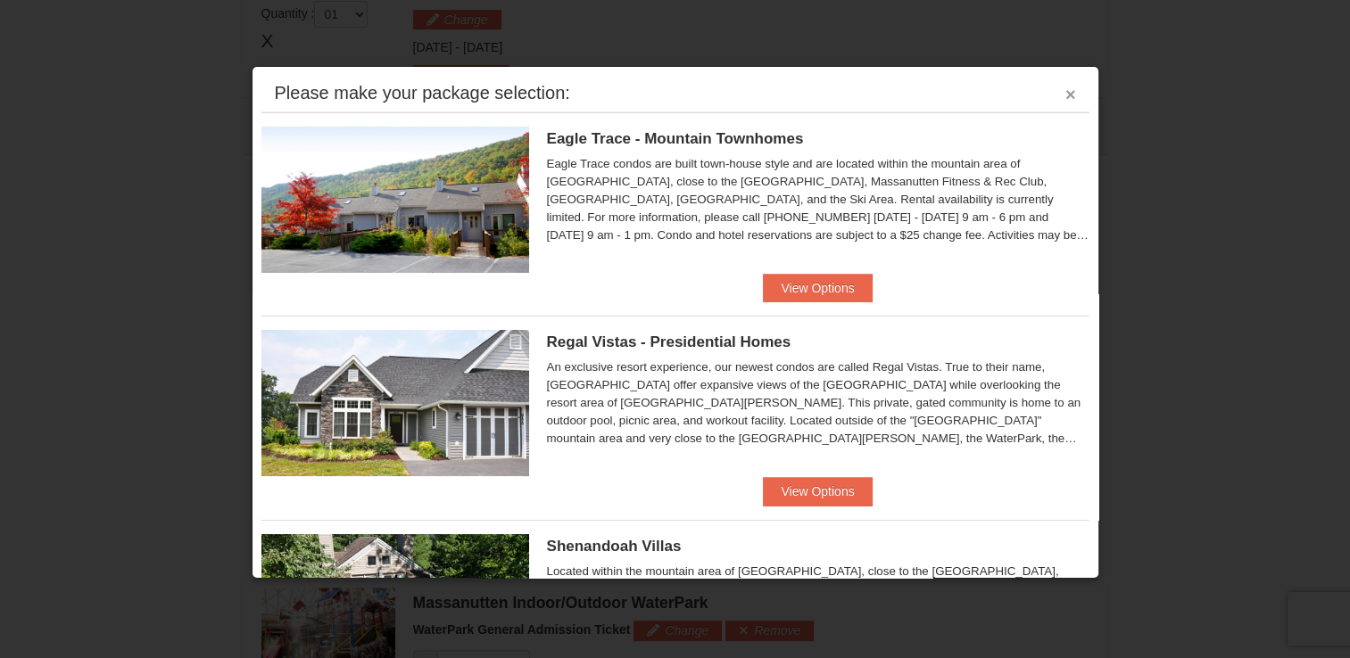
click at [1065, 94] on button "×" at bounding box center [1070, 95] width 11 height 18
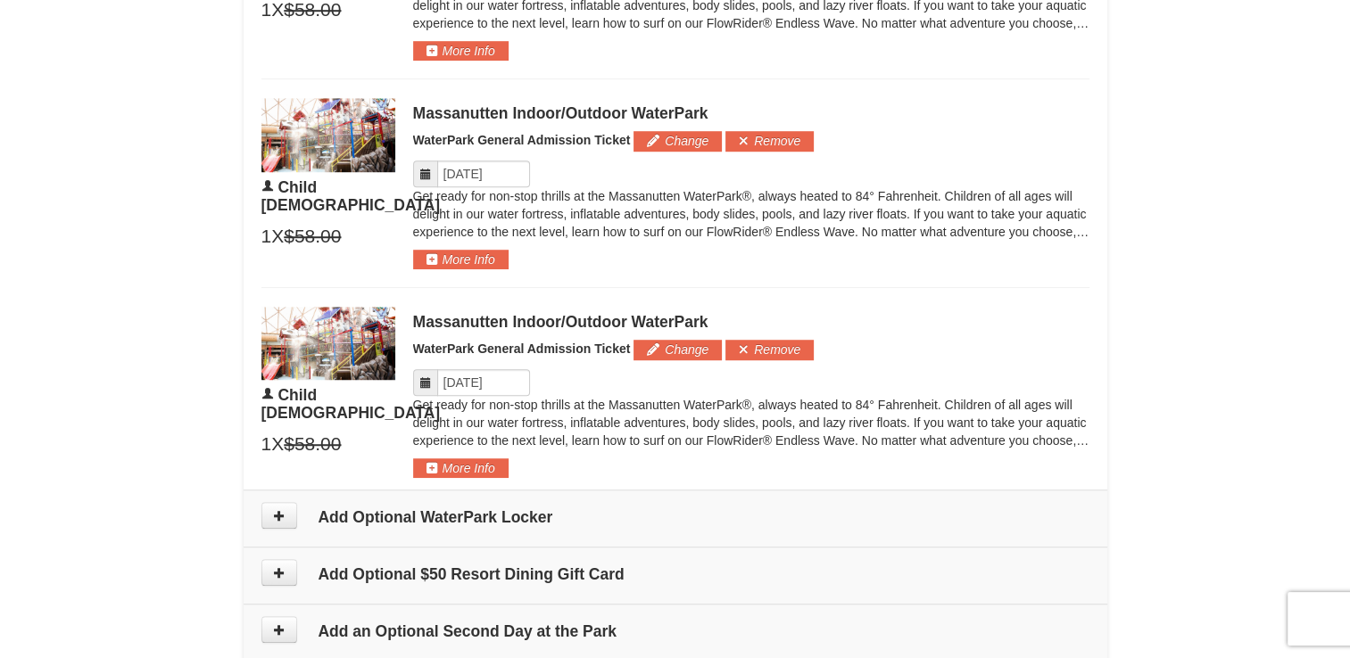
scroll to position [1253, 0]
click at [484, 463] on button "More Info" at bounding box center [460, 469] width 95 height 20
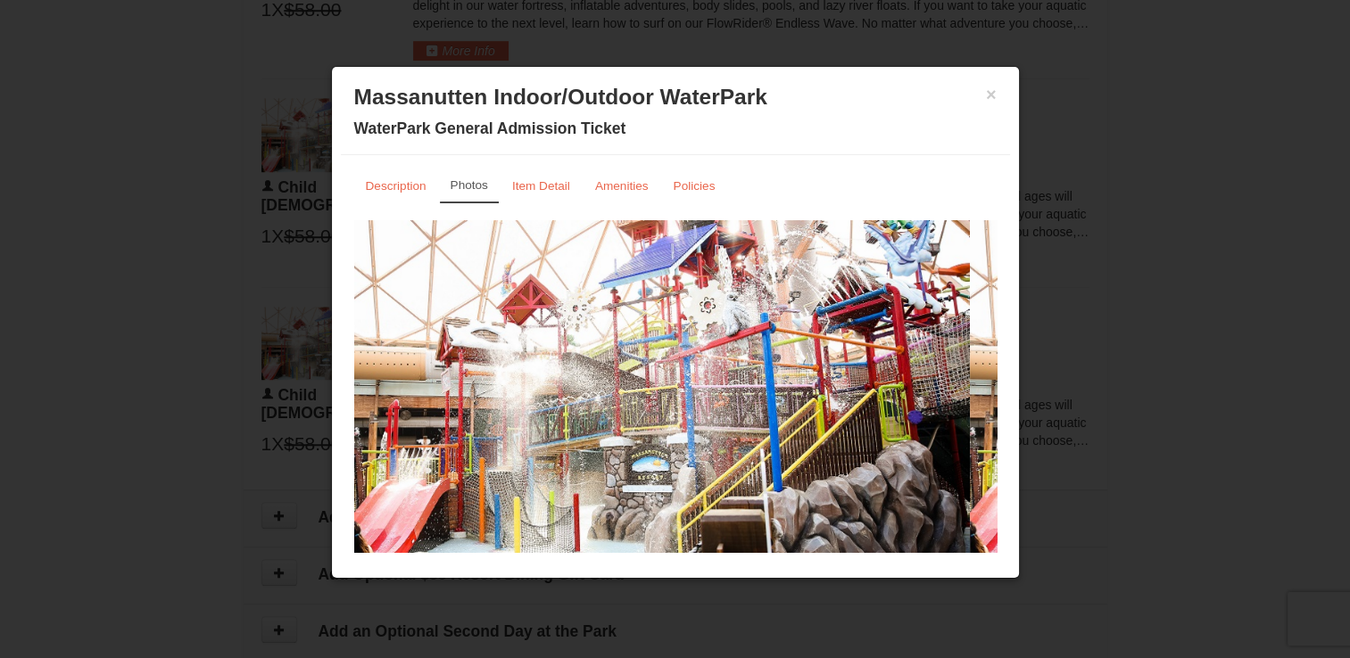
scroll to position [18, 0]
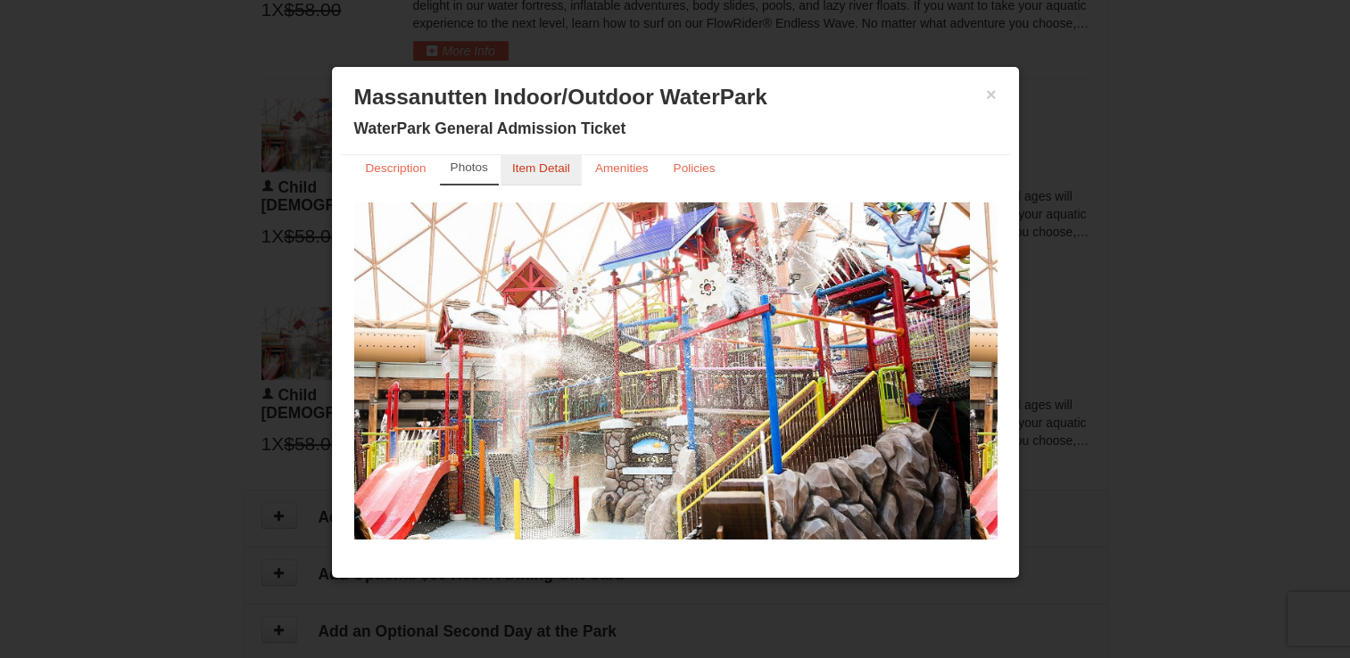
click at [537, 171] on small "Item Detail" at bounding box center [541, 167] width 58 height 13
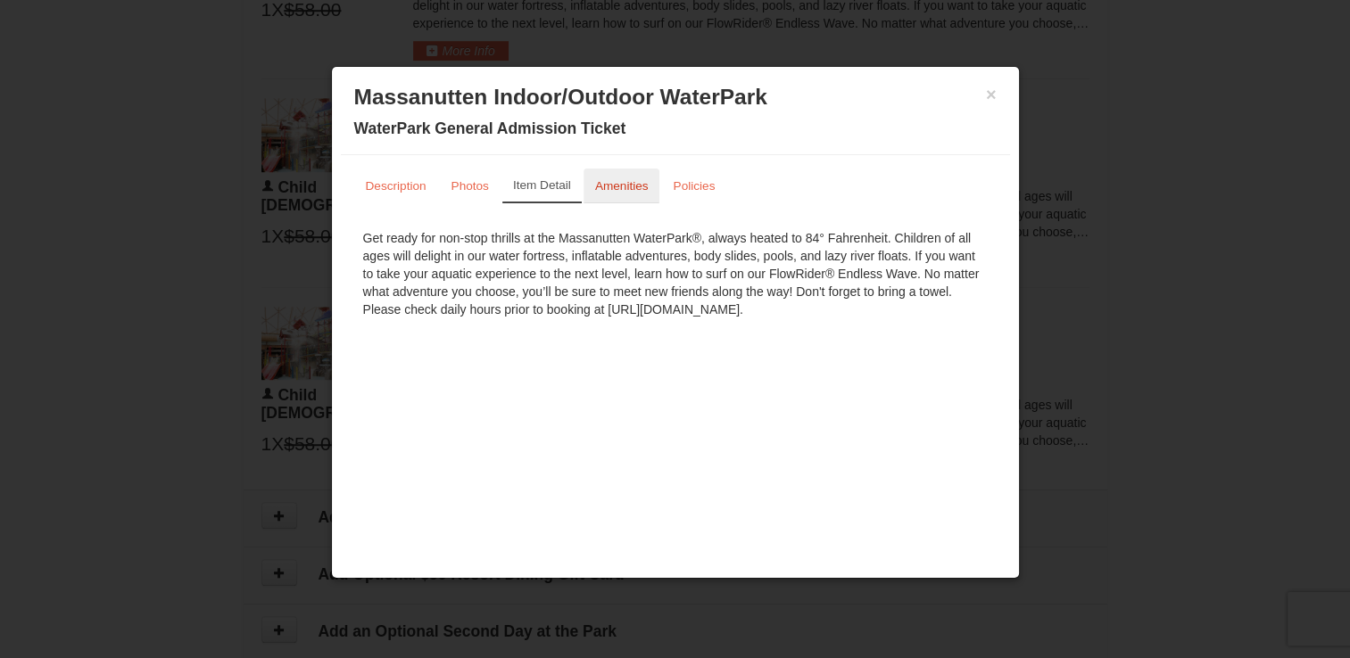
click at [631, 200] on link "Amenities" at bounding box center [621, 186] width 77 height 35
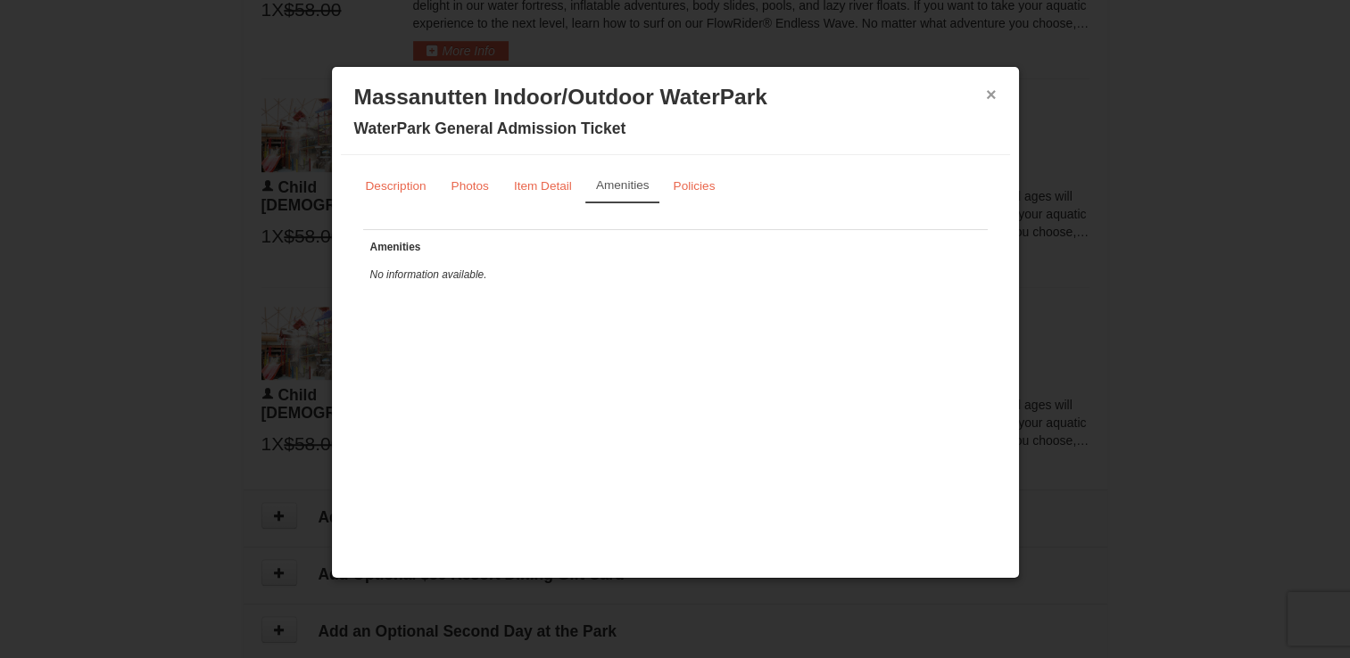
click at [988, 102] on button "×" at bounding box center [991, 95] width 11 height 18
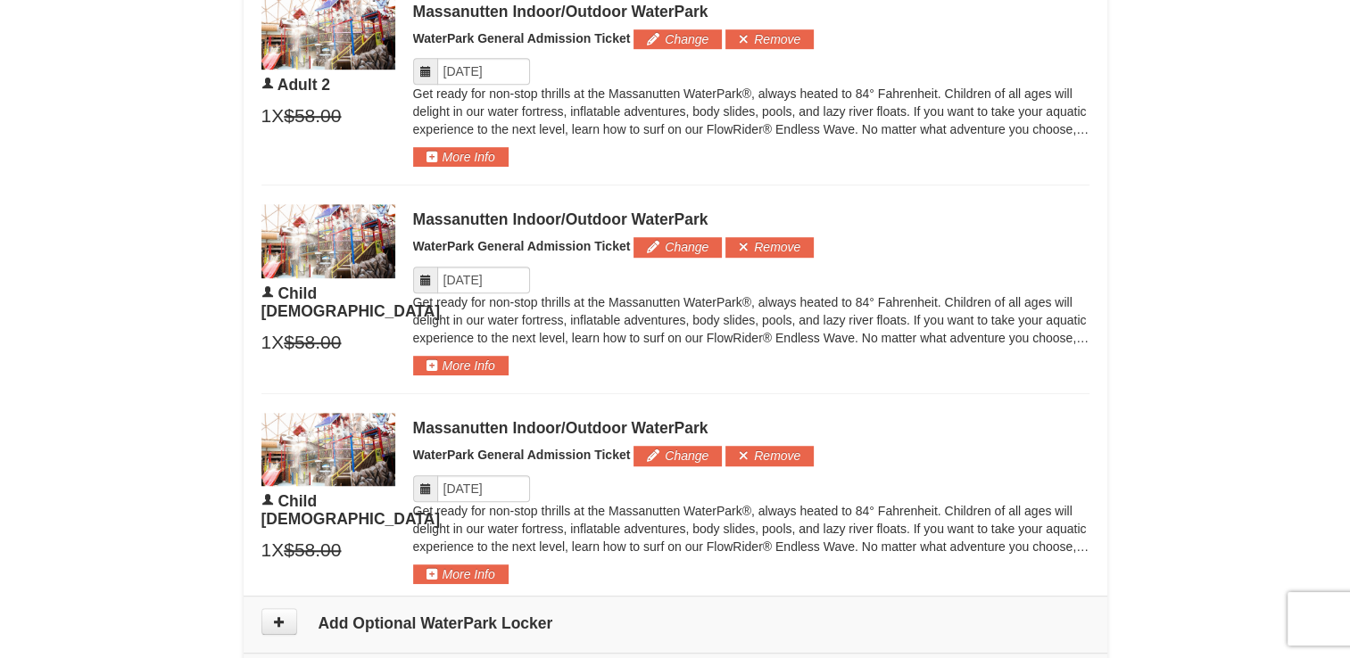
scroll to position [1144, 0]
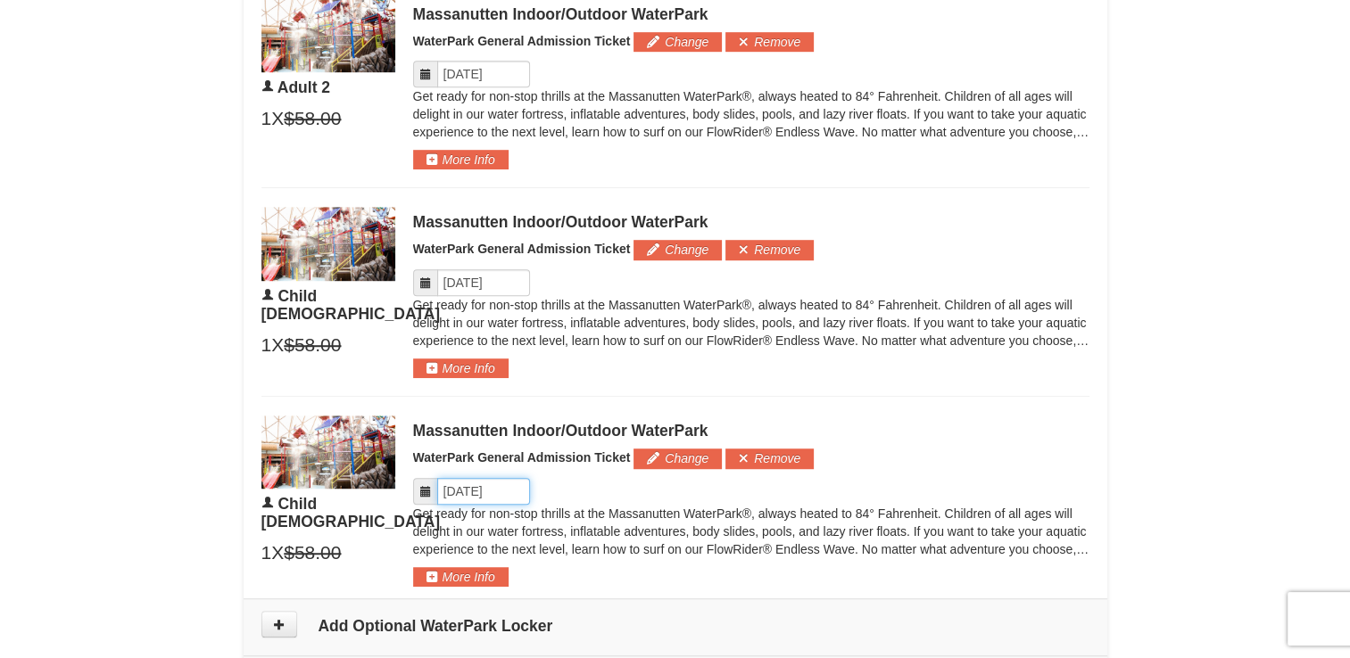
click at [508, 492] on input "Please format dates MM/DD/YYYY" at bounding box center [483, 491] width 93 height 27
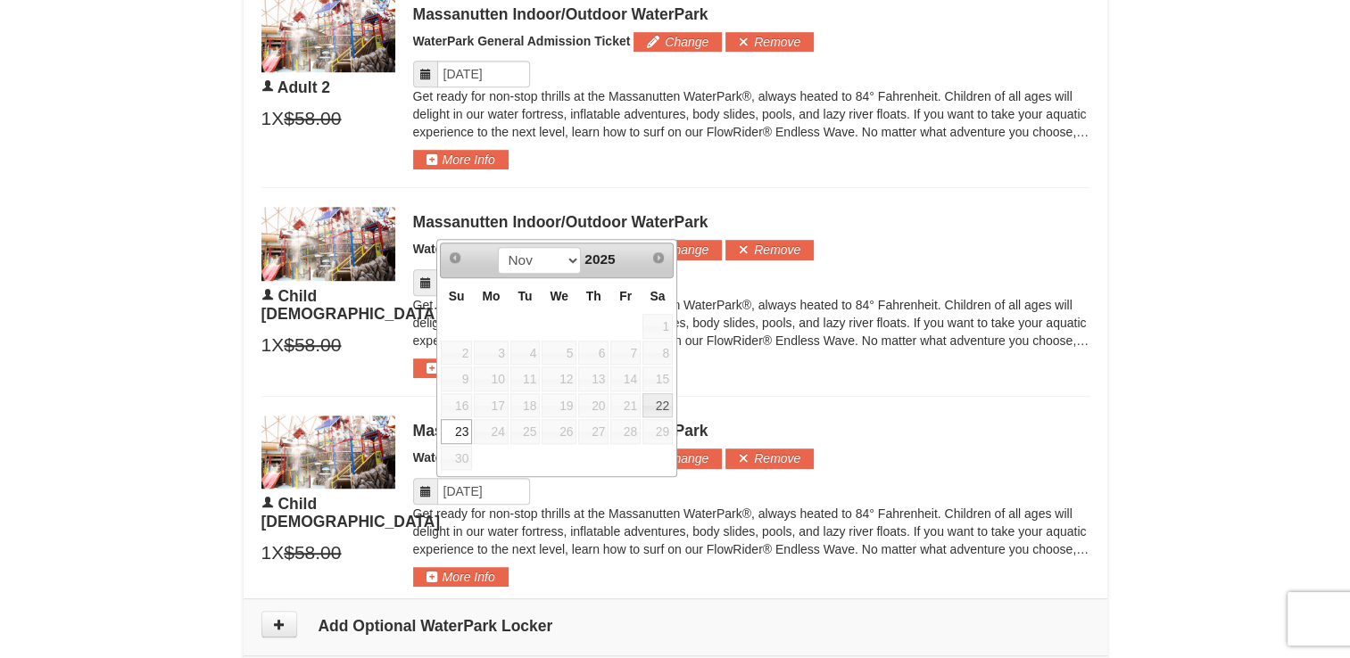
click at [660, 403] on link "22" at bounding box center [657, 405] width 30 height 25
type input "[DATE]"
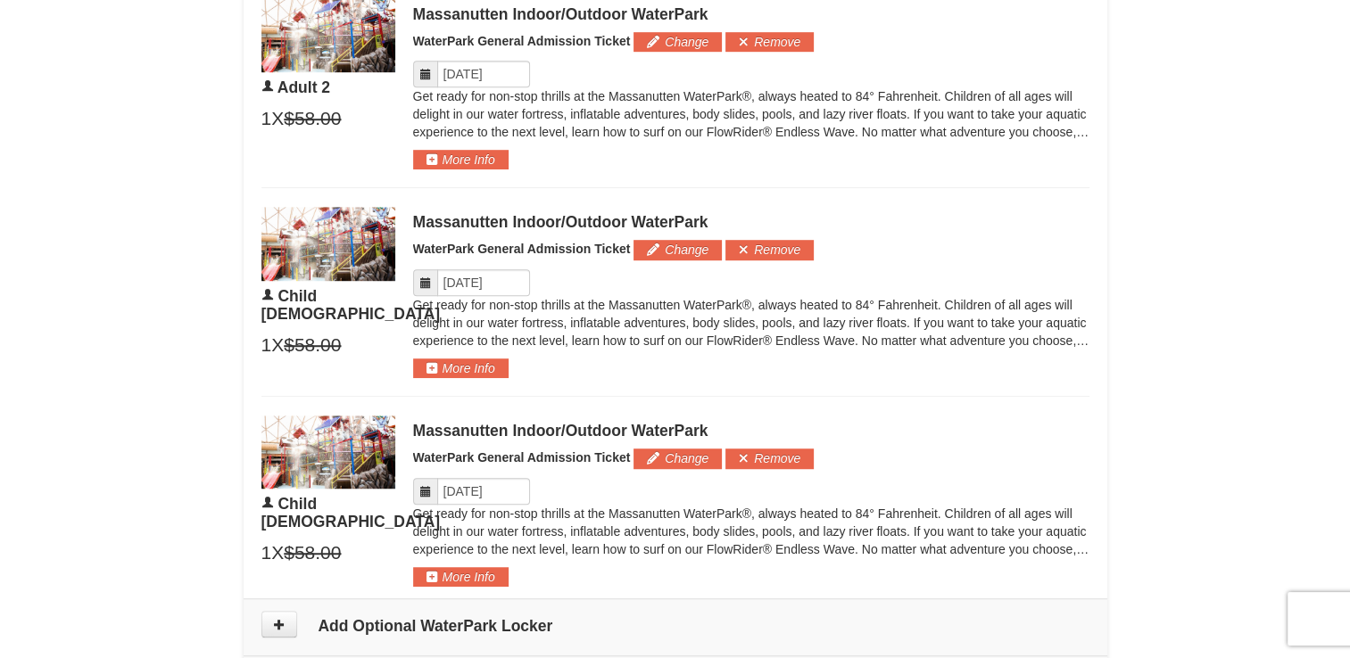
click at [414, 282] on span at bounding box center [425, 282] width 25 height 27
click at [447, 278] on input "Please format dates MM/DD/YYYY" at bounding box center [483, 282] width 93 height 27
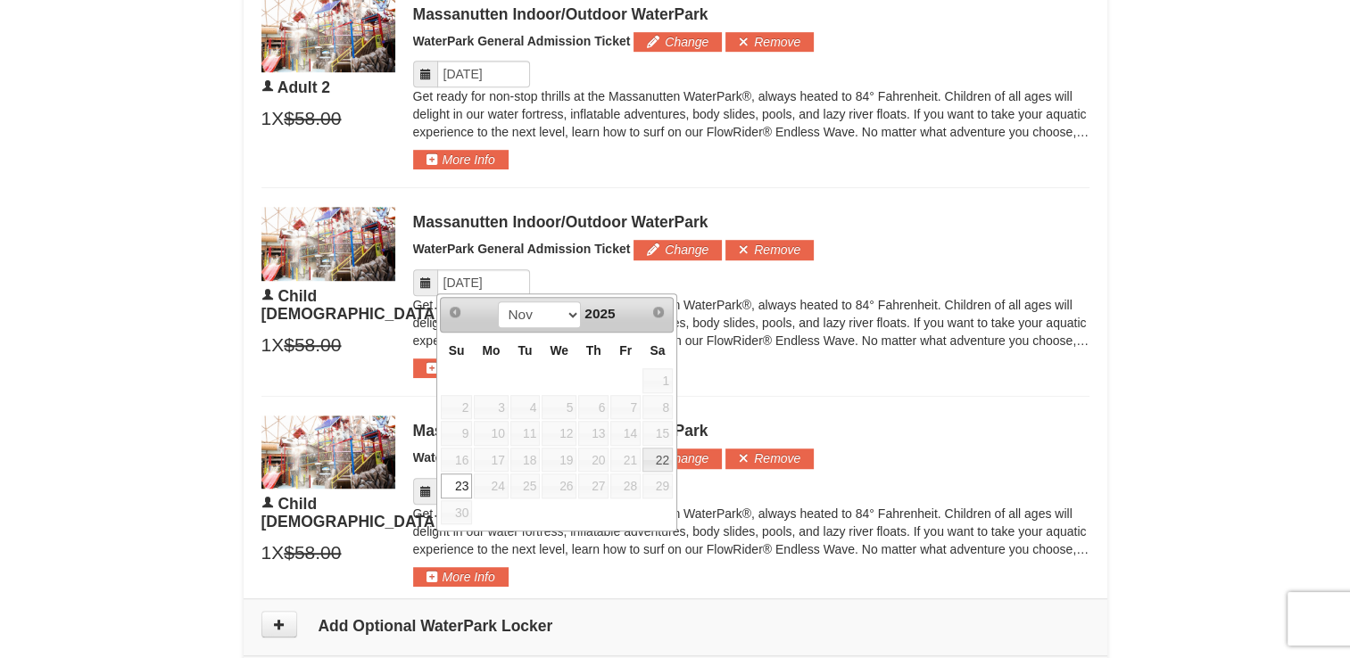
click at [668, 462] on link "22" at bounding box center [657, 460] width 30 height 25
type input "[DATE]"
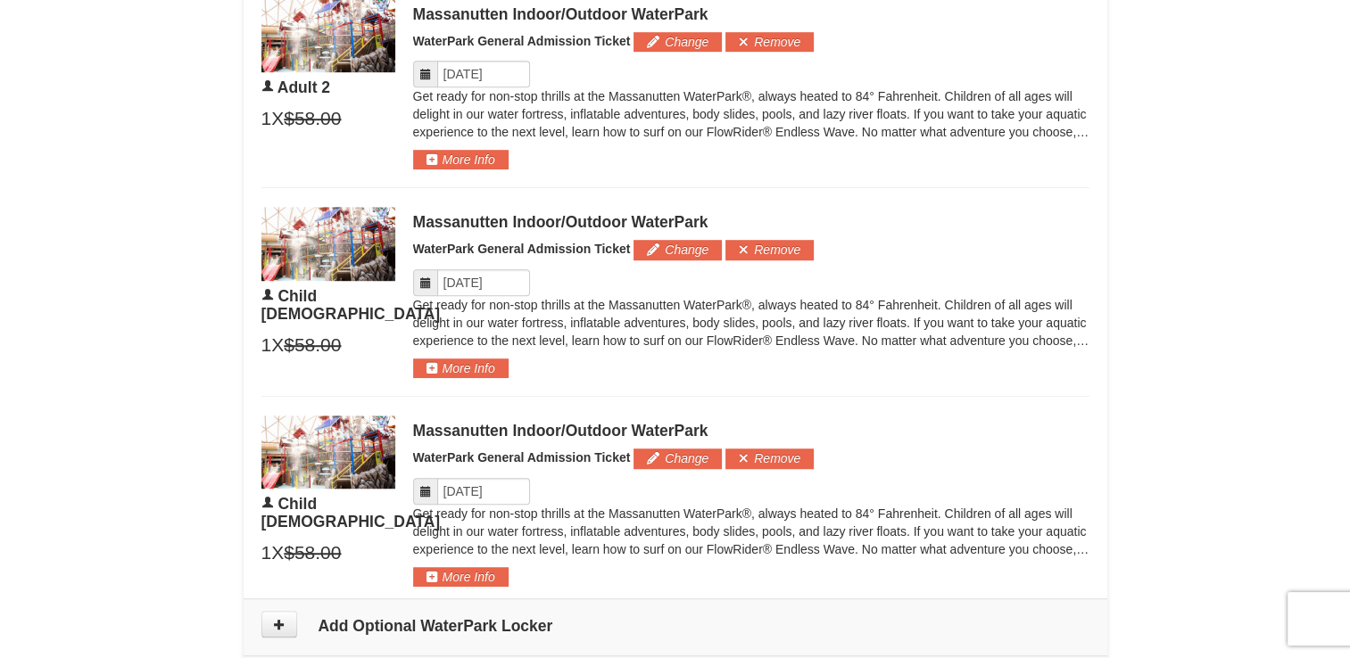
click at [848, 335] on p "Get ready for non-stop thrills at the Massanutten WaterPark®, always heated to …" at bounding box center [751, 323] width 676 height 54
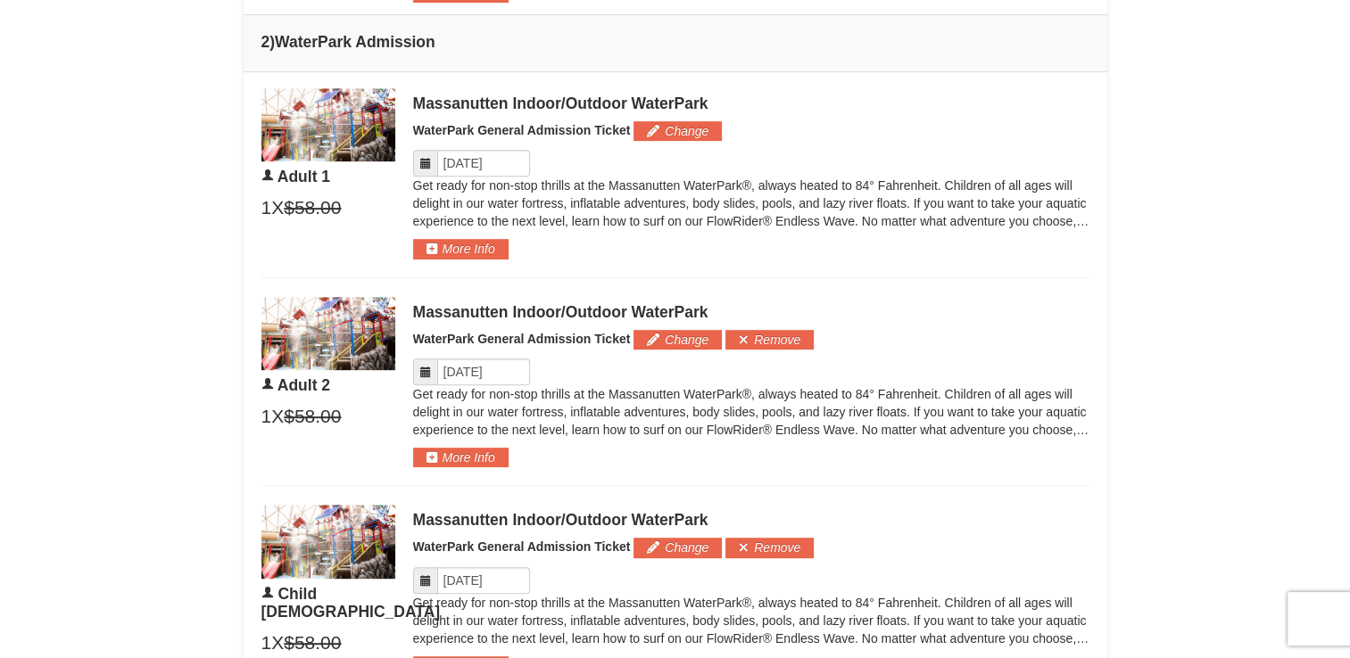
scroll to position [846, 0]
click at [446, 368] on input "Please format dates MM/DD/YYYY" at bounding box center [483, 372] width 93 height 27
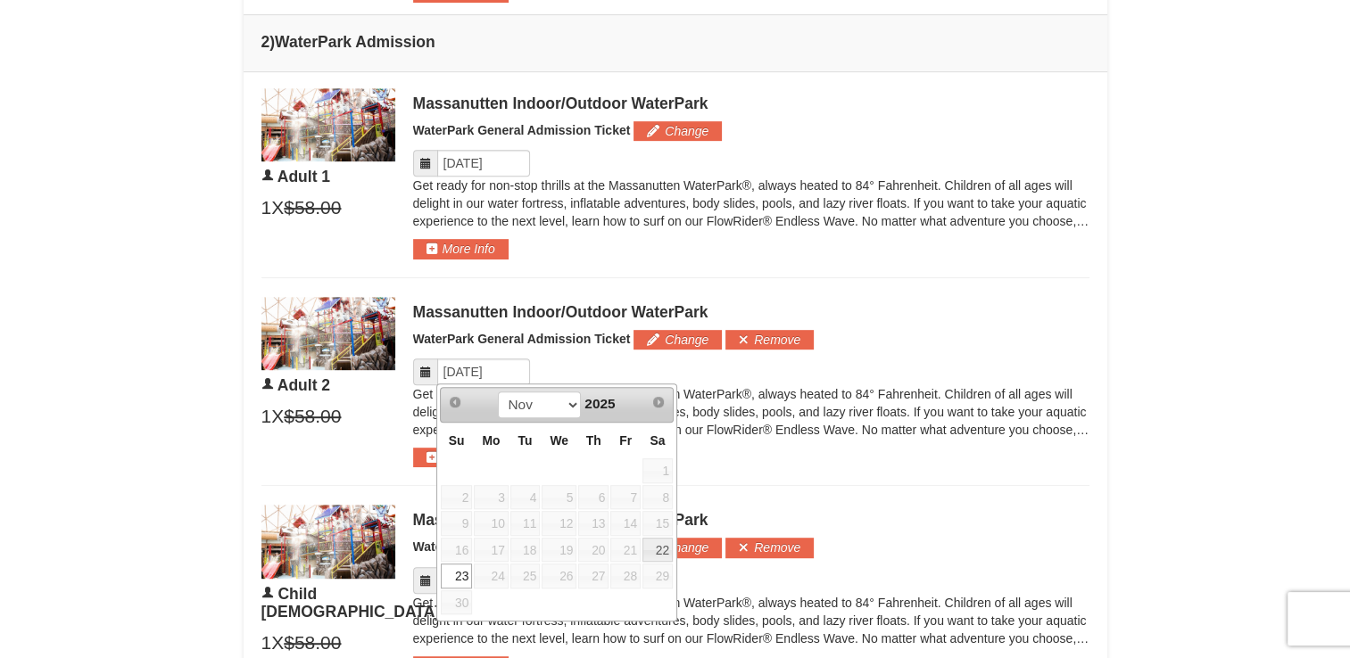
click at [665, 546] on link "22" at bounding box center [657, 550] width 30 height 25
type input "[DATE]"
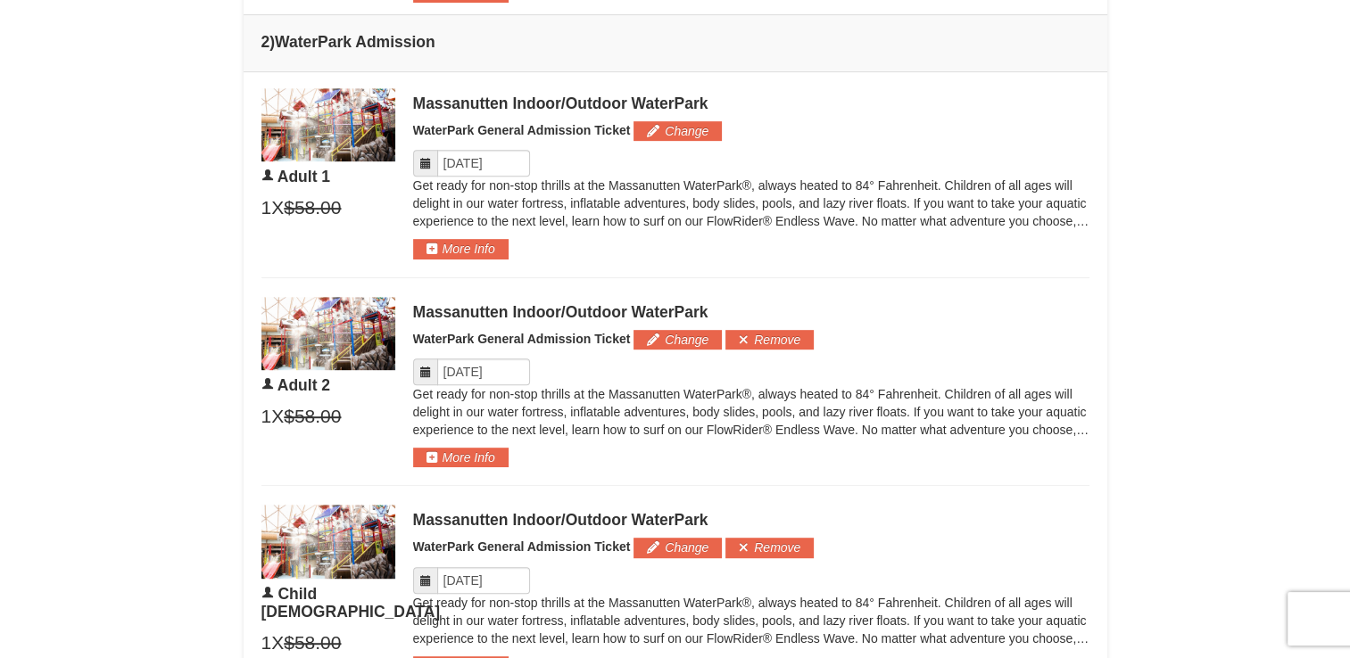
click at [421, 177] on p "Get ready for non-stop thrills at the Massanutten WaterPark®, always heated to …" at bounding box center [751, 204] width 676 height 54
click at [460, 243] on button "More Info" at bounding box center [460, 249] width 95 height 20
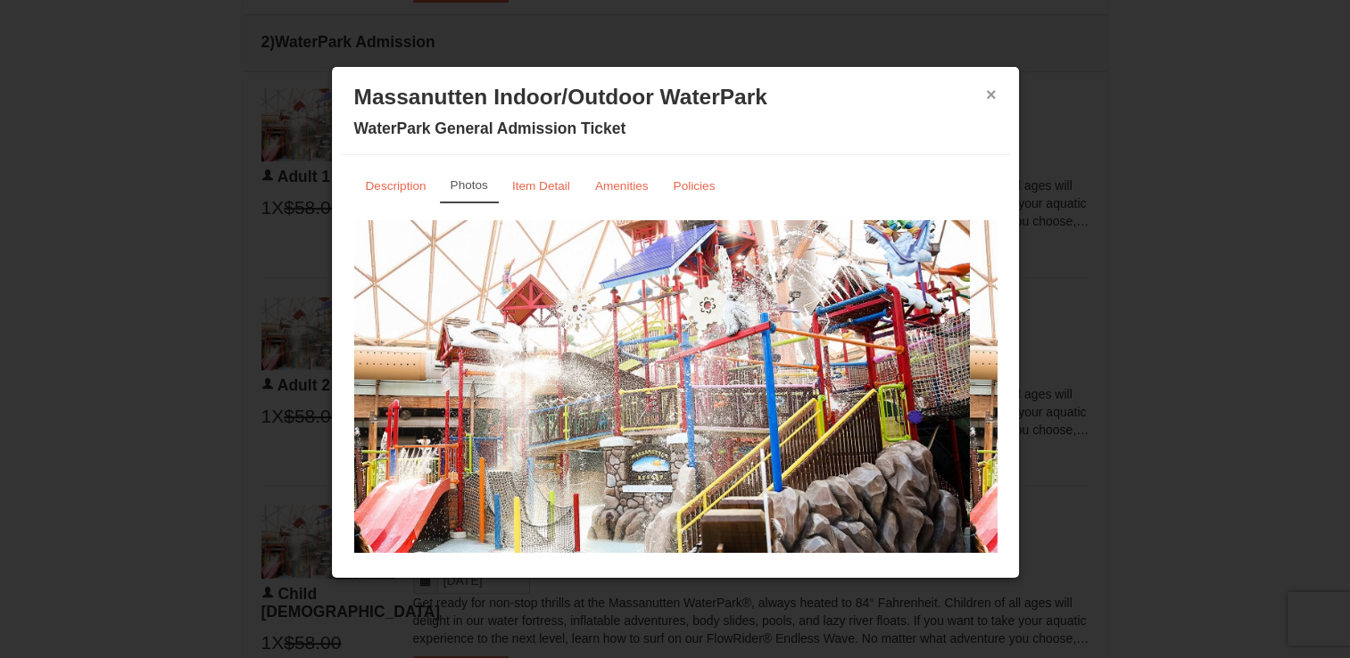
click at [986, 93] on button "×" at bounding box center [991, 95] width 11 height 18
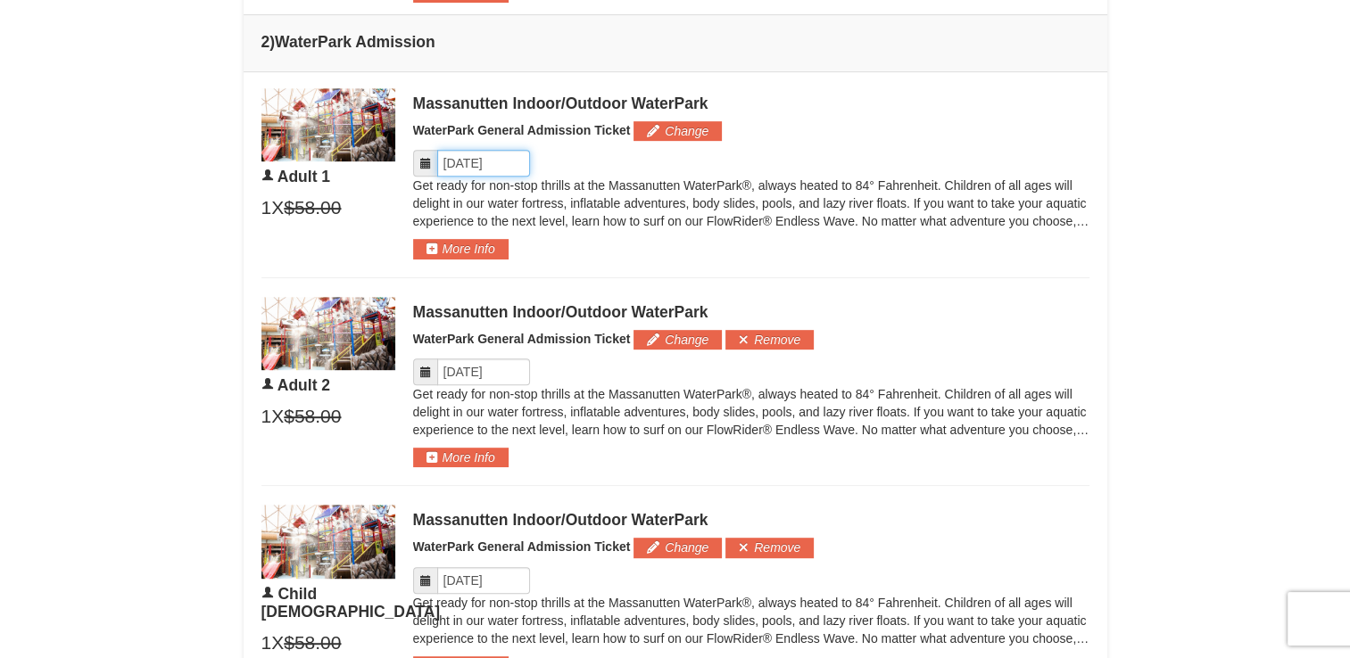
click at [445, 162] on input "Please format dates MM/DD/YYYY" at bounding box center [483, 163] width 93 height 27
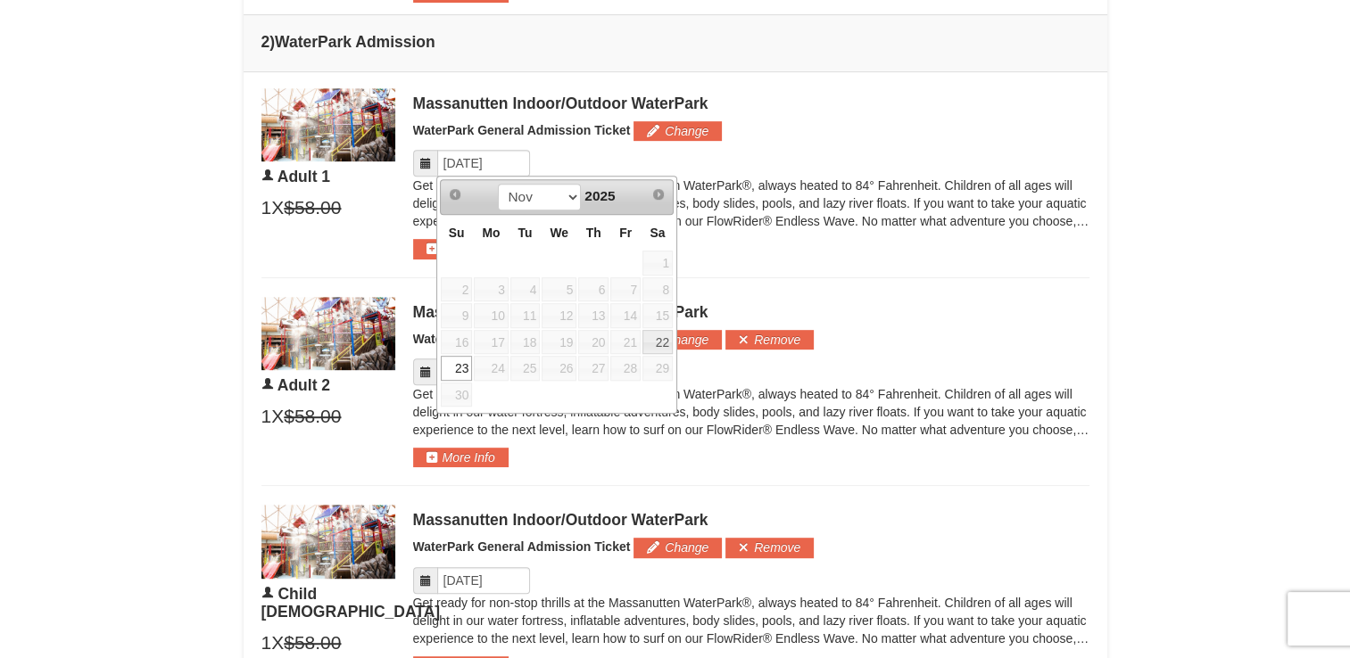
click at [666, 339] on link "22" at bounding box center [657, 342] width 30 height 25
type input "[DATE]"
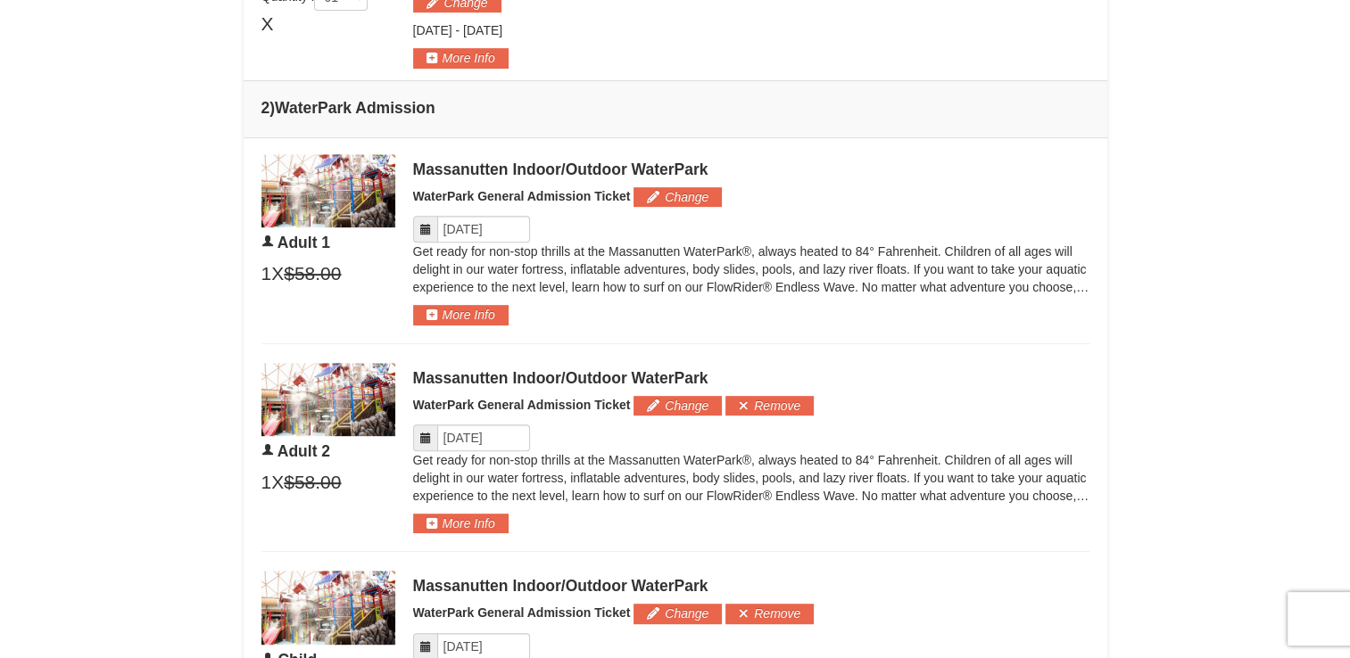
scroll to position [782, 0]
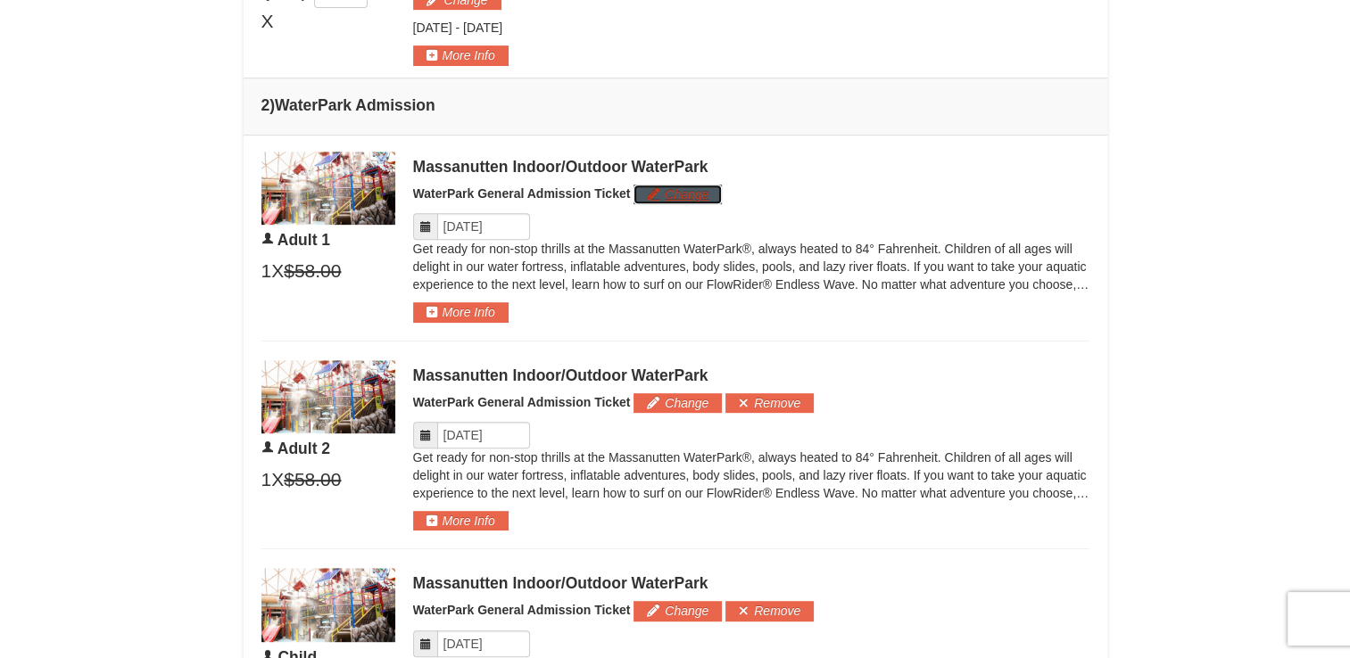
click at [715, 198] on button "Change" at bounding box center [677, 195] width 88 height 20
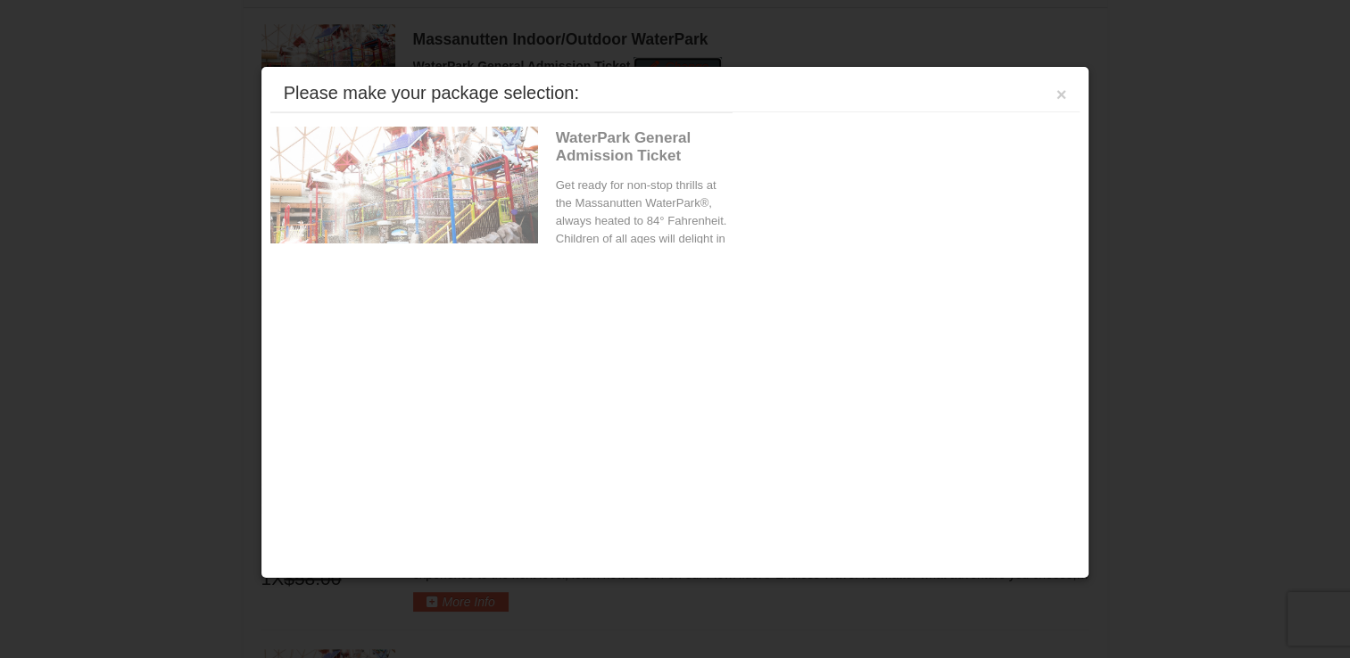
scroll to position [932, 0]
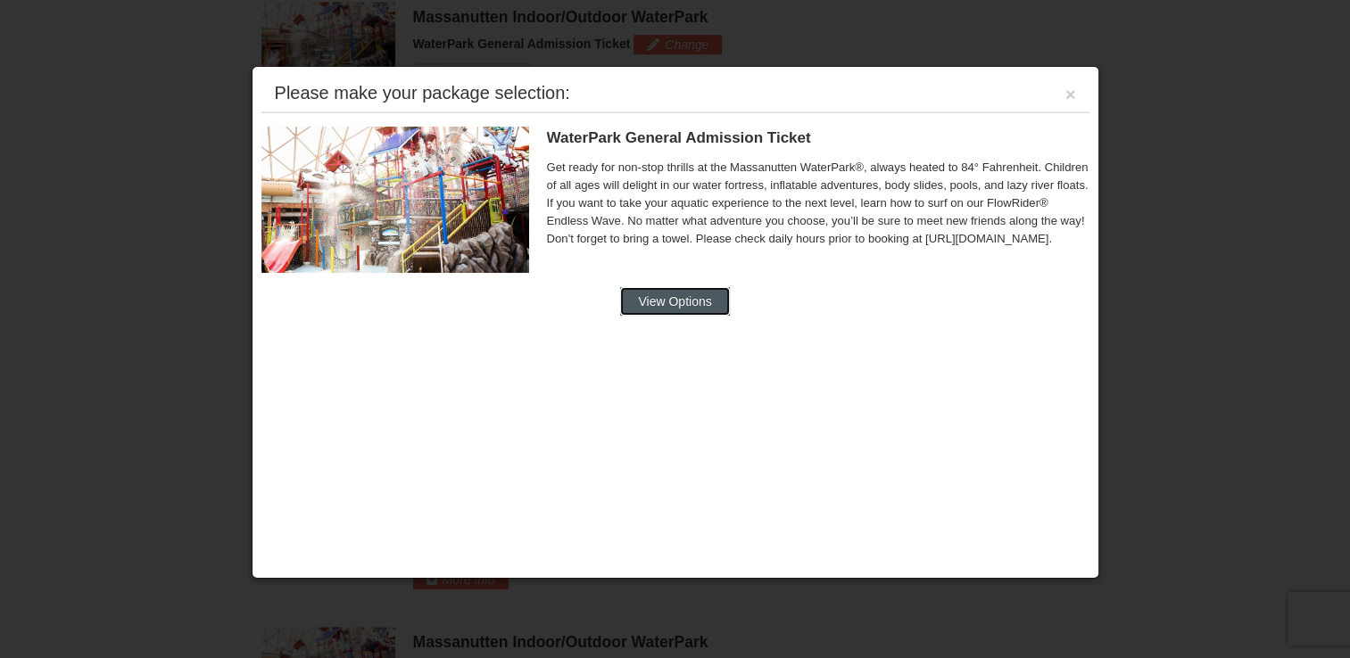
click at [719, 300] on button "View Options" at bounding box center [674, 301] width 109 height 29
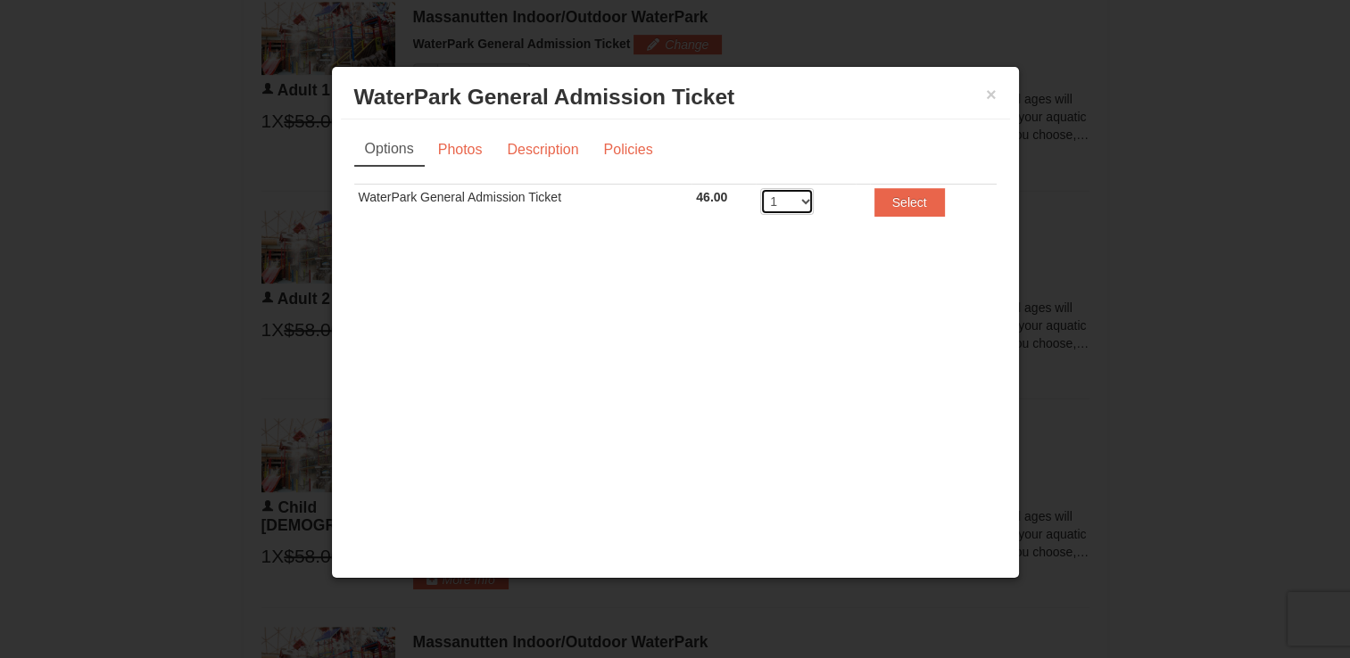
click at [810, 207] on select "1 2 3 4 5 6 7 8" at bounding box center [787, 201] width 54 height 27
select select "2"
click at [760, 188] on select "1 2 3 4 5 6 7 8" at bounding box center [787, 201] width 54 height 27
click at [906, 215] on button "Select" at bounding box center [909, 202] width 70 height 29
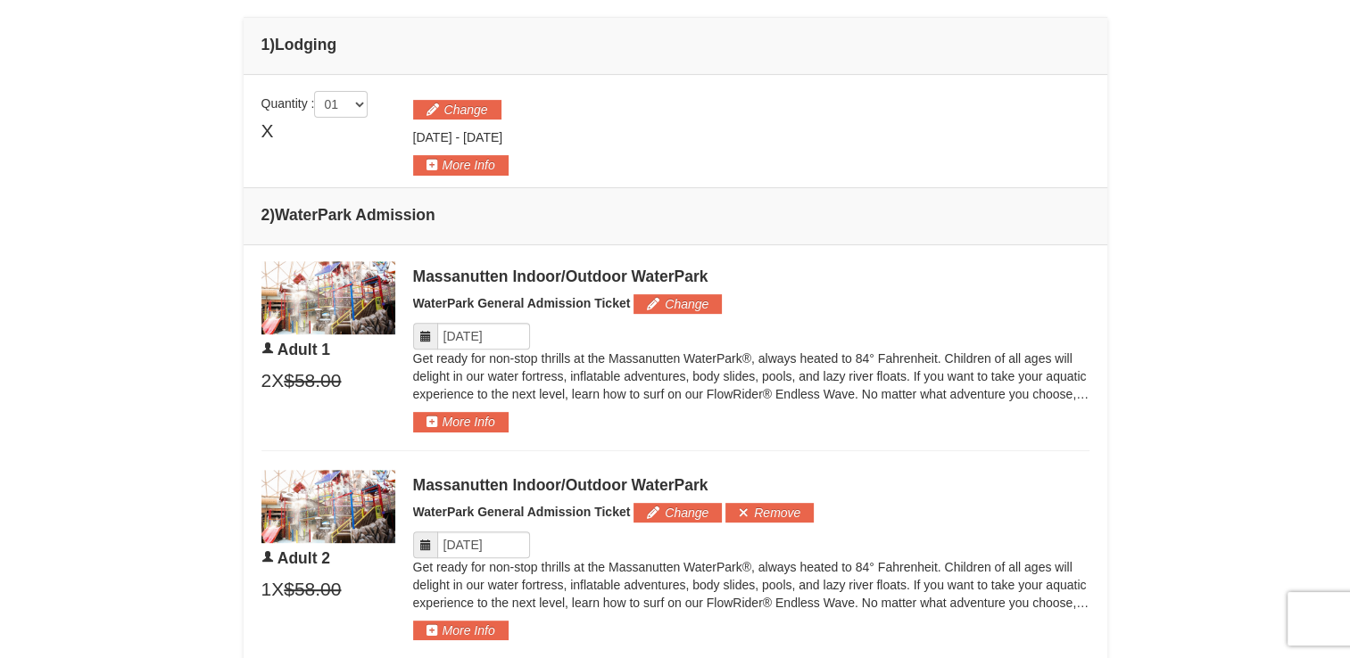
scroll to position [675, 0]
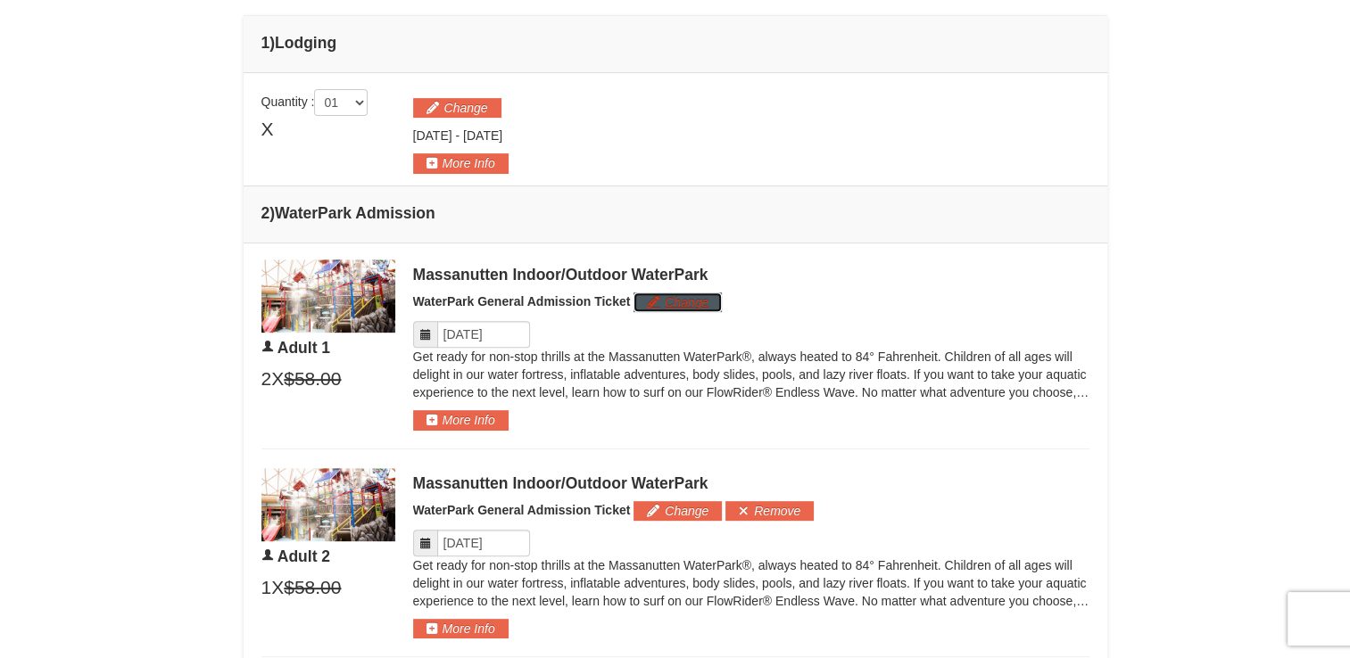
click at [703, 307] on button "Change" at bounding box center [677, 303] width 88 height 20
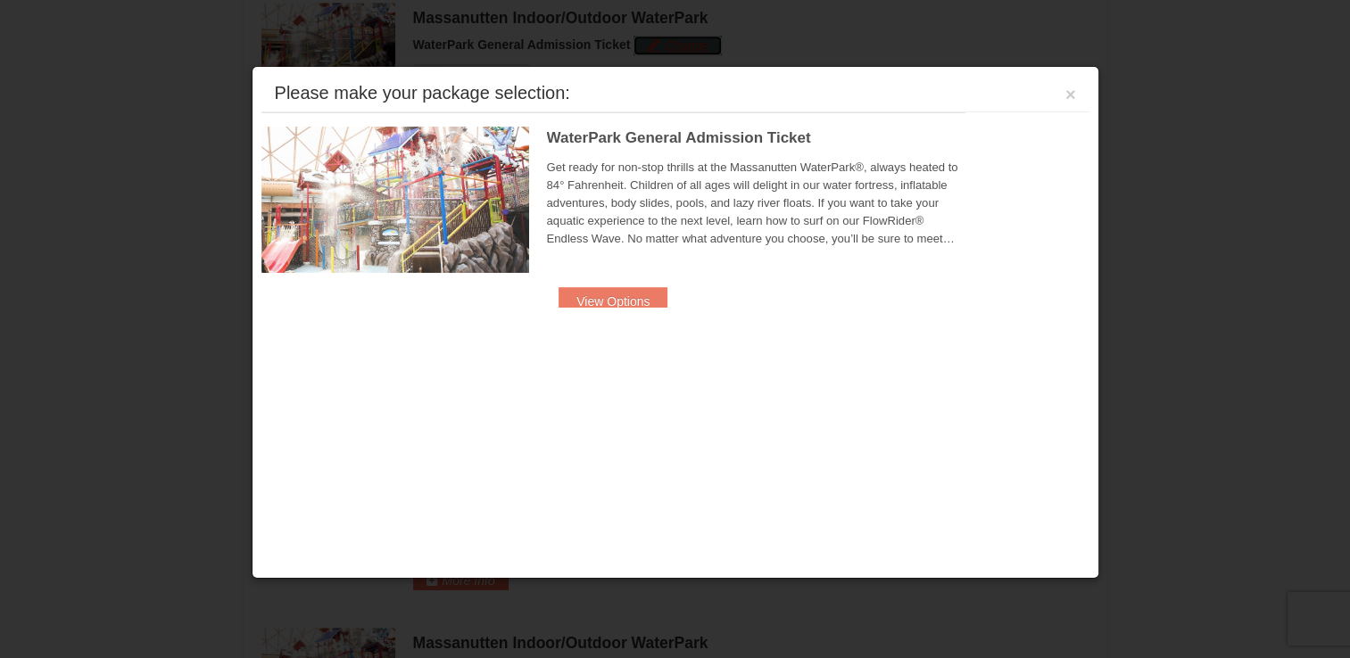
scroll to position [932, 0]
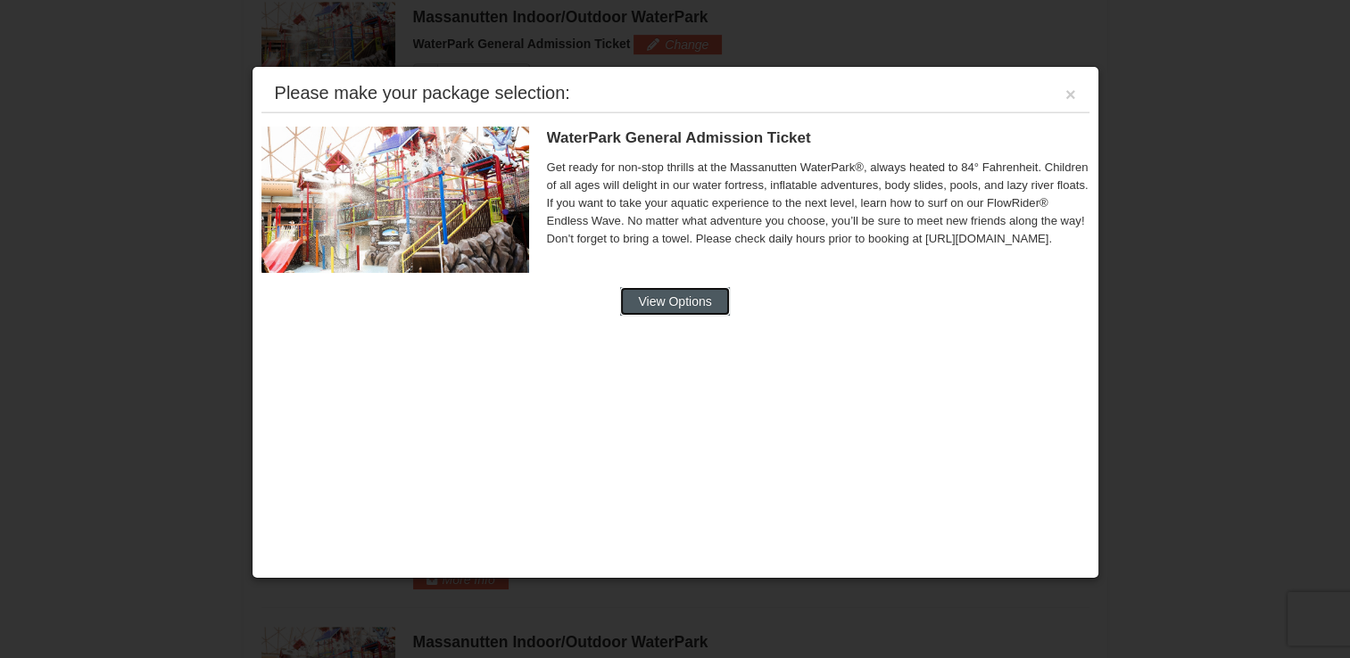
click at [718, 310] on button "View Options" at bounding box center [674, 301] width 109 height 29
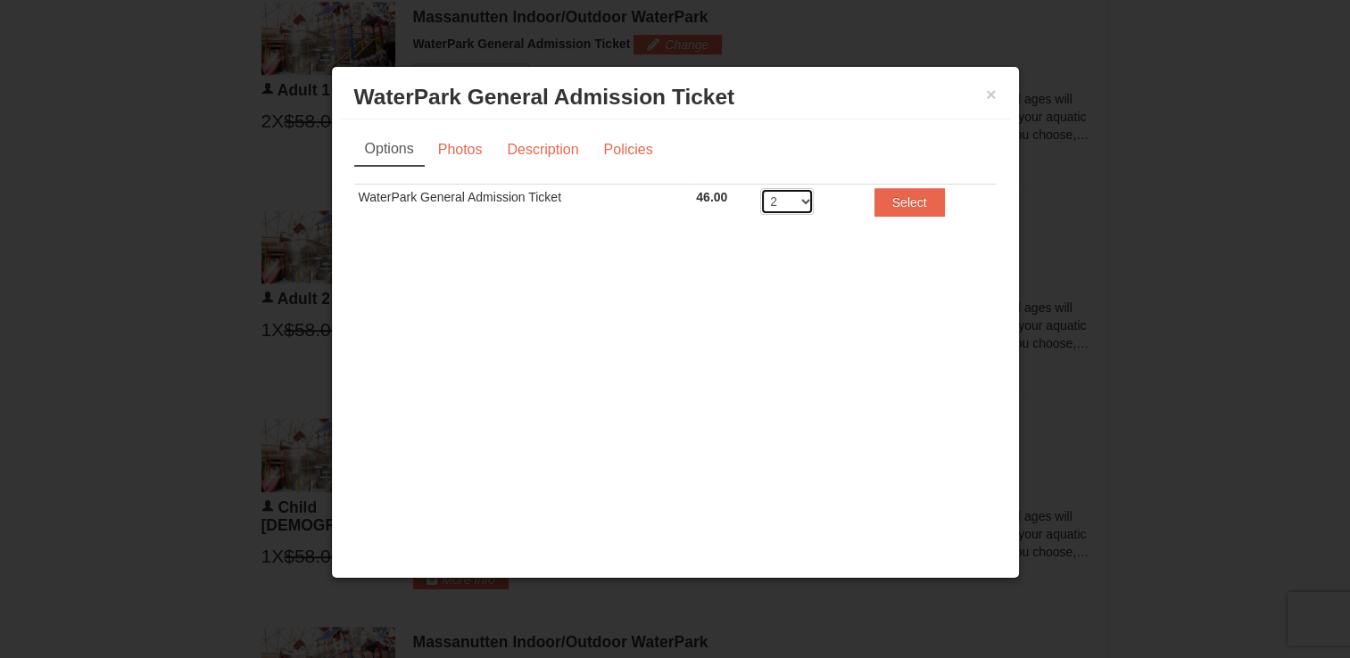
click at [810, 201] on select "1 2 3 4 5 6 7 8" at bounding box center [787, 201] width 54 height 27
select select "1"
click at [760, 188] on select "1 2 3 4 5 6 7 8" at bounding box center [787, 201] width 54 height 27
click at [914, 202] on button "Select" at bounding box center [909, 202] width 70 height 29
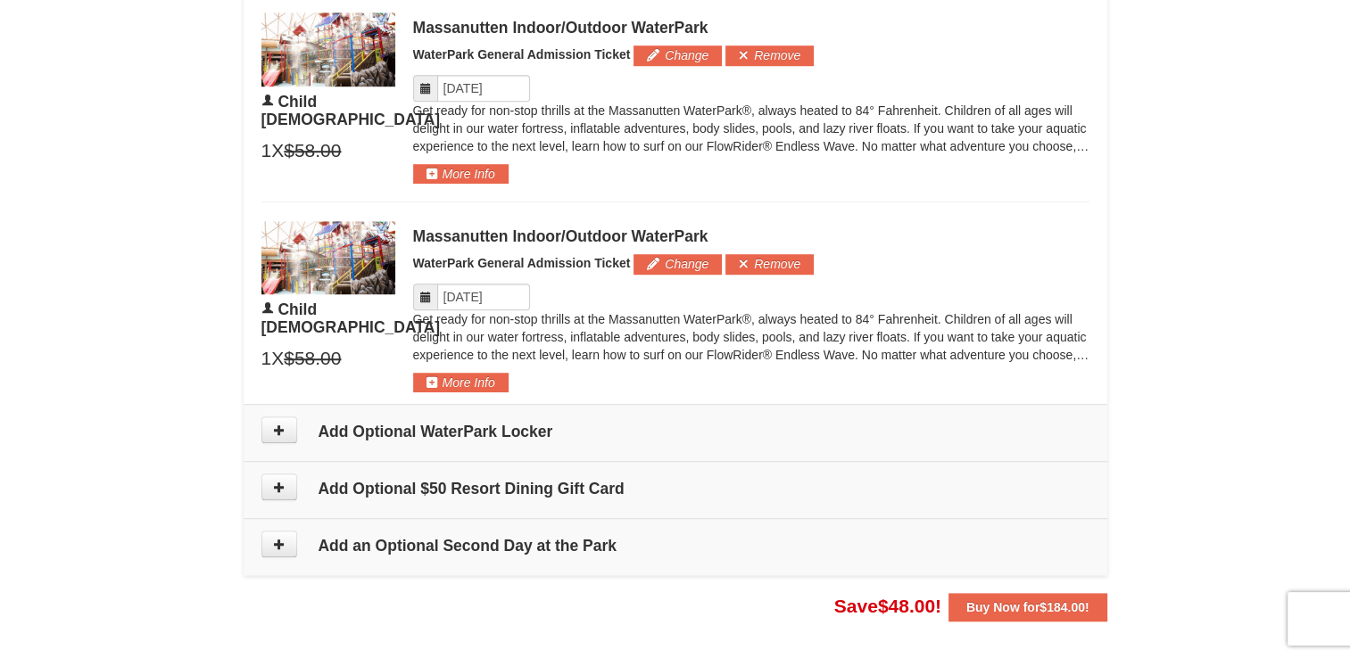
scroll to position [1348, 0]
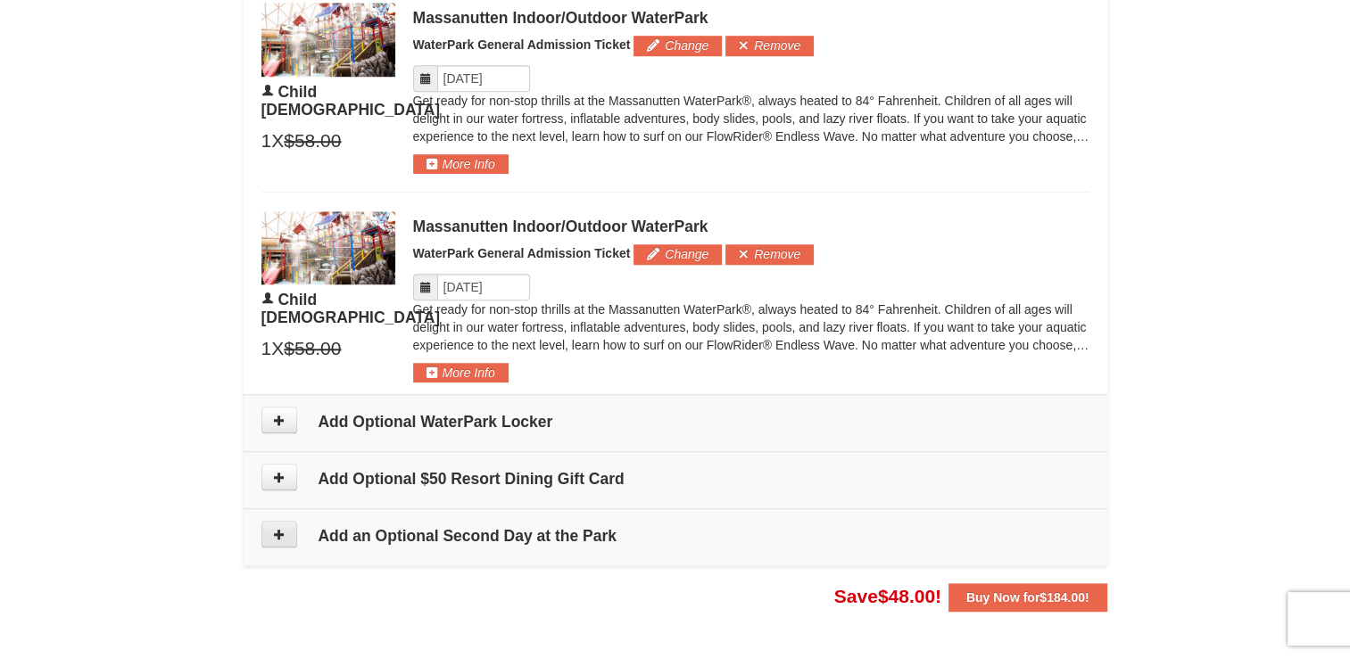
click at [289, 529] on button at bounding box center [279, 534] width 36 height 27
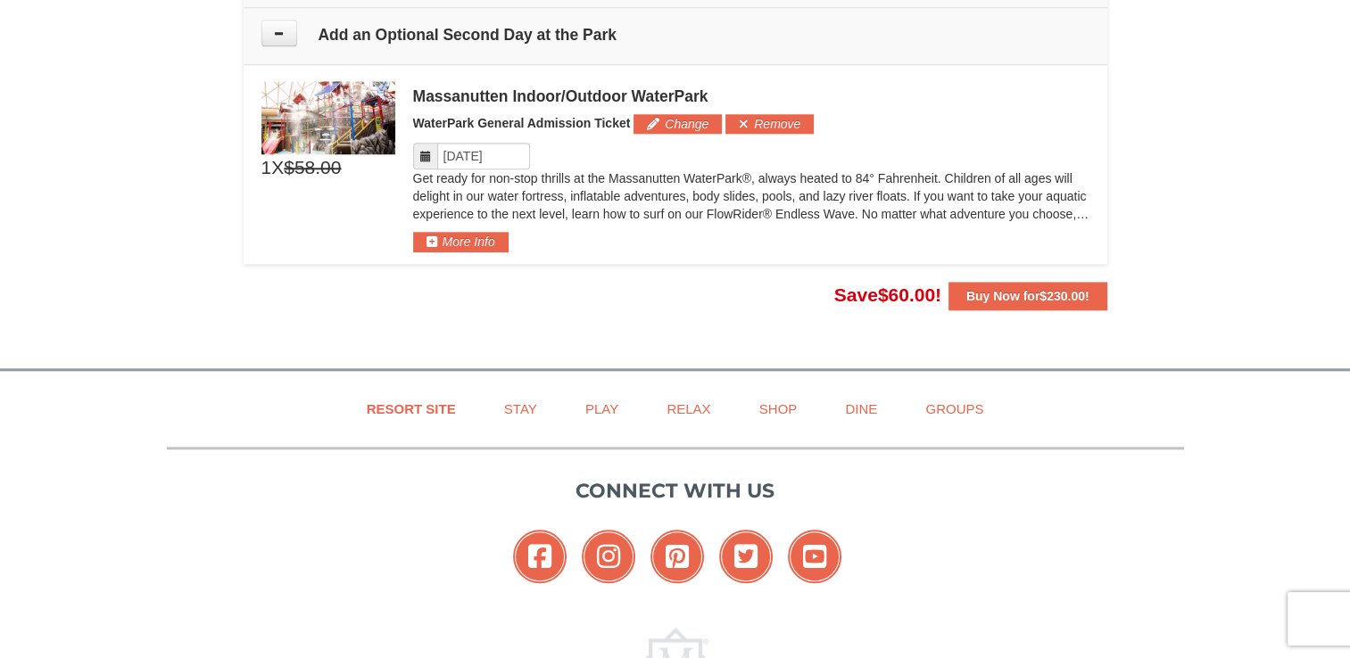
scroll to position [1852, 0]
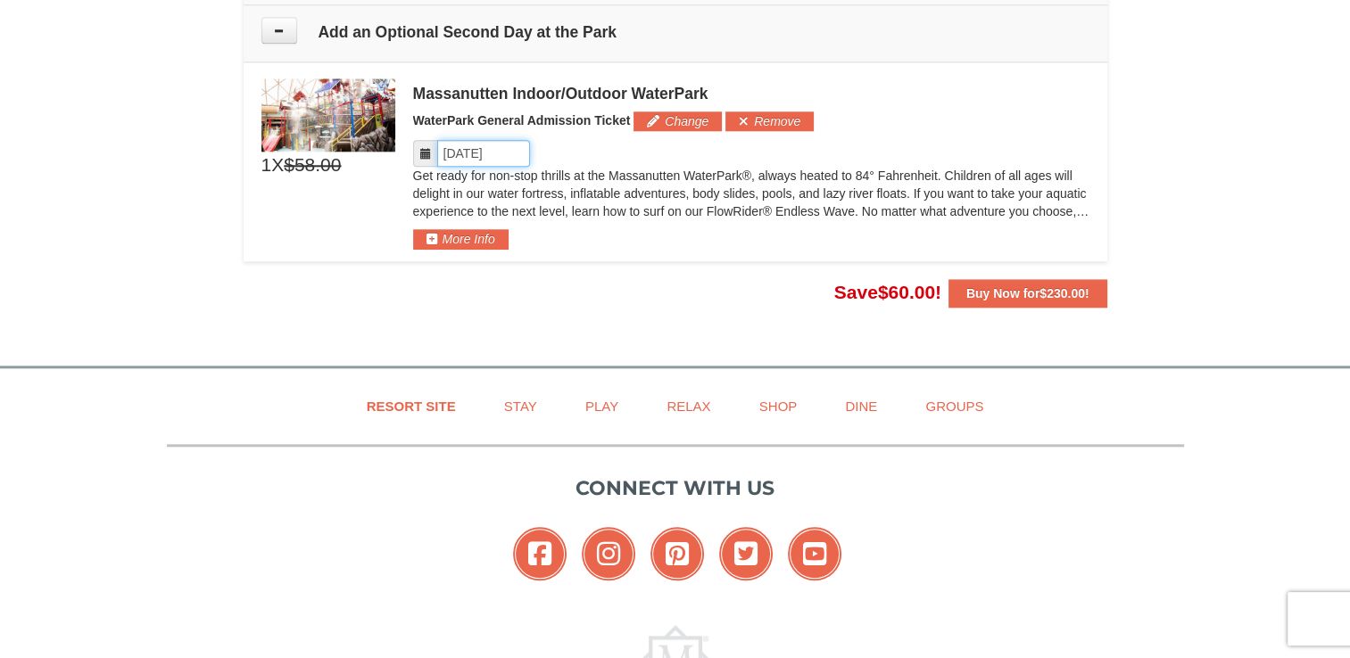
click at [446, 153] on input "Please format dates MM/DD/YYYY" at bounding box center [483, 153] width 93 height 27
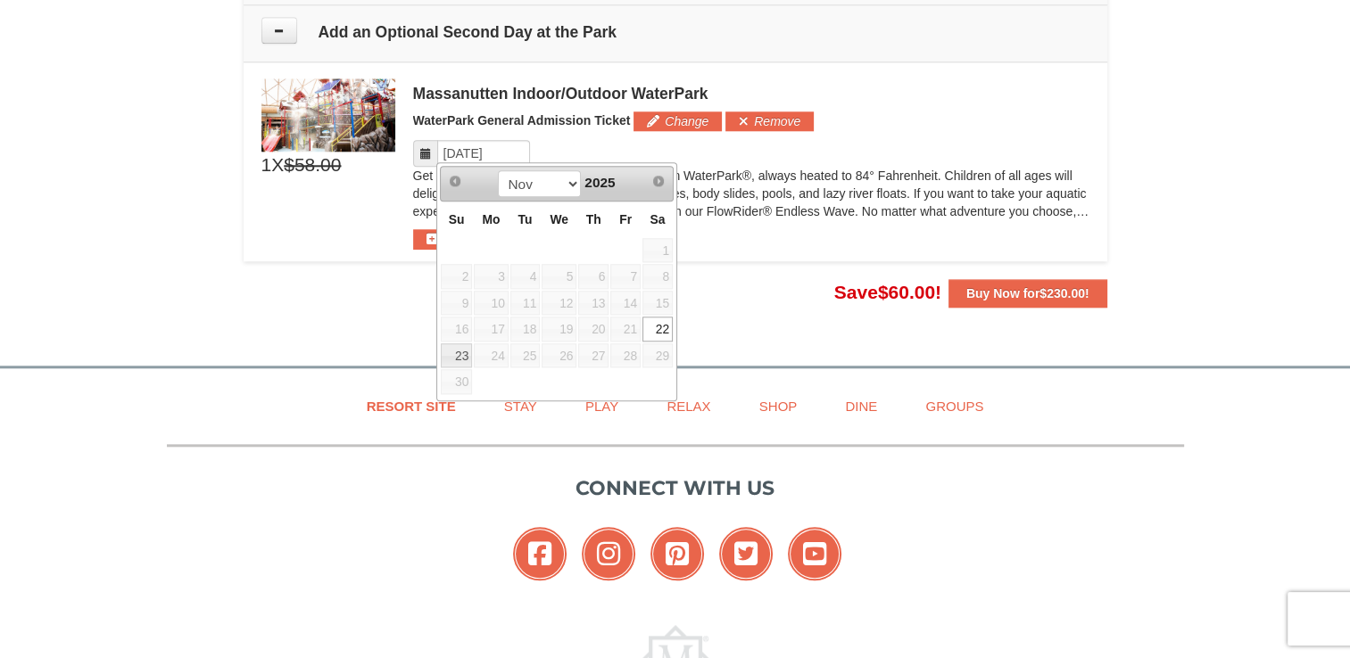
click at [463, 352] on link "23" at bounding box center [456, 355] width 31 height 25
type input "[DATE]"
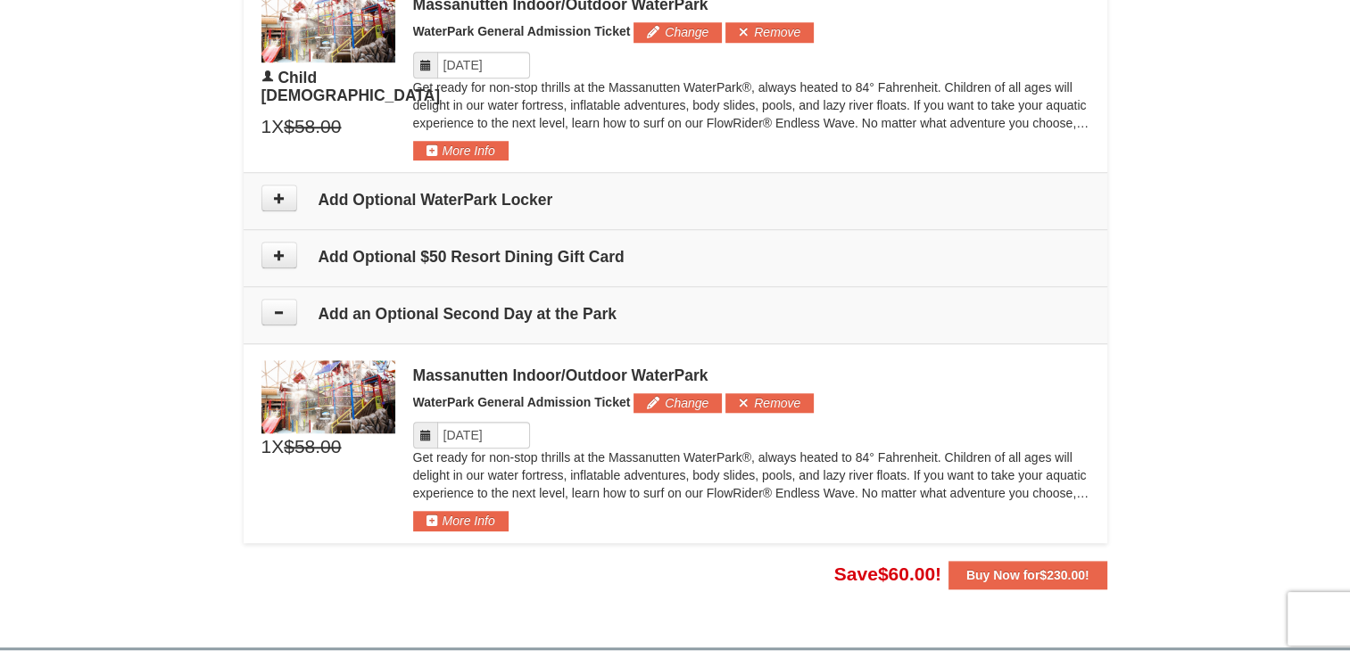
scroll to position [1567, 0]
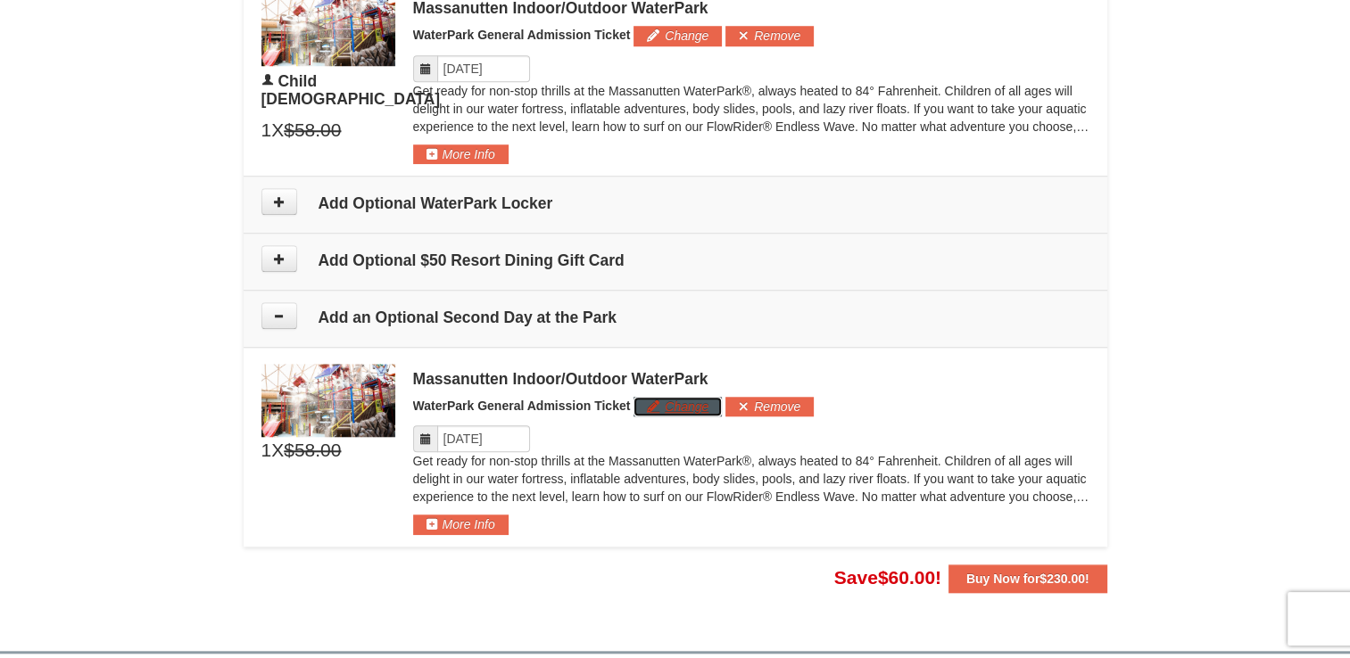
click at [700, 408] on button "Change" at bounding box center [677, 407] width 88 height 20
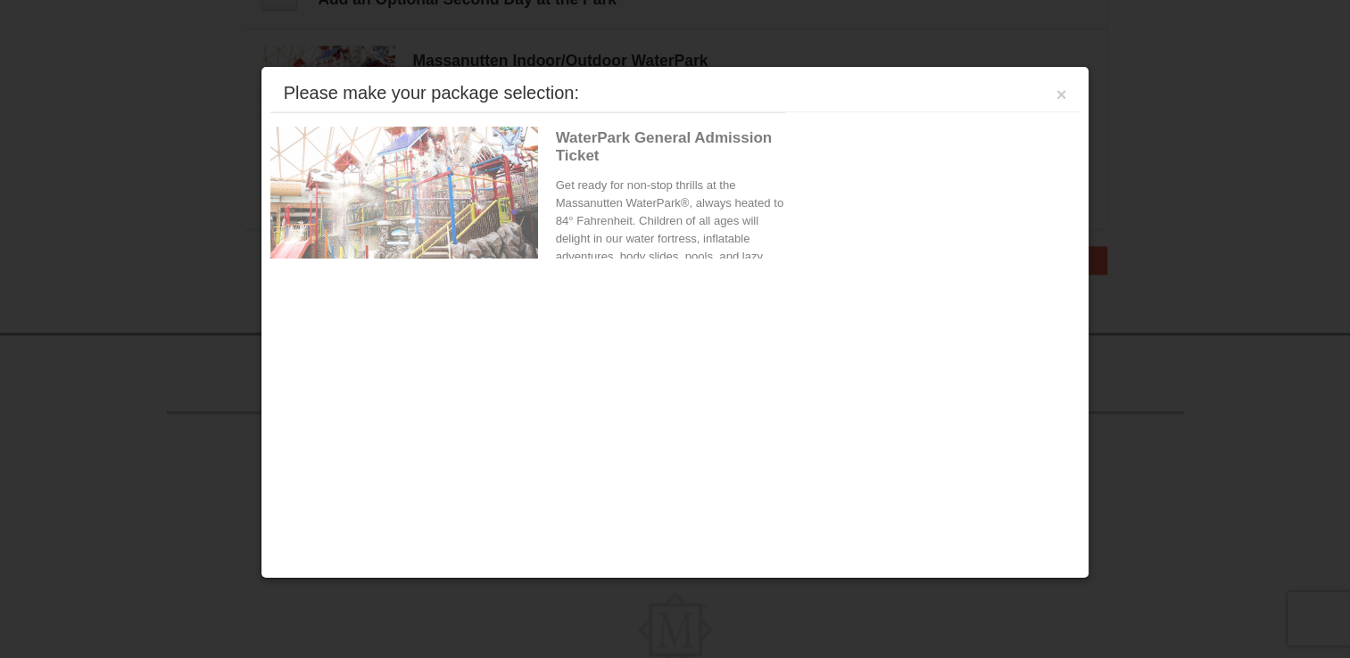
scroll to position [1926, 0]
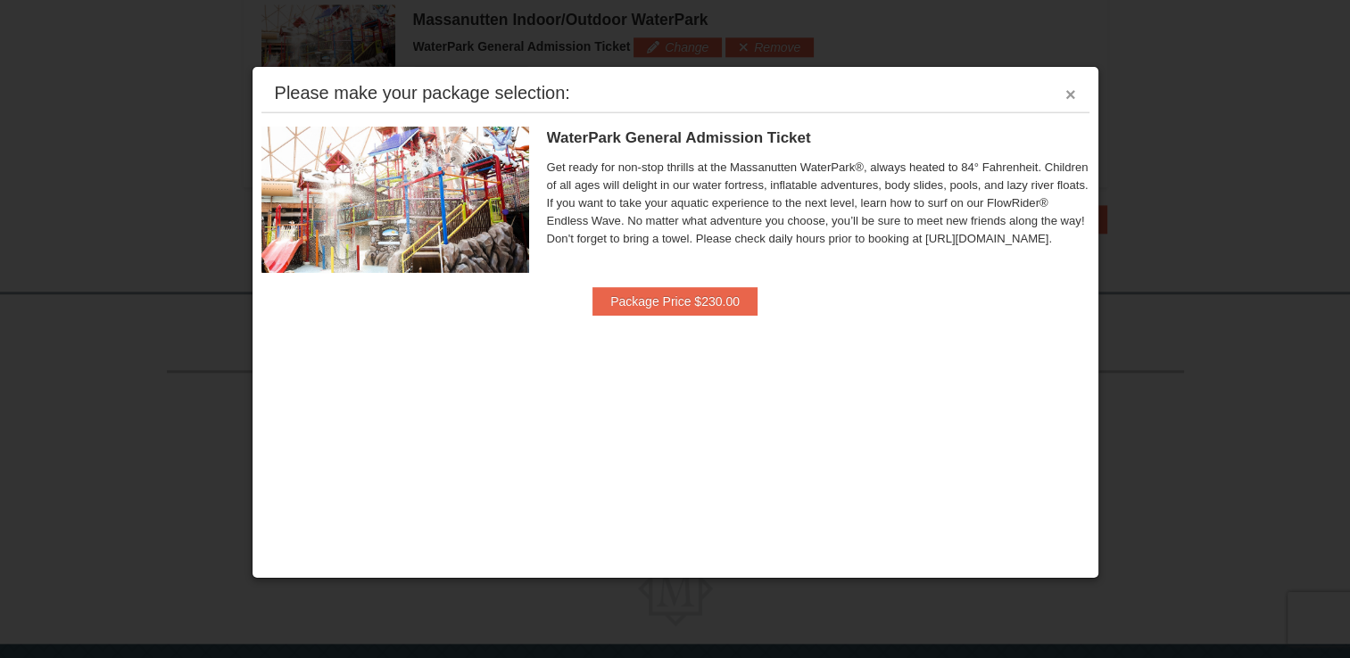
click at [1066, 94] on button "×" at bounding box center [1070, 95] width 11 height 18
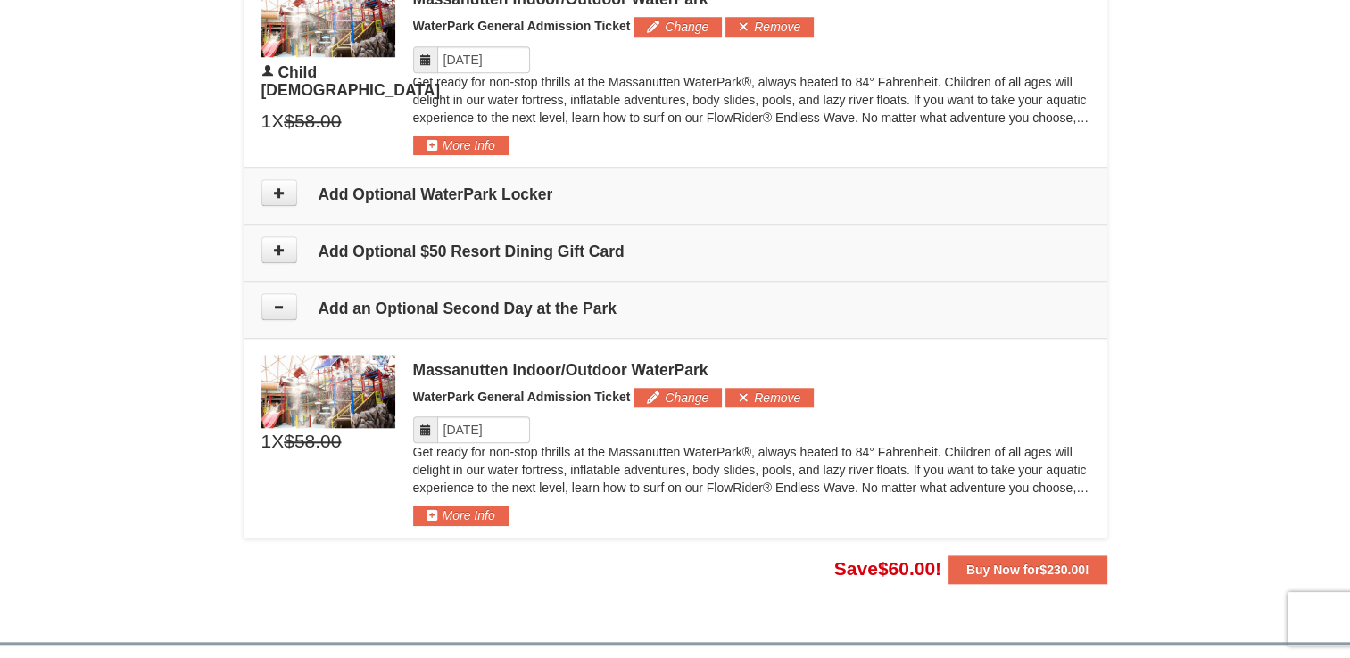
scroll to position [1574, 0]
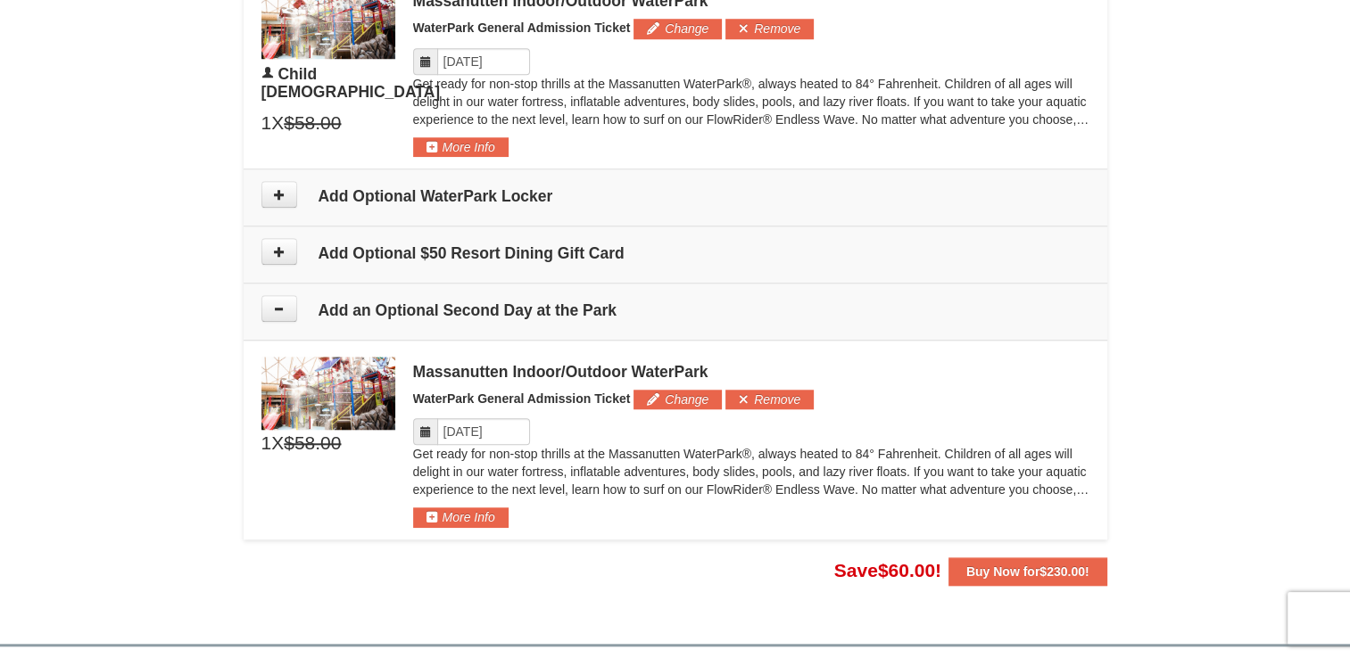
click at [318, 448] on span "$58.00" at bounding box center [312, 443] width 57 height 27
click at [501, 517] on button "More Info" at bounding box center [460, 518] width 95 height 20
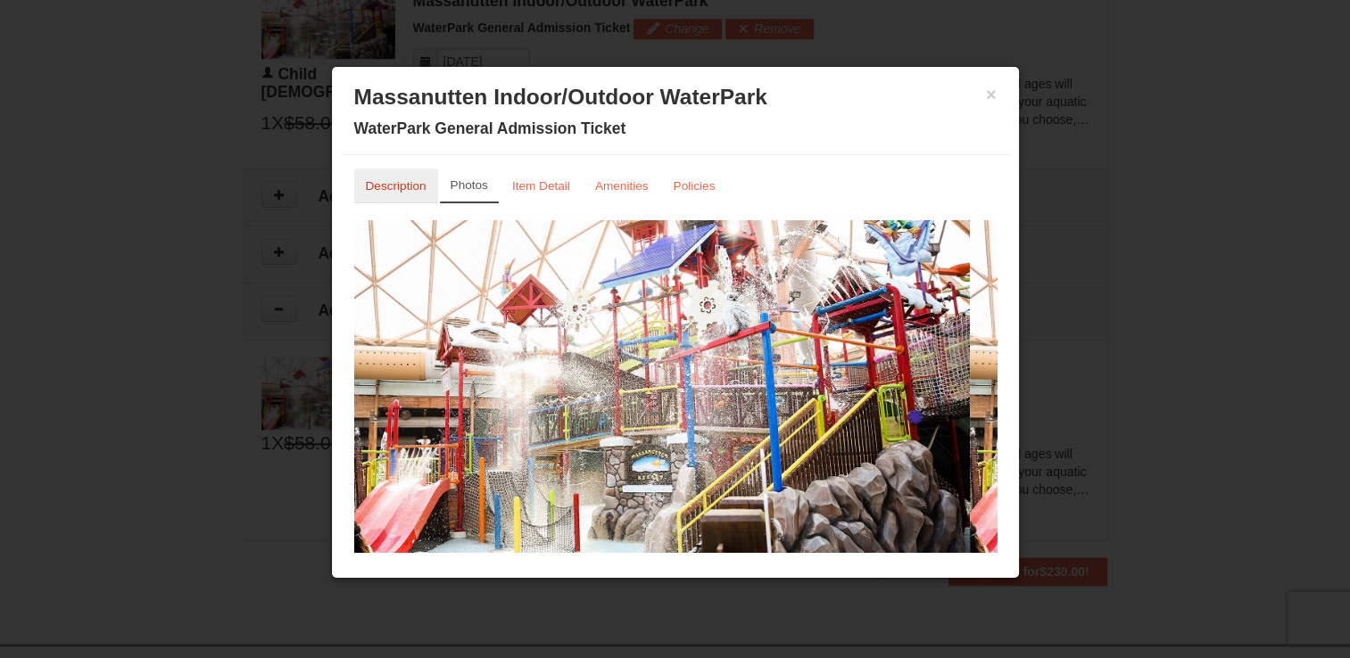
click at [401, 185] on small "Description" at bounding box center [396, 185] width 61 height 13
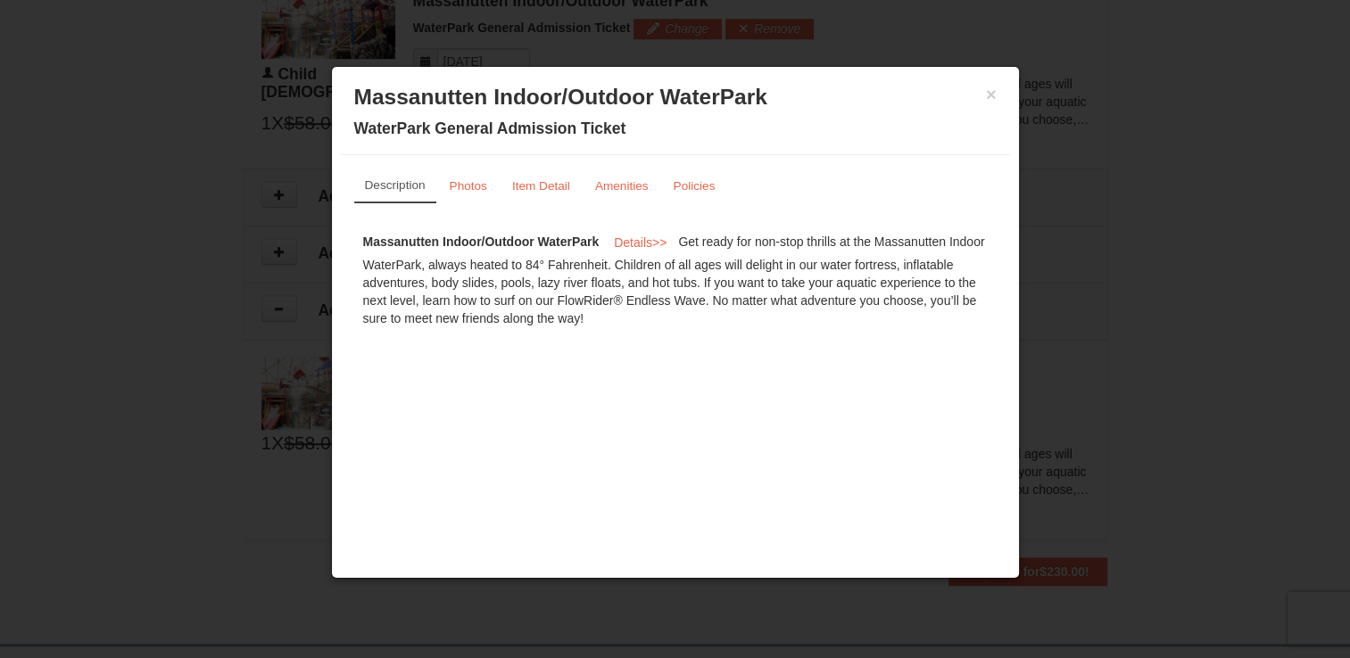
click at [1003, 124] on div "× Massanutten Indoor/Outdoor WaterPark WaterPark General Admission Ticket" at bounding box center [675, 115] width 669 height 79
click at [994, 100] on button "×" at bounding box center [991, 95] width 11 height 18
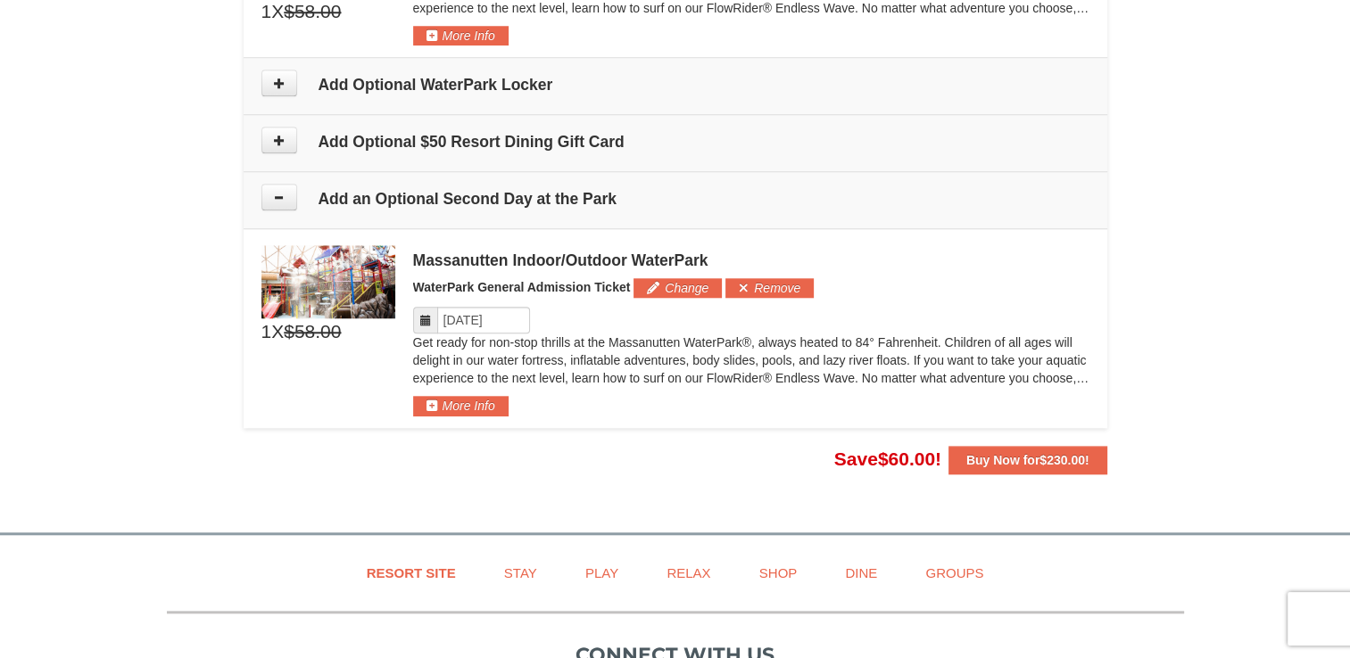
scroll to position [1689, 0]
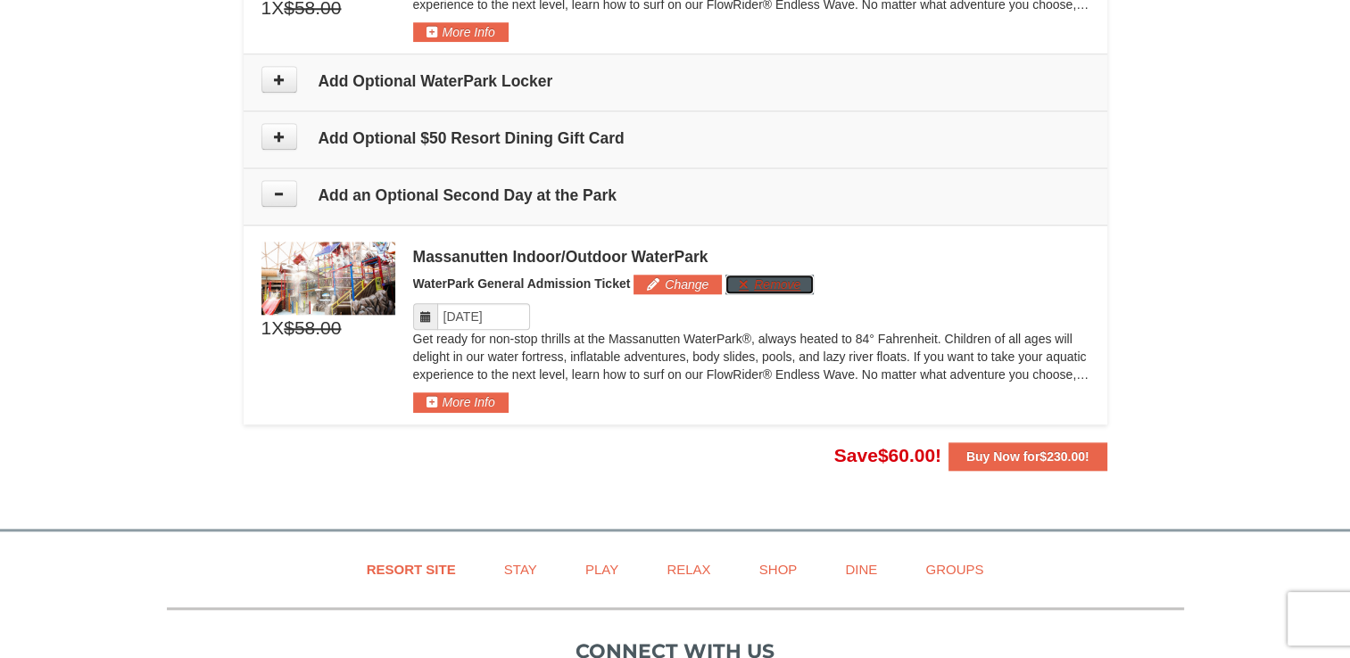
click at [784, 278] on button "Remove" at bounding box center [769, 285] width 88 height 20
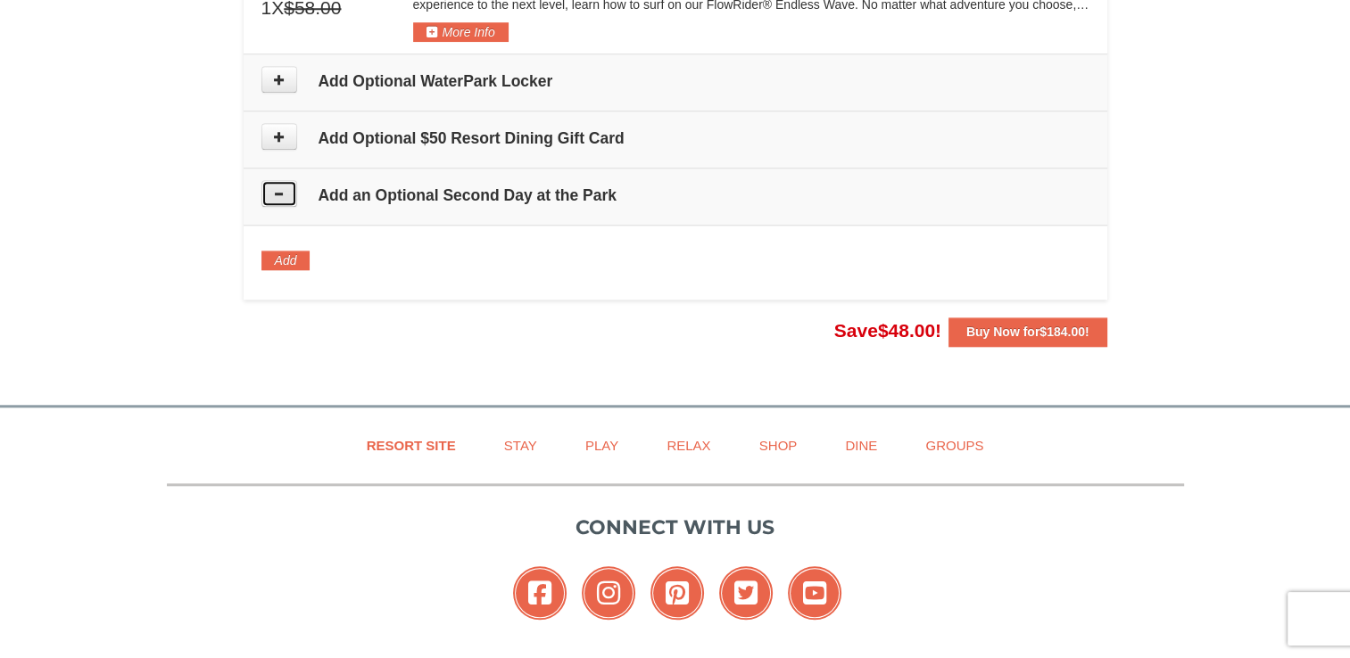
click at [262, 194] on button at bounding box center [279, 193] width 36 height 27
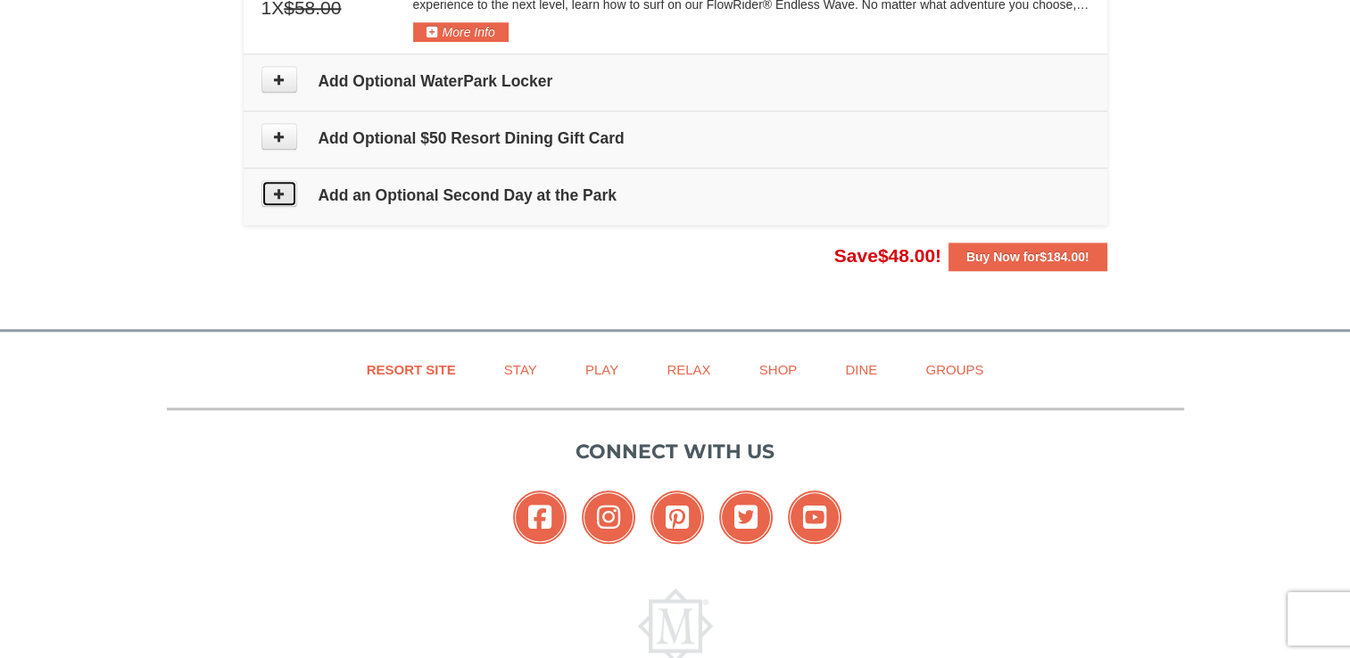
click at [291, 194] on button at bounding box center [279, 193] width 36 height 27
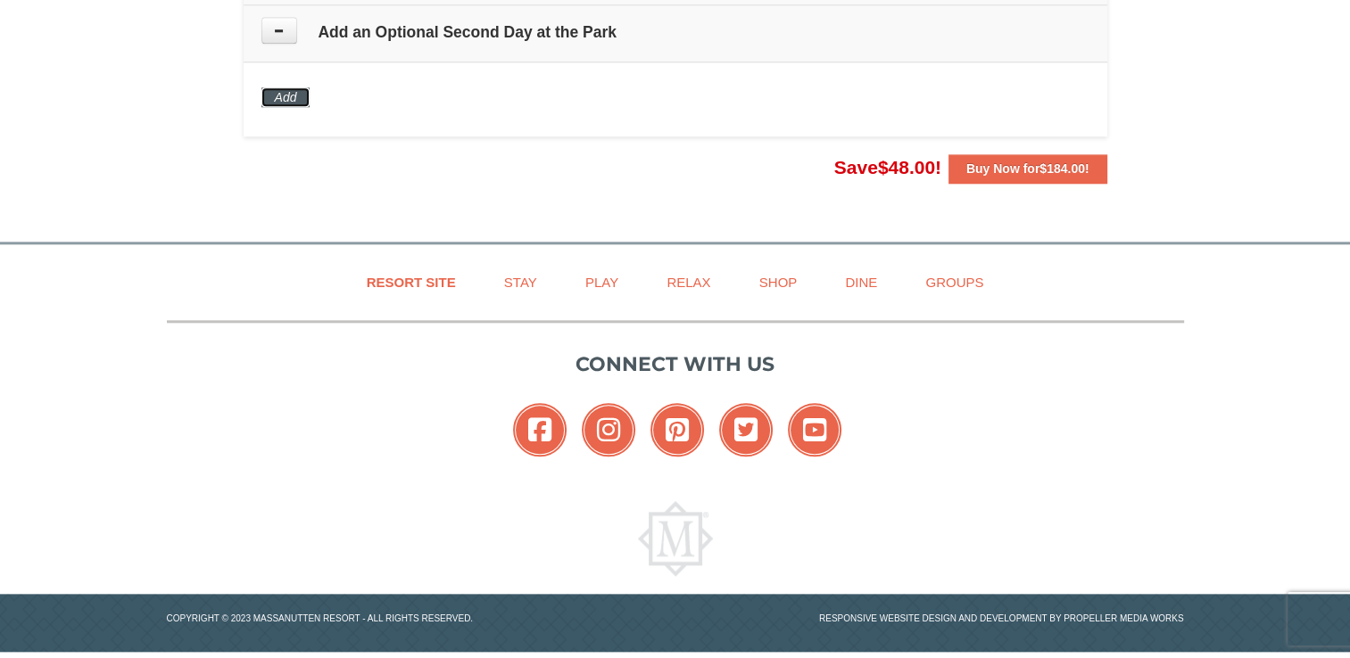
click at [302, 93] on button "Add" at bounding box center [285, 97] width 49 height 20
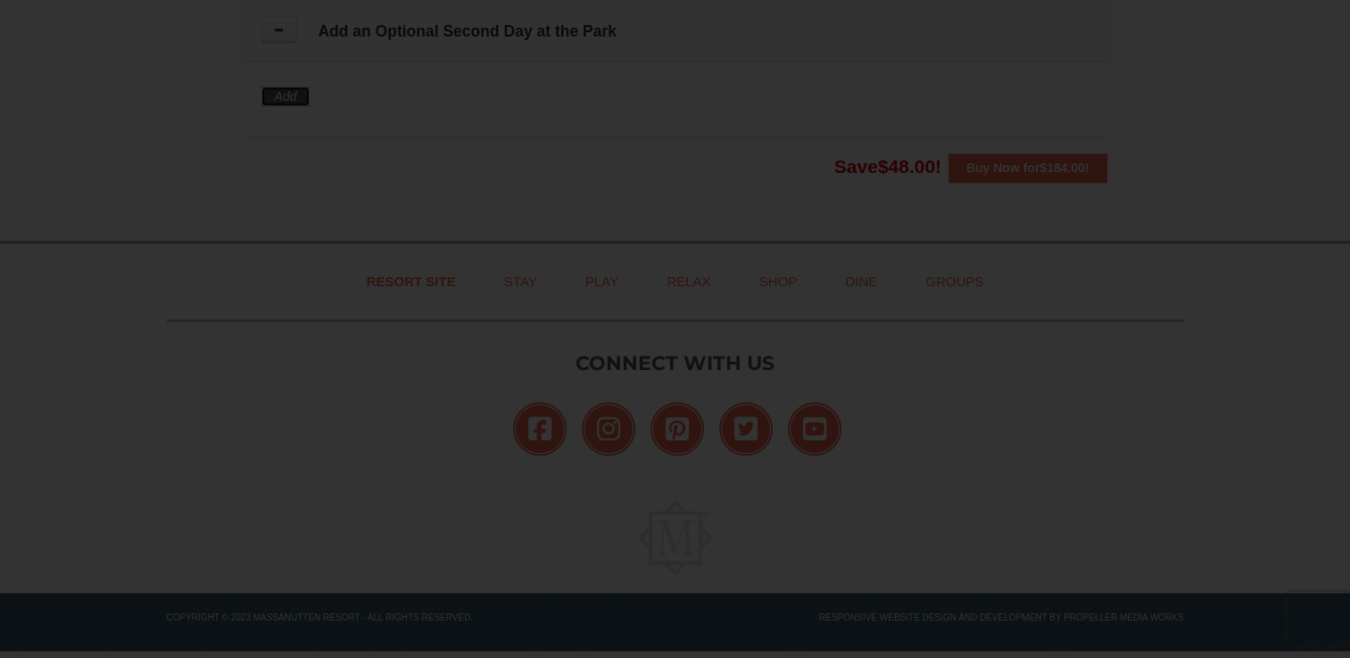
scroll to position [1858, 0]
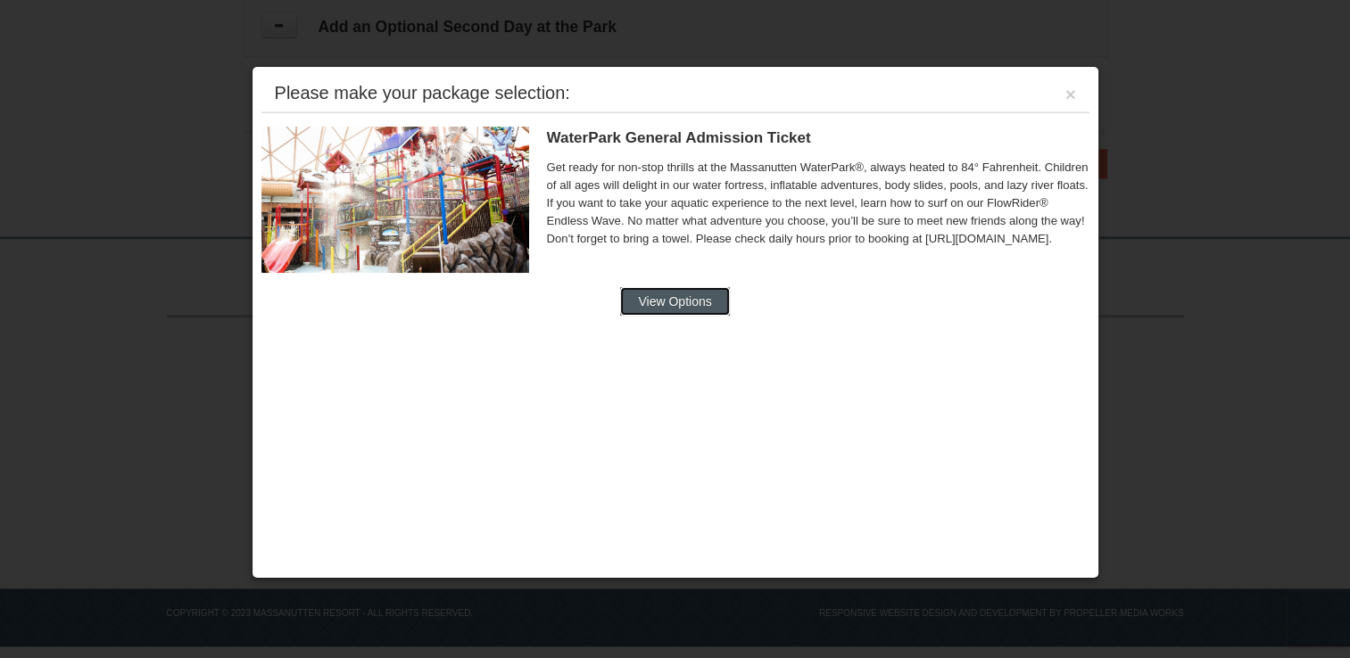
click at [705, 296] on button "View Options" at bounding box center [674, 301] width 109 height 29
